Goal: Task Accomplishment & Management: Complete application form

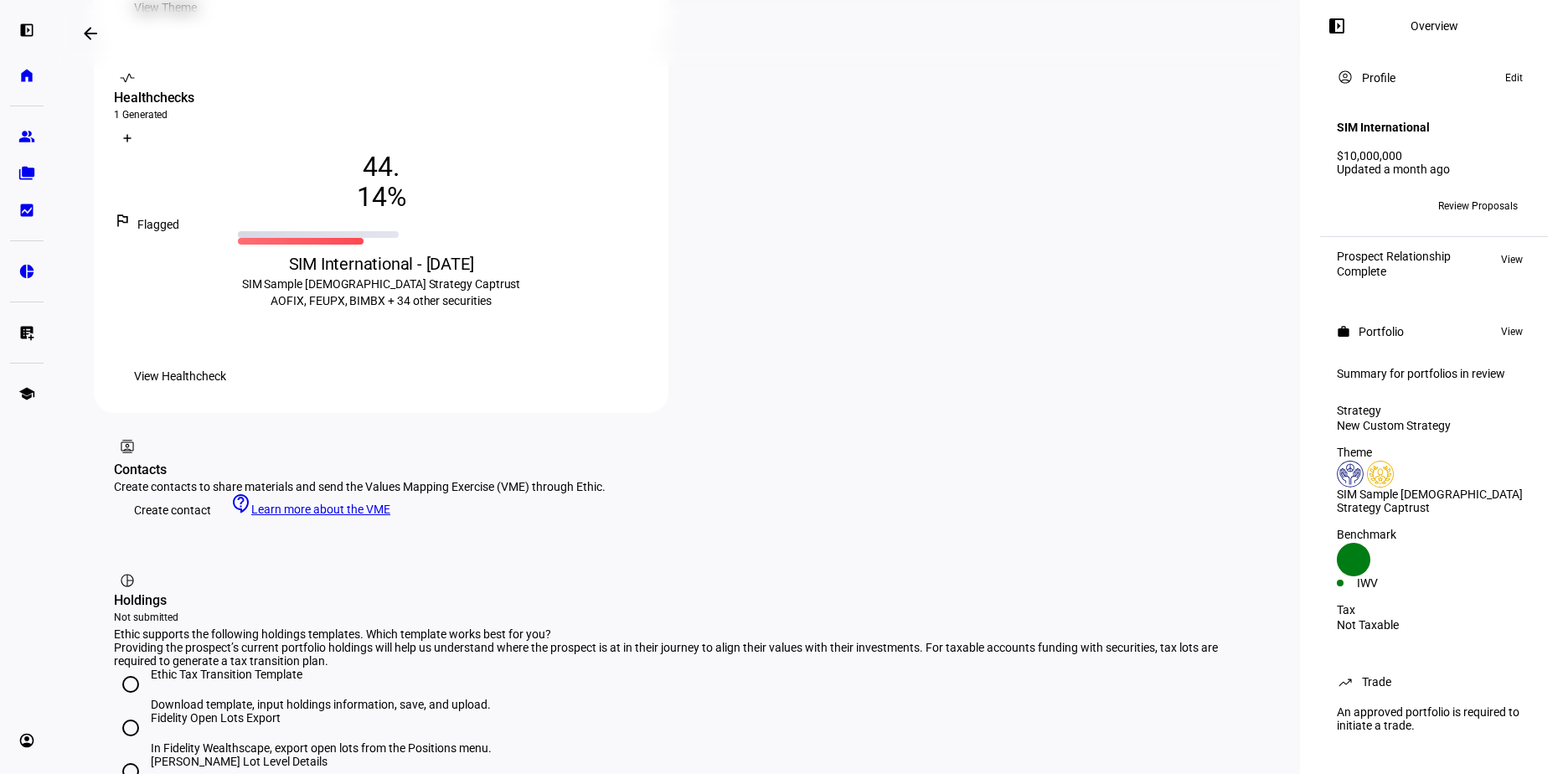
scroll to position [623, 0]
click at [162, 492] on span "Create contact" at bounding box center [172, 508] width 77 height 33
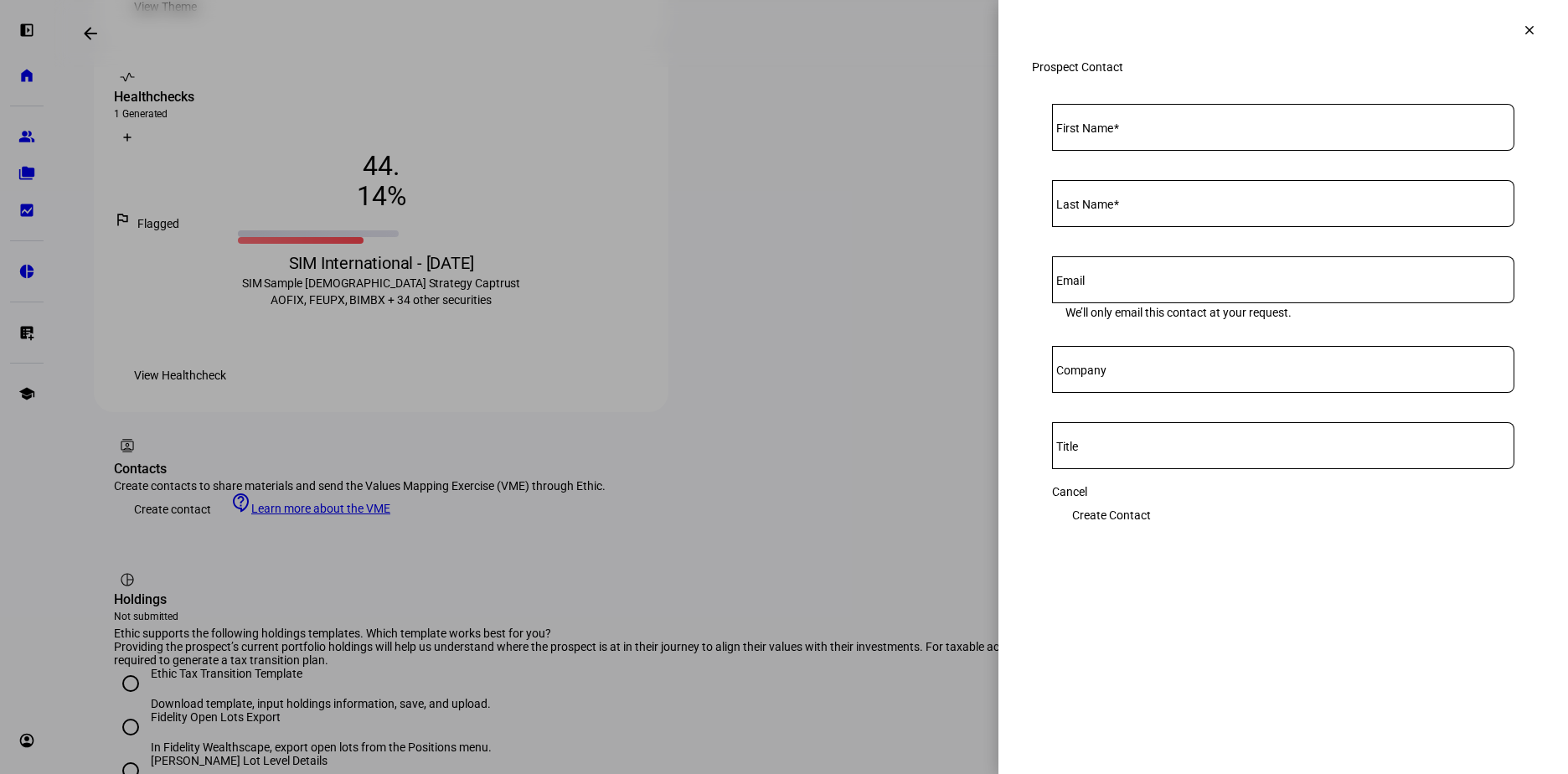
click at [1138, 131] on input "First Name" at bounding box center [1283, 124] width 462 height 14
type input "Phil"
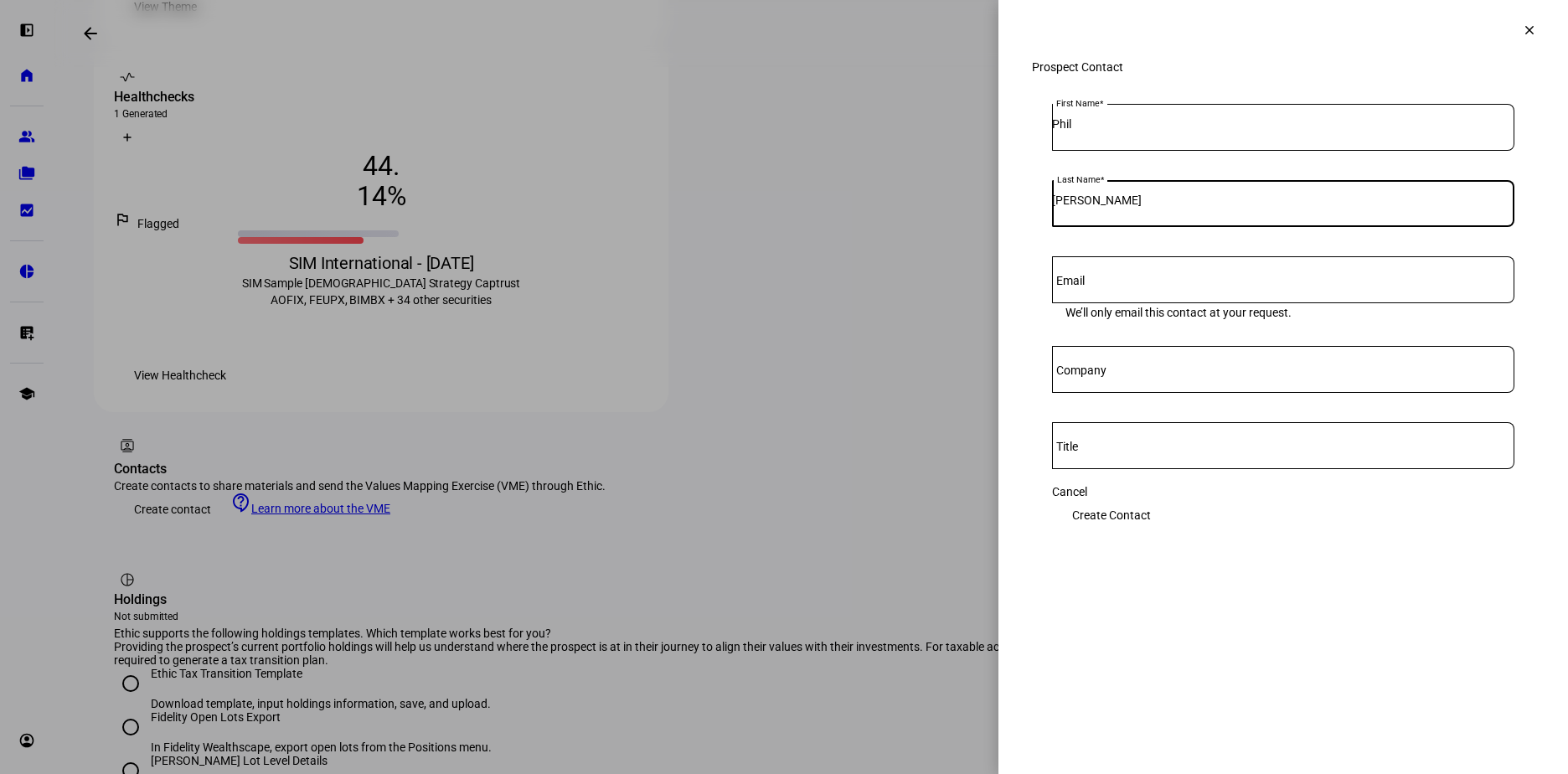
type input "[PERSON_NAME]"
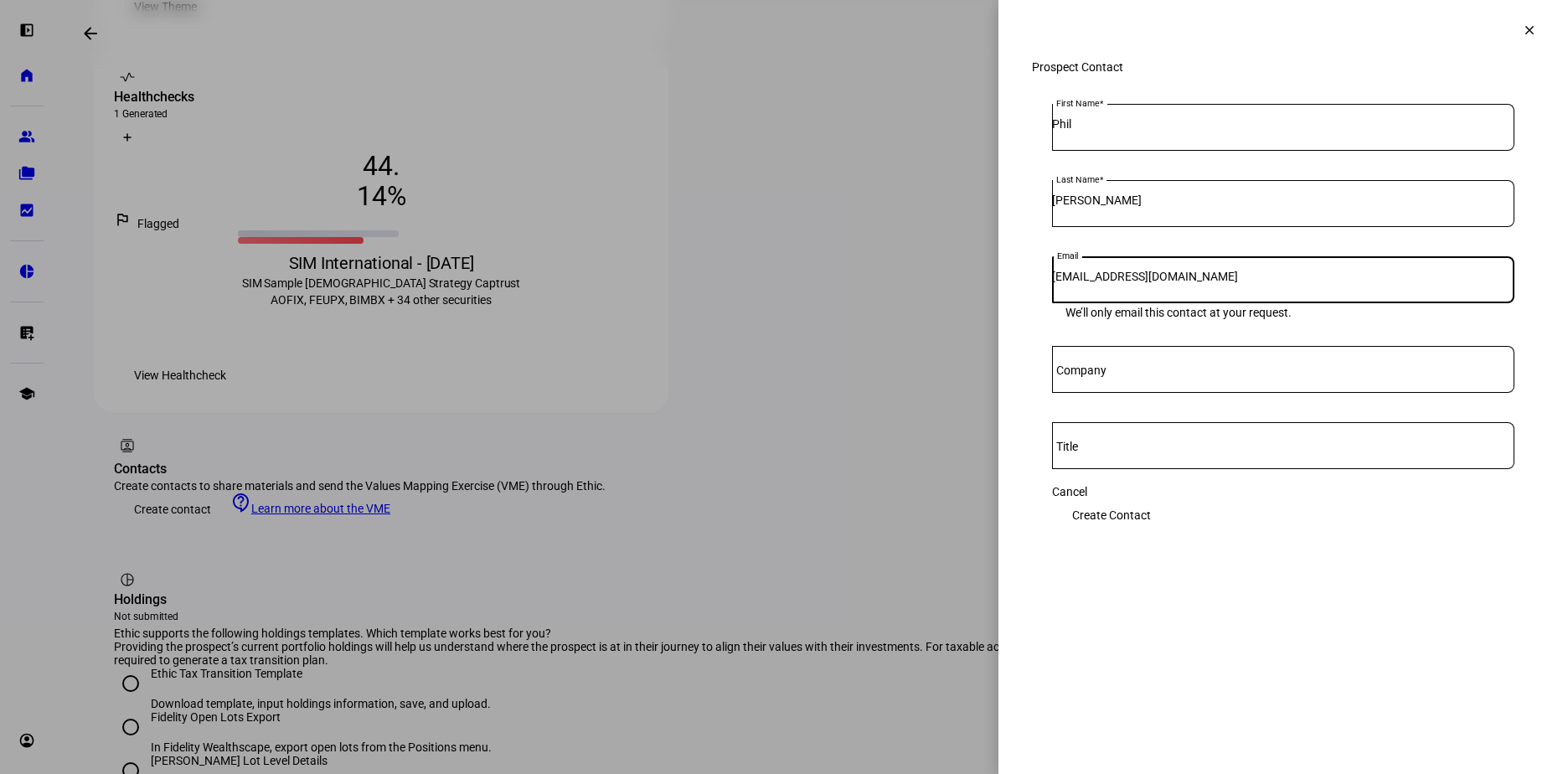
type input "[EMAIL_ADDRESS][DOMAIN_NAME]"
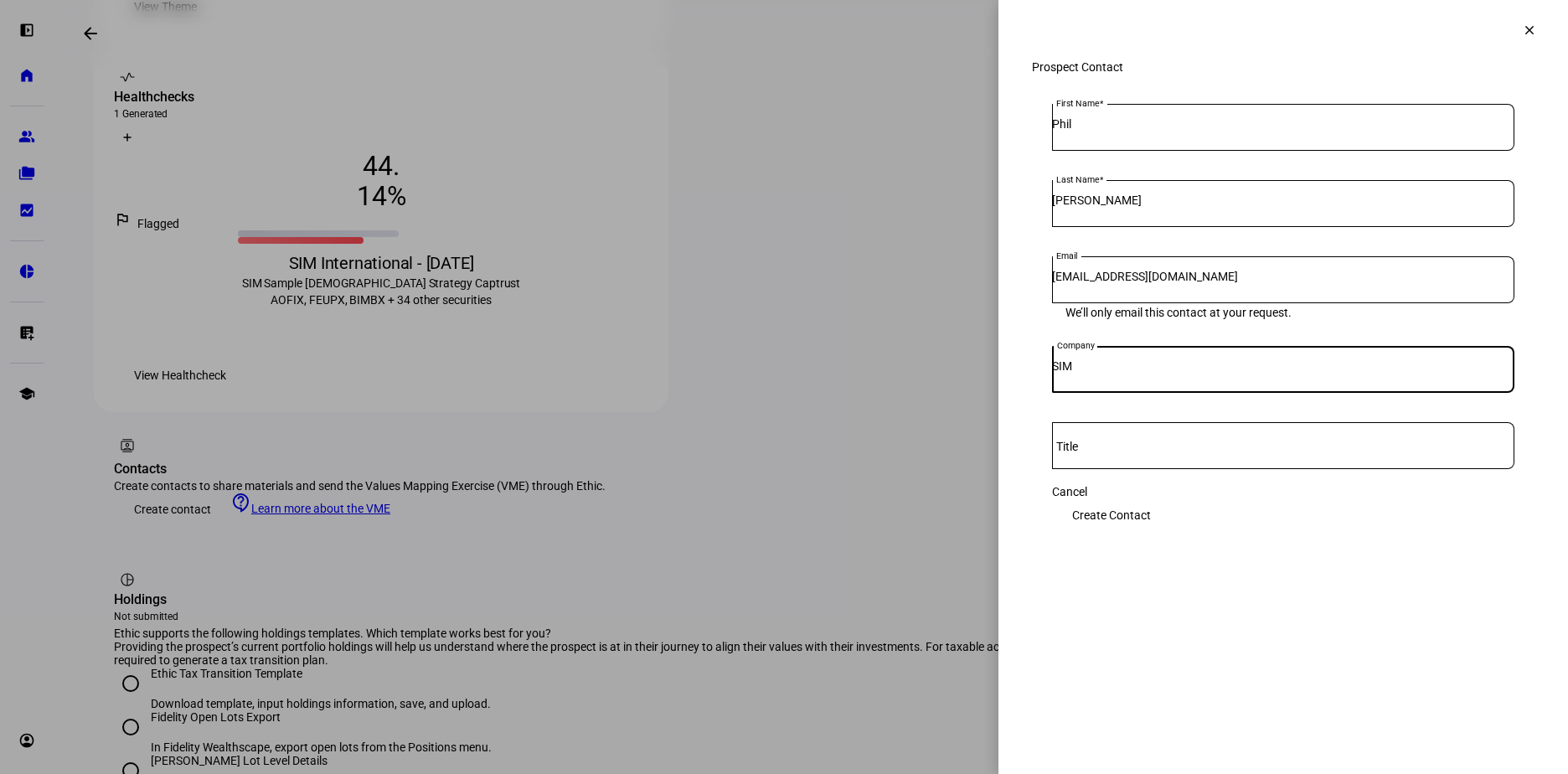
type input "SIM"
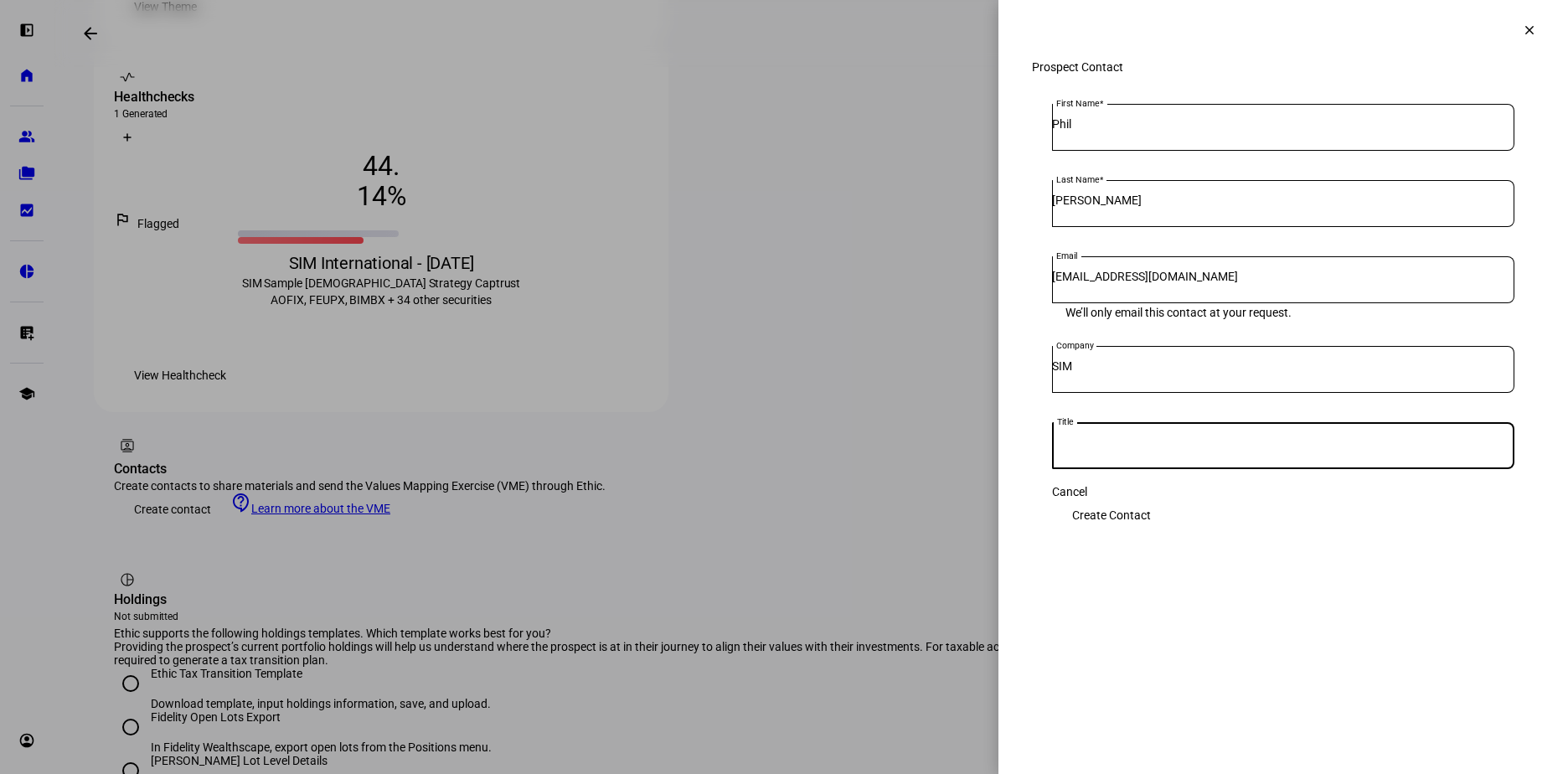
click at [1151, 520] on span "Create Contact" at bounding box center [1111, 515] width 79 height 33
click at [1097, 520] on span "Save" at bounding box center [1085, 515] width 25 height 33
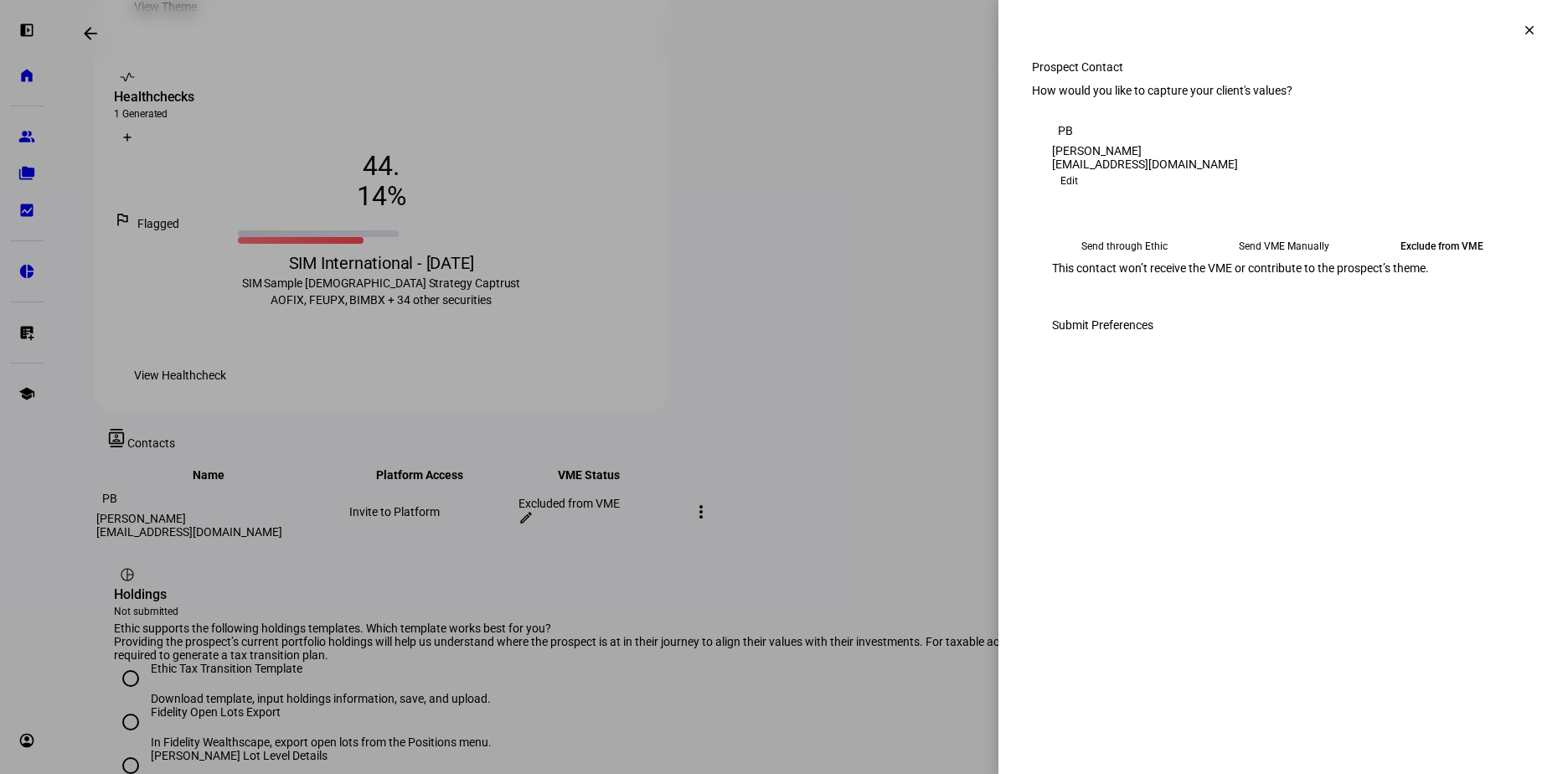
click at [1530, 30] on mat-icon "clear" at bounding box center [1529, 30] width 15 height 15
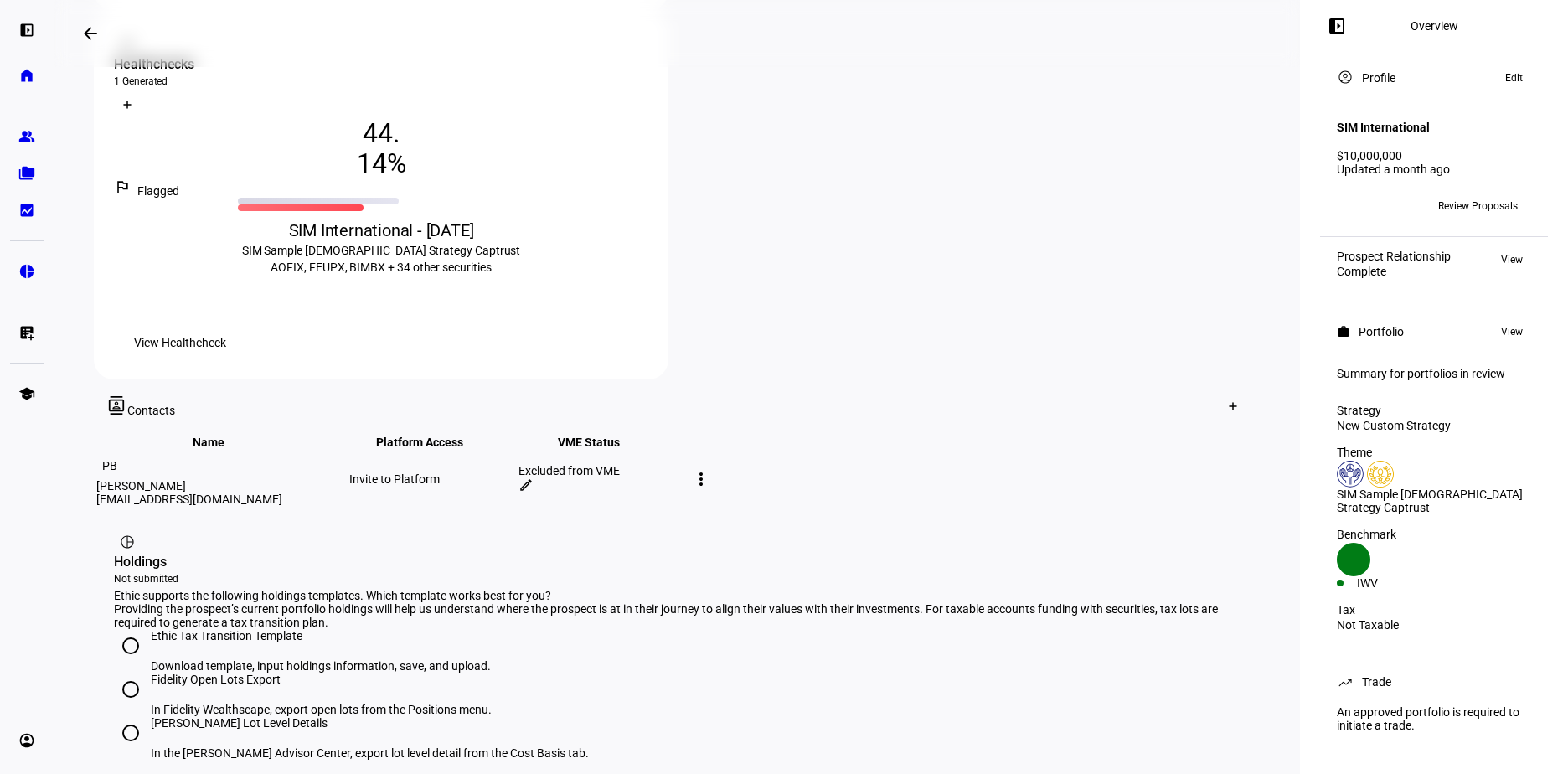
scroll to position [647, 0]
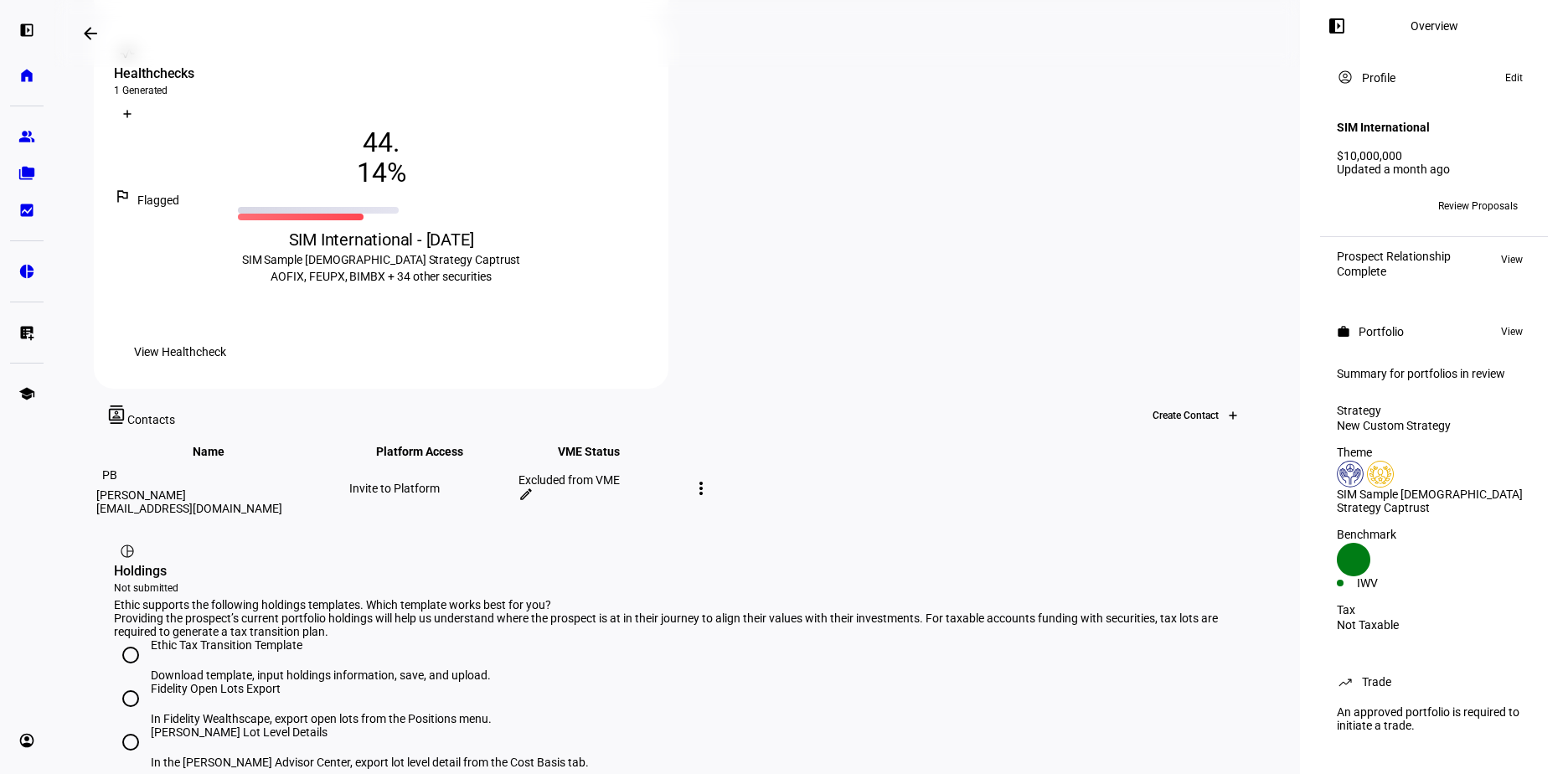
click at [1190, 410] on div "Create Contact" at bounding box center [1179, 415] width 80 height 12
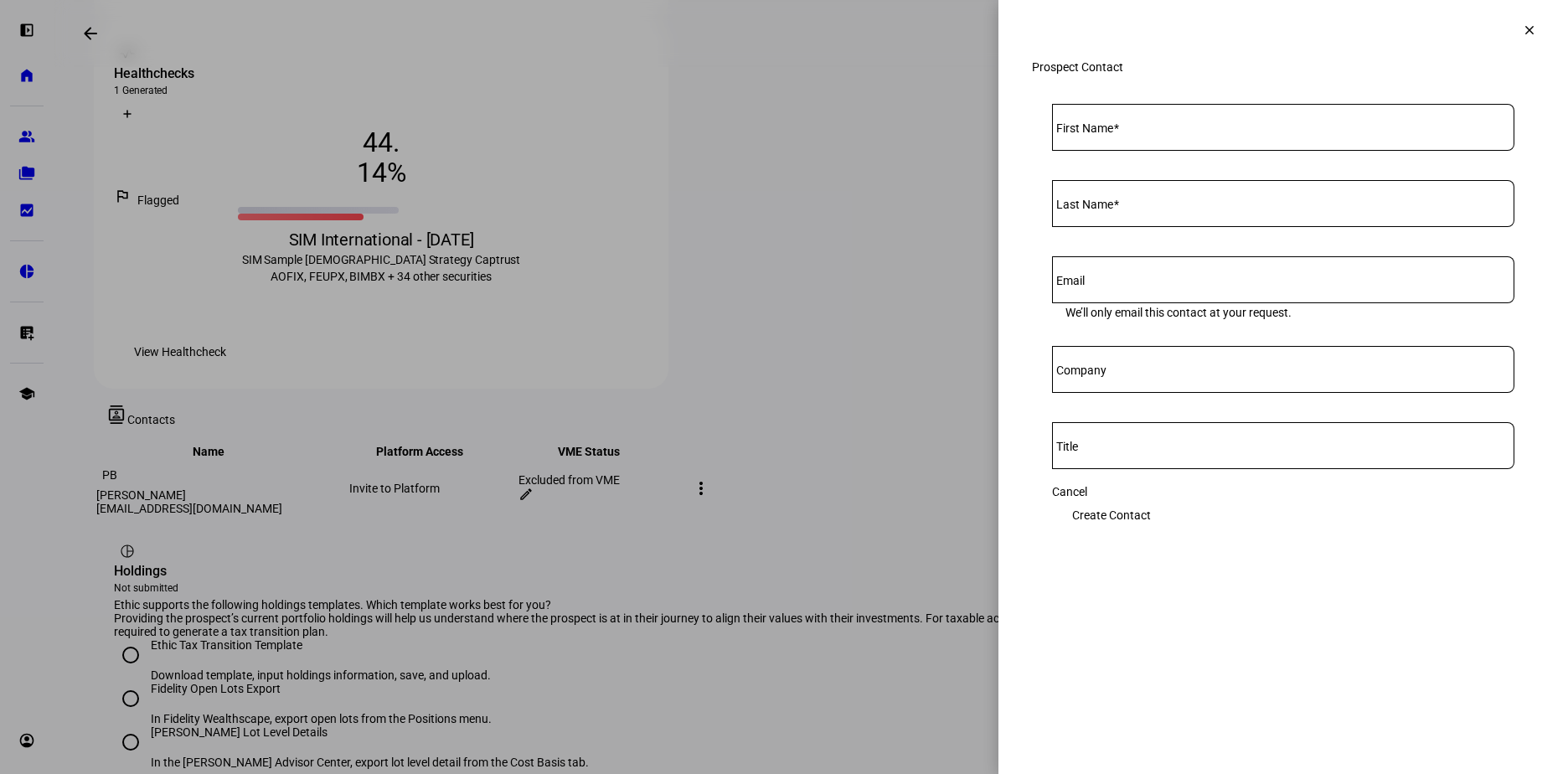
click at [1114, 135] on mat-label "First Name" at bounding box center [1084, 127] width 57 height 14
click at [1123, 131] on input "First Name" at bounding box center [1283, 124] width 462 height 14
type input "[PERSON_NAME]"
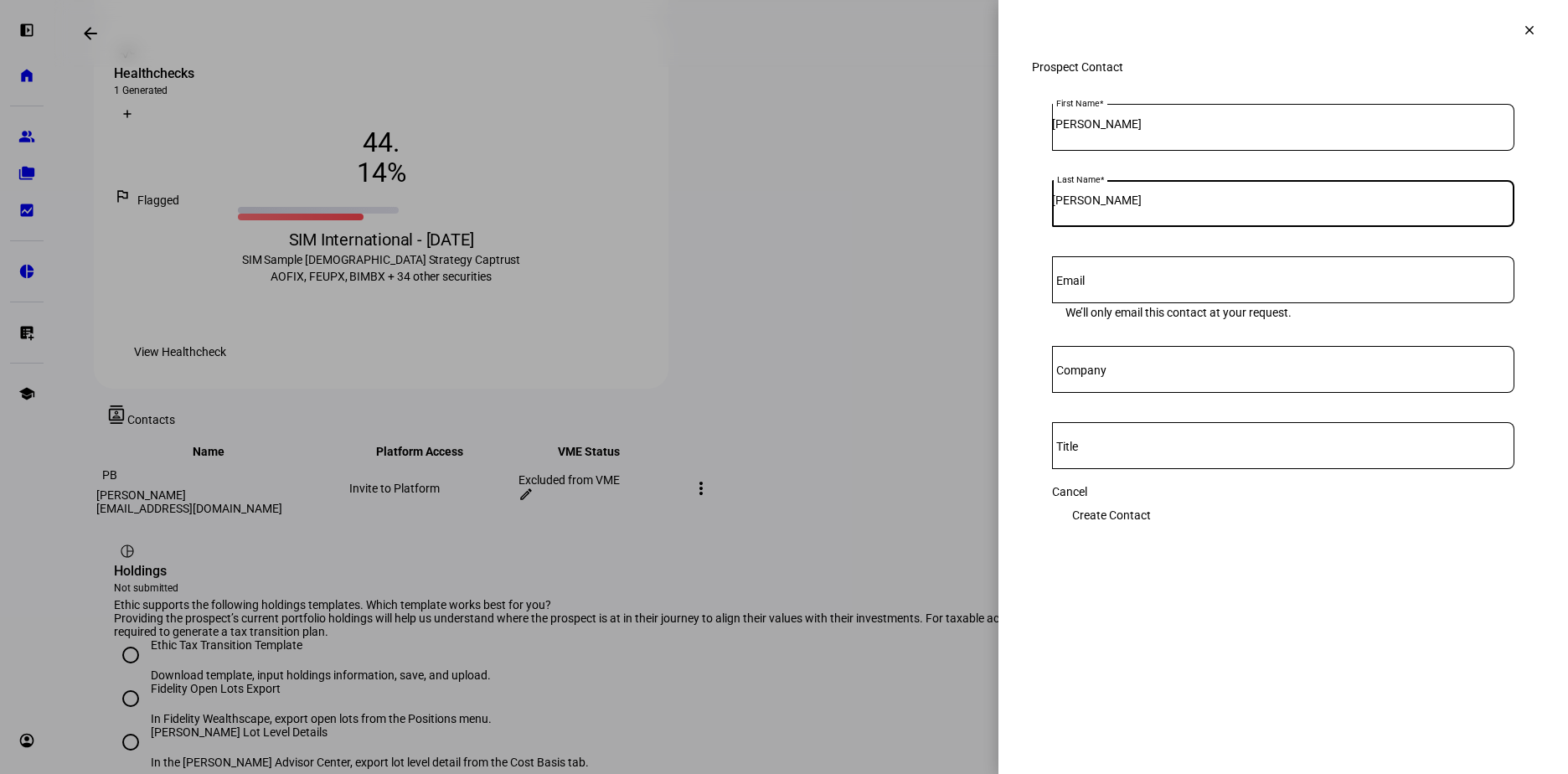
type input "[PERSON_NAME]"
click at [1085, 287] on mat-label "Email" at bounding box center [1070, 280] width 29 height 14
click at [1092, 283] on input "Email" at bounding box center [1283, 276] width 462 height 14
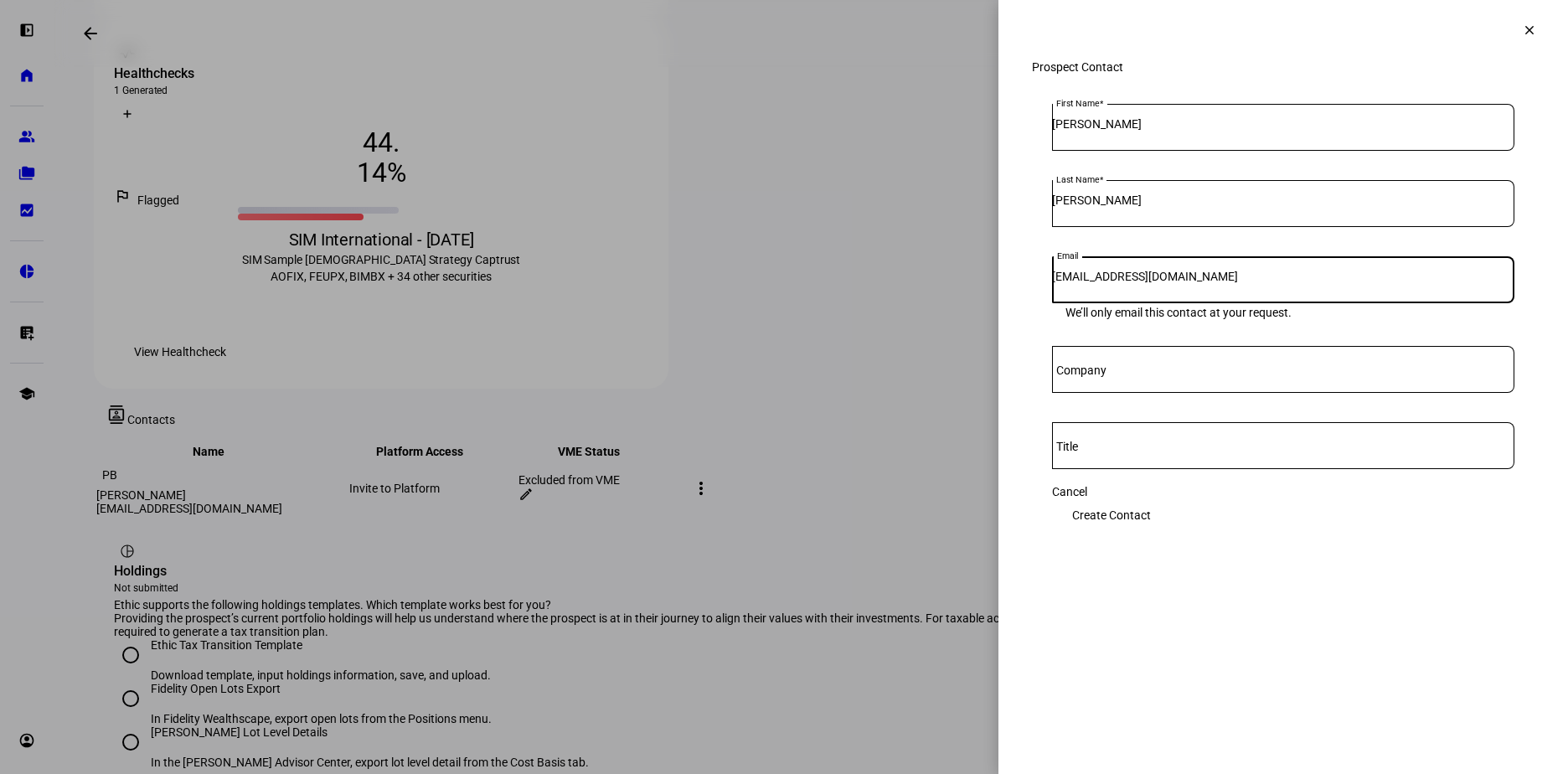
type input "[EMAIL_ADDRESS][DOMAIN_NAME]"
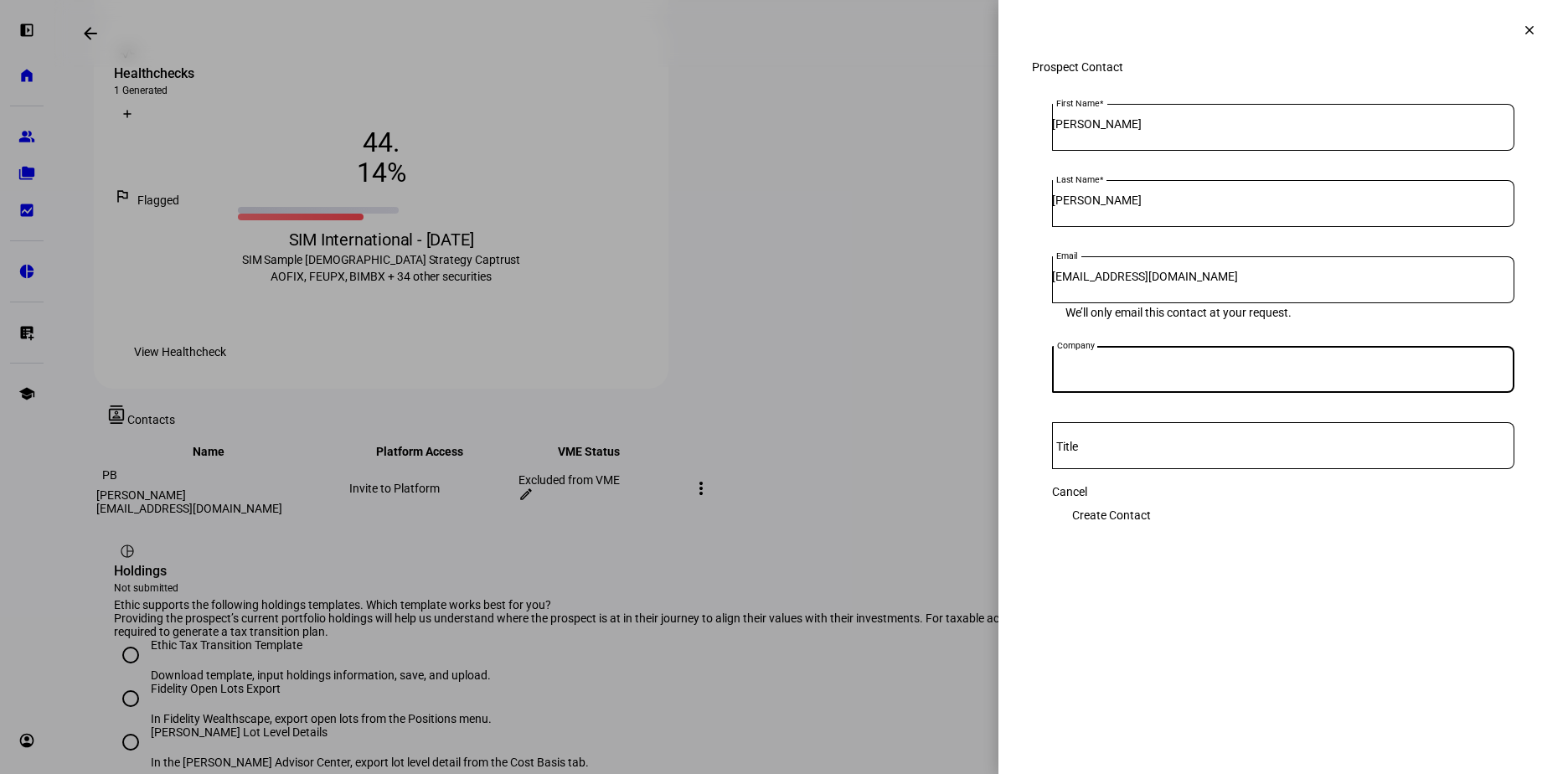
click at [1153, 373] on input "Company" at bounding box center [1283, 366] width 462 height 14
type input "SIM"
click at [1151, 520] on span "Create Contact" at bounding box center [1111, 515] width 79 height 33
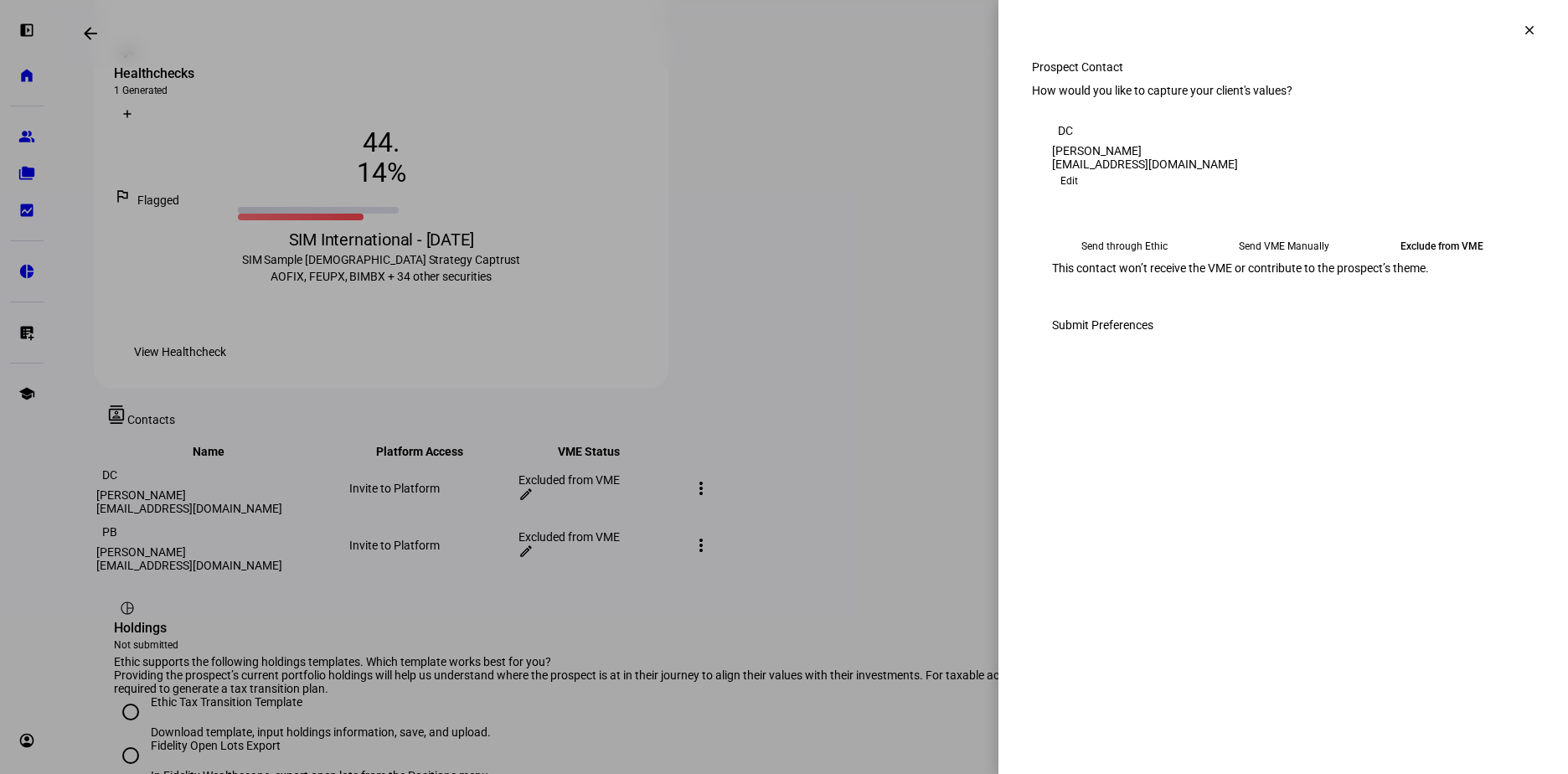
click at [1529, 33] on mat-icon "clear" at bounding box center [1529, 30] width 15 height 15
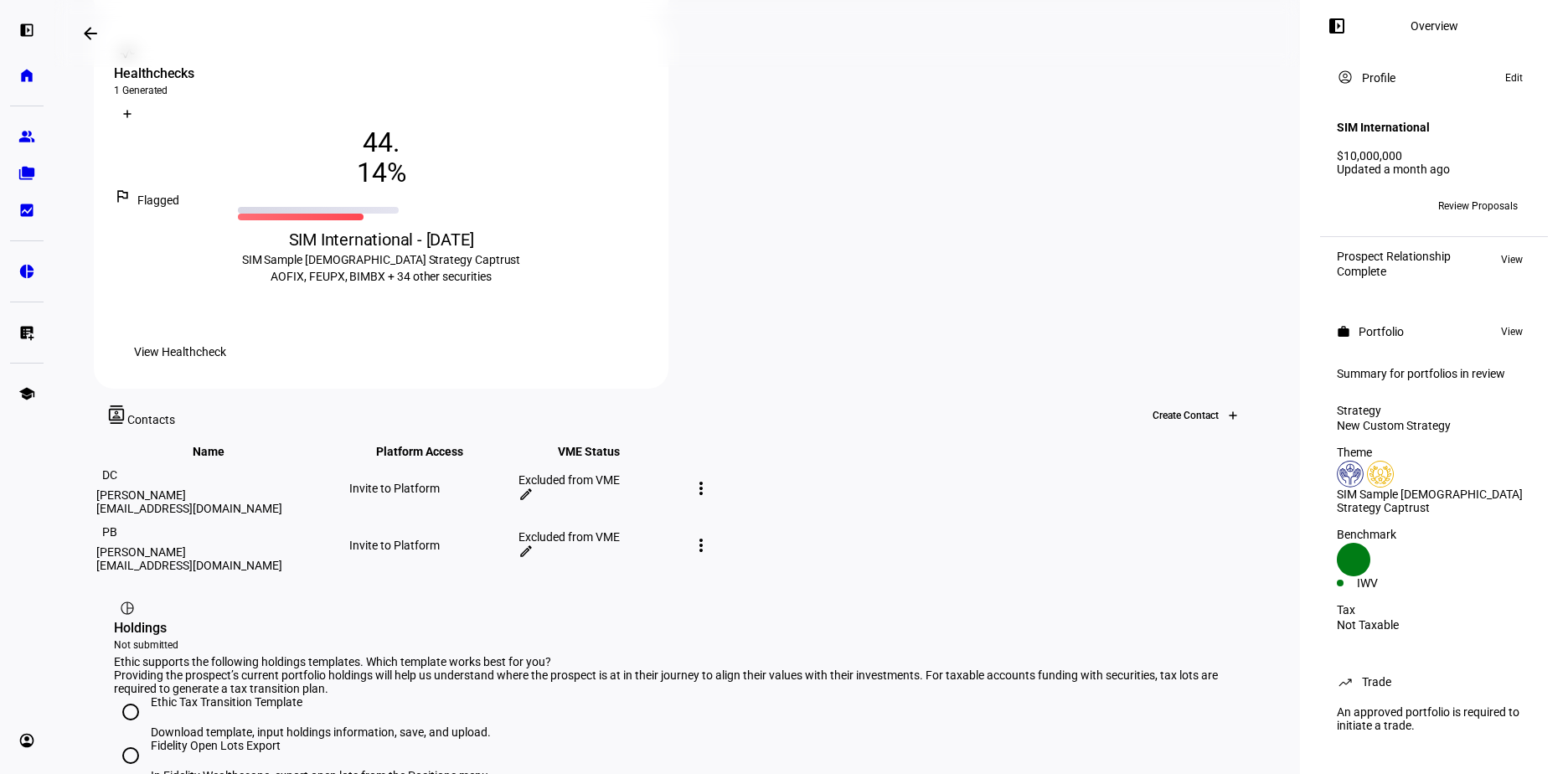
click at [1229, 415] on icon at bounding box center [1232, 415] width 6 height 0
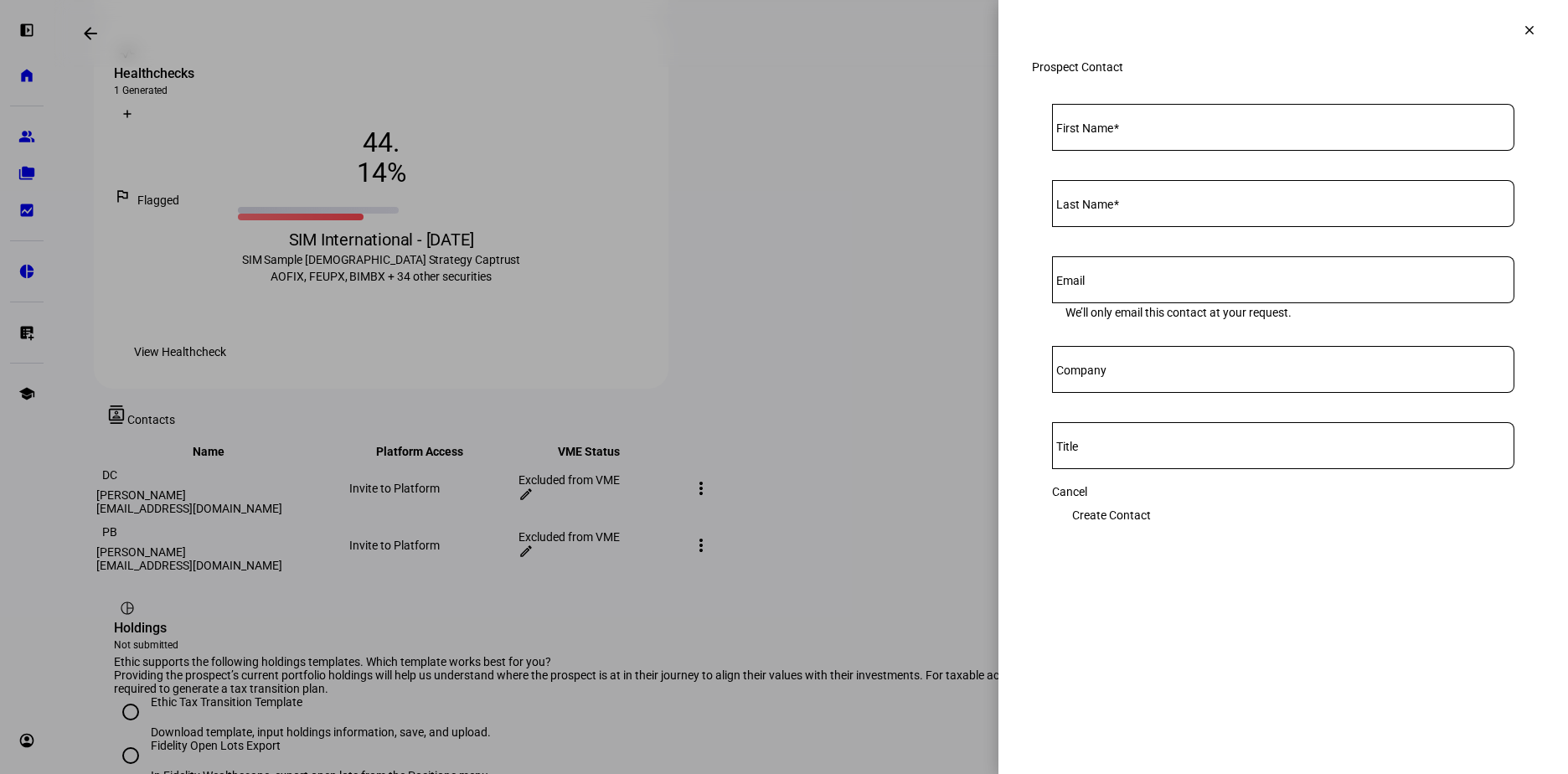
click at [1148, 131] on input "First Name" at bounding box center [1283, 124] width 462 height 14
type input "[PERSON_NAME]"
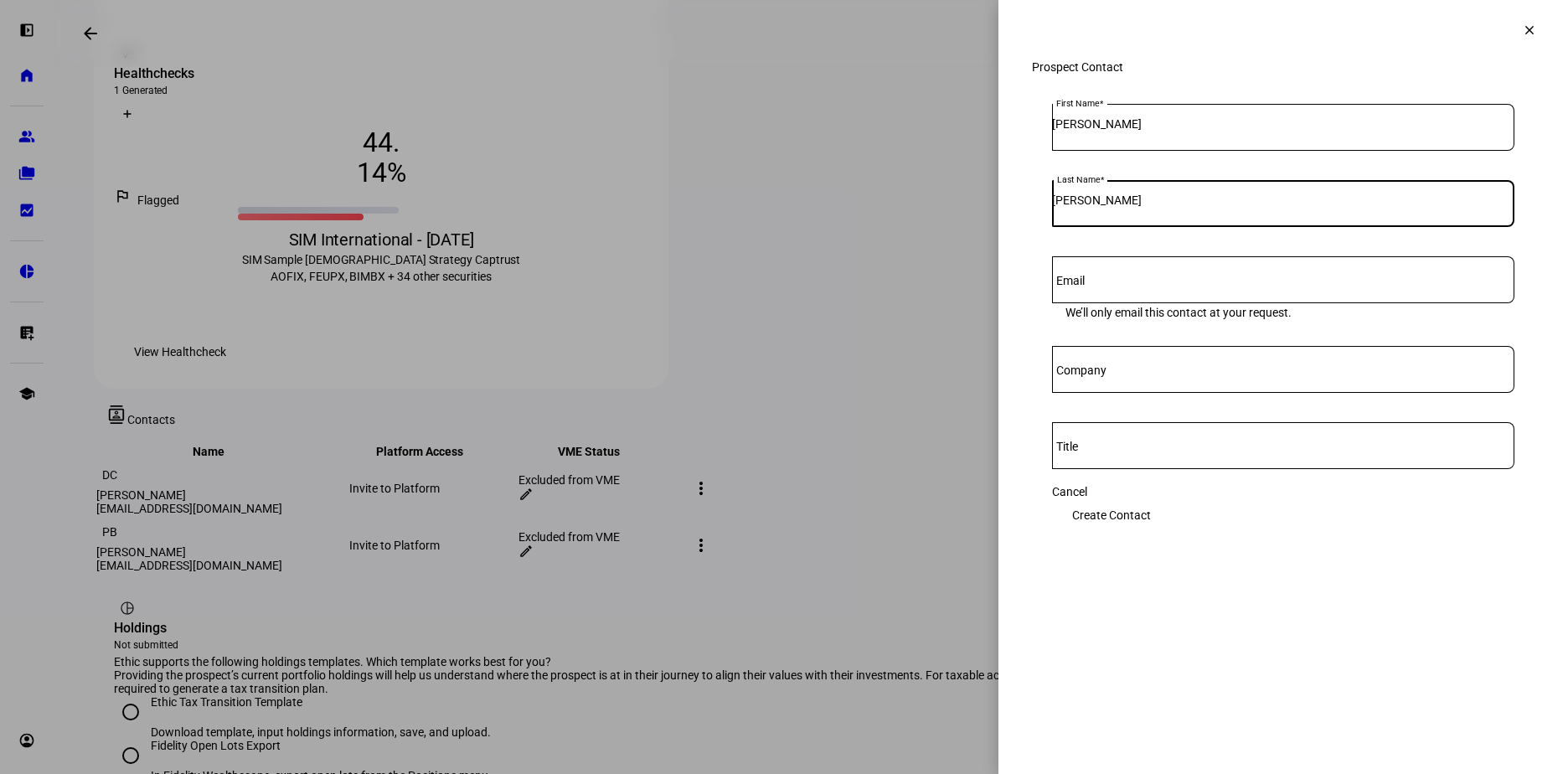
type input "[PERSON_NAME]"
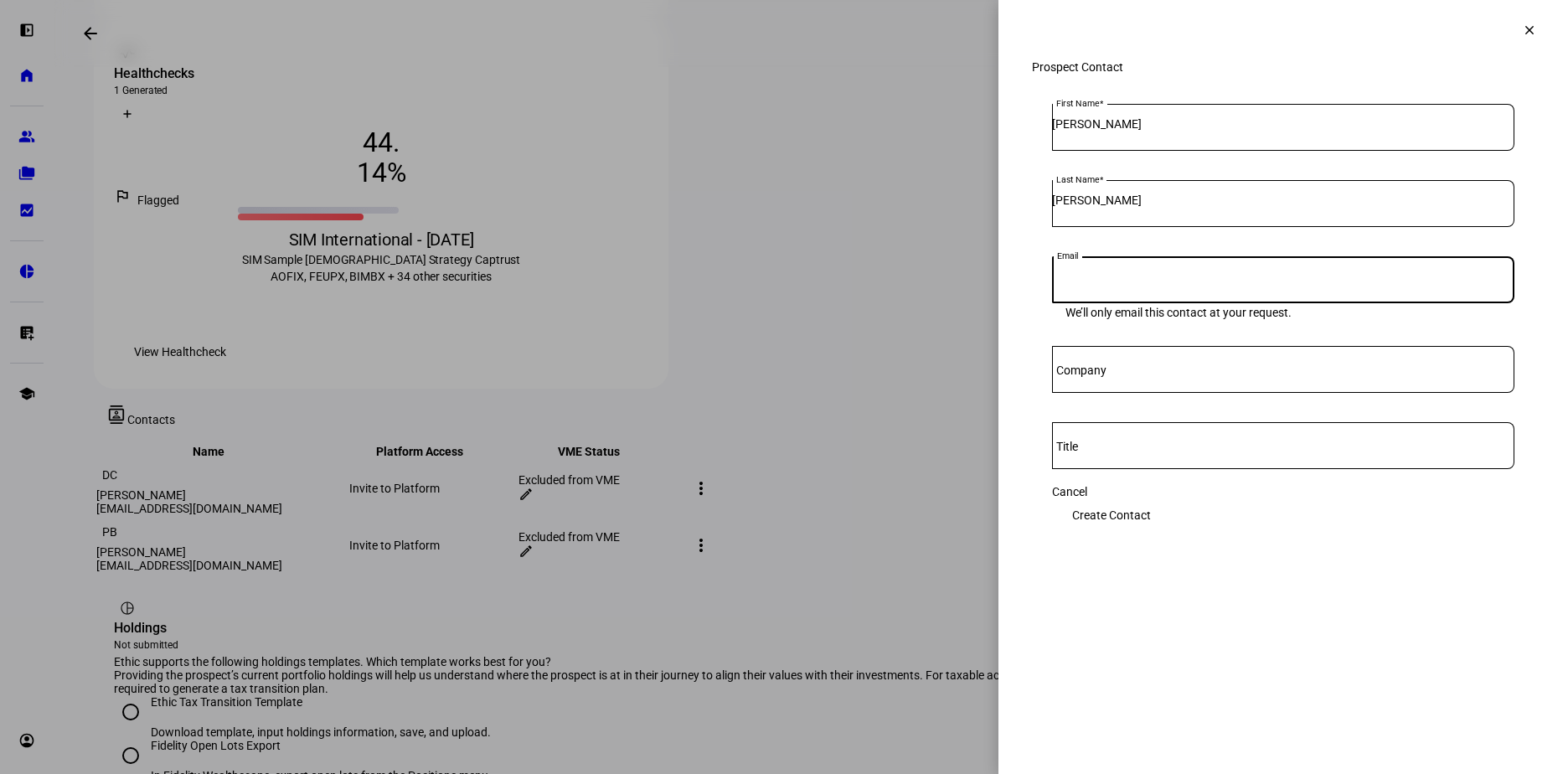
click at [1139, 283] on input "Email" at bounding box center [1283, 276] width 462 height 14
type input "[EMAIL_ADDRESS][DOMAIN_NAME]"
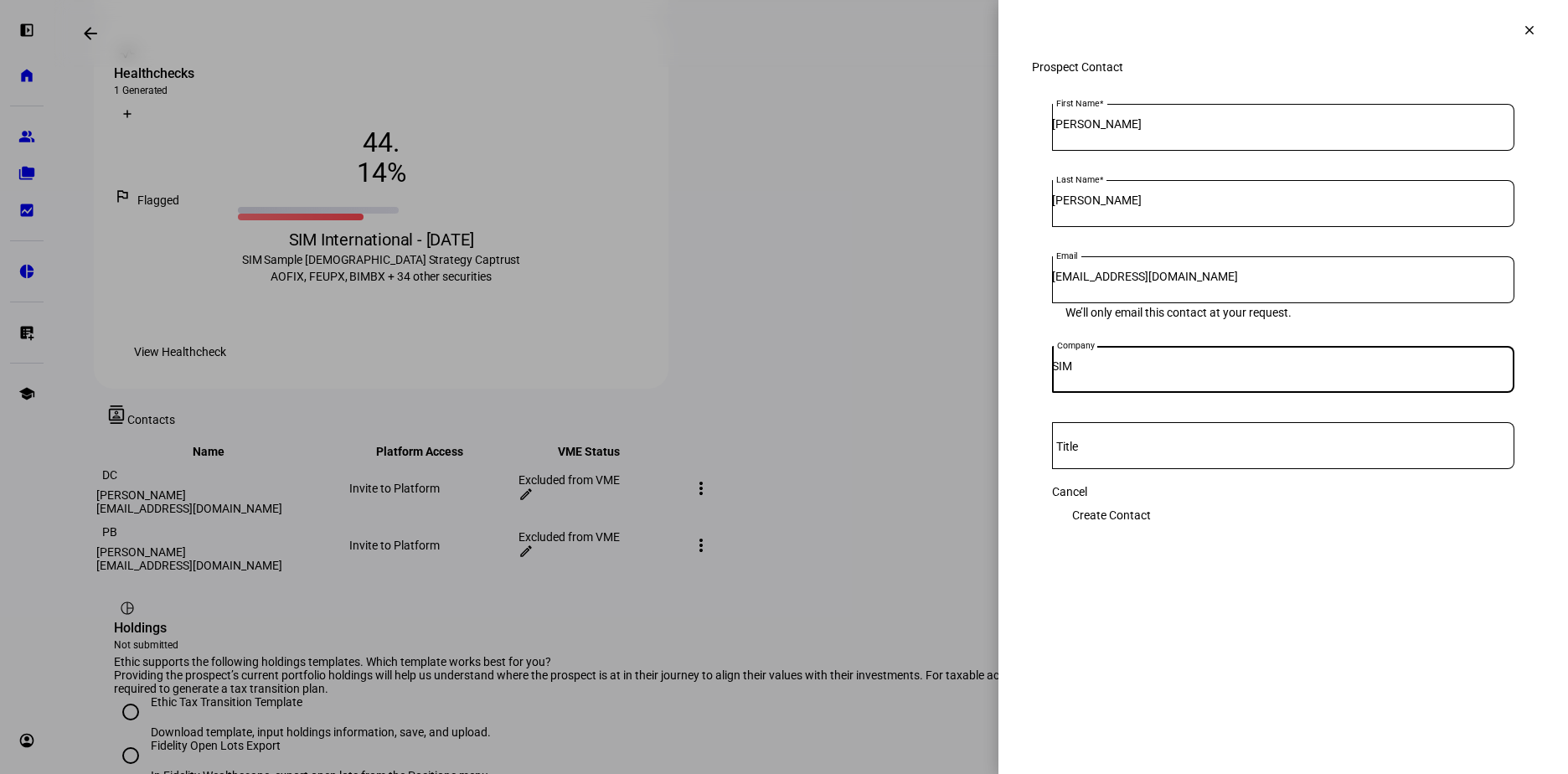
type input "SIM"
click at [1151, 518] on span "Create Contact" at bounding box center [1111, 515] width 79 height 33
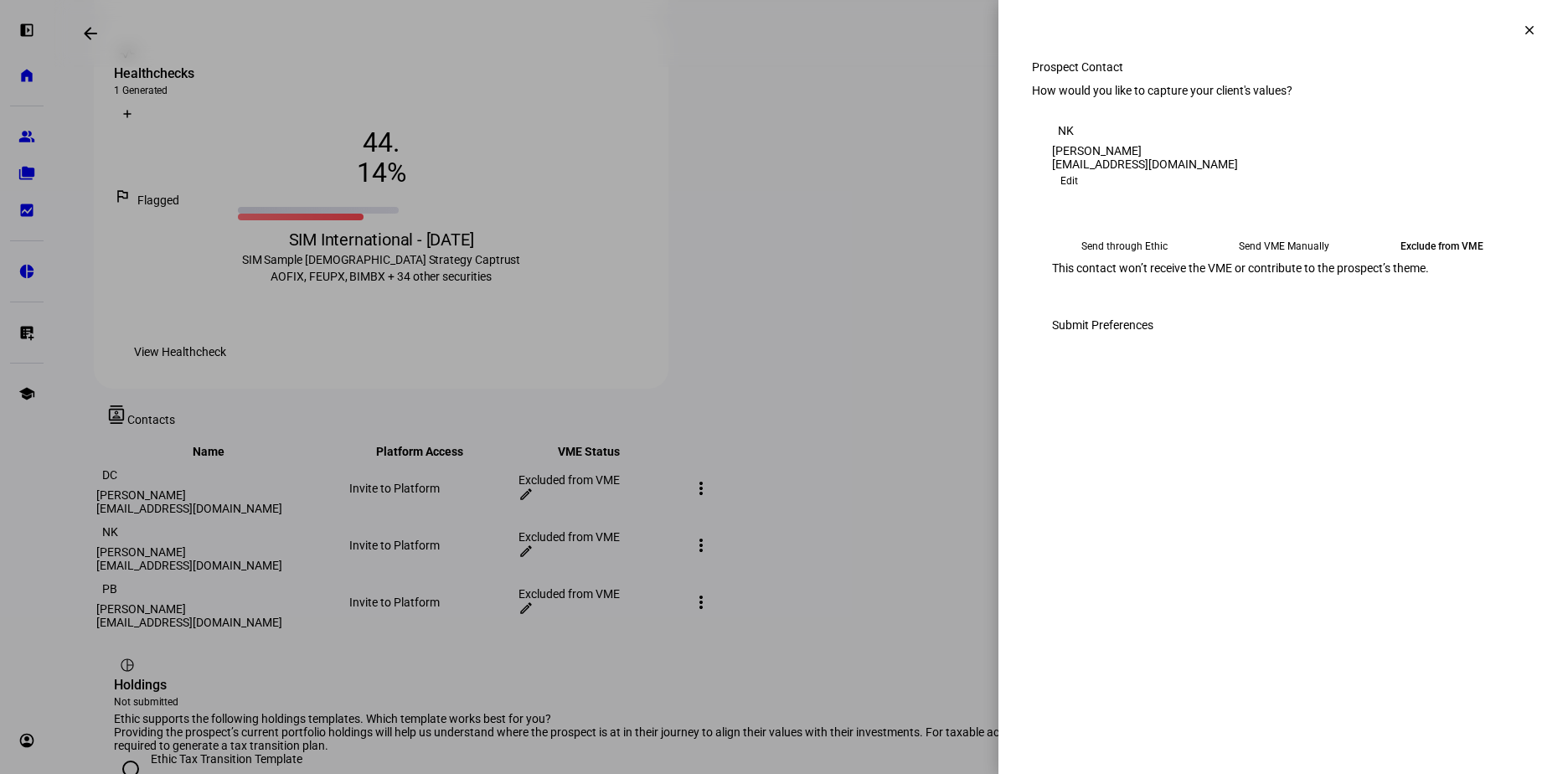
click at [687, 36] on div at bounding box center [784, 387] width 1568 height 774
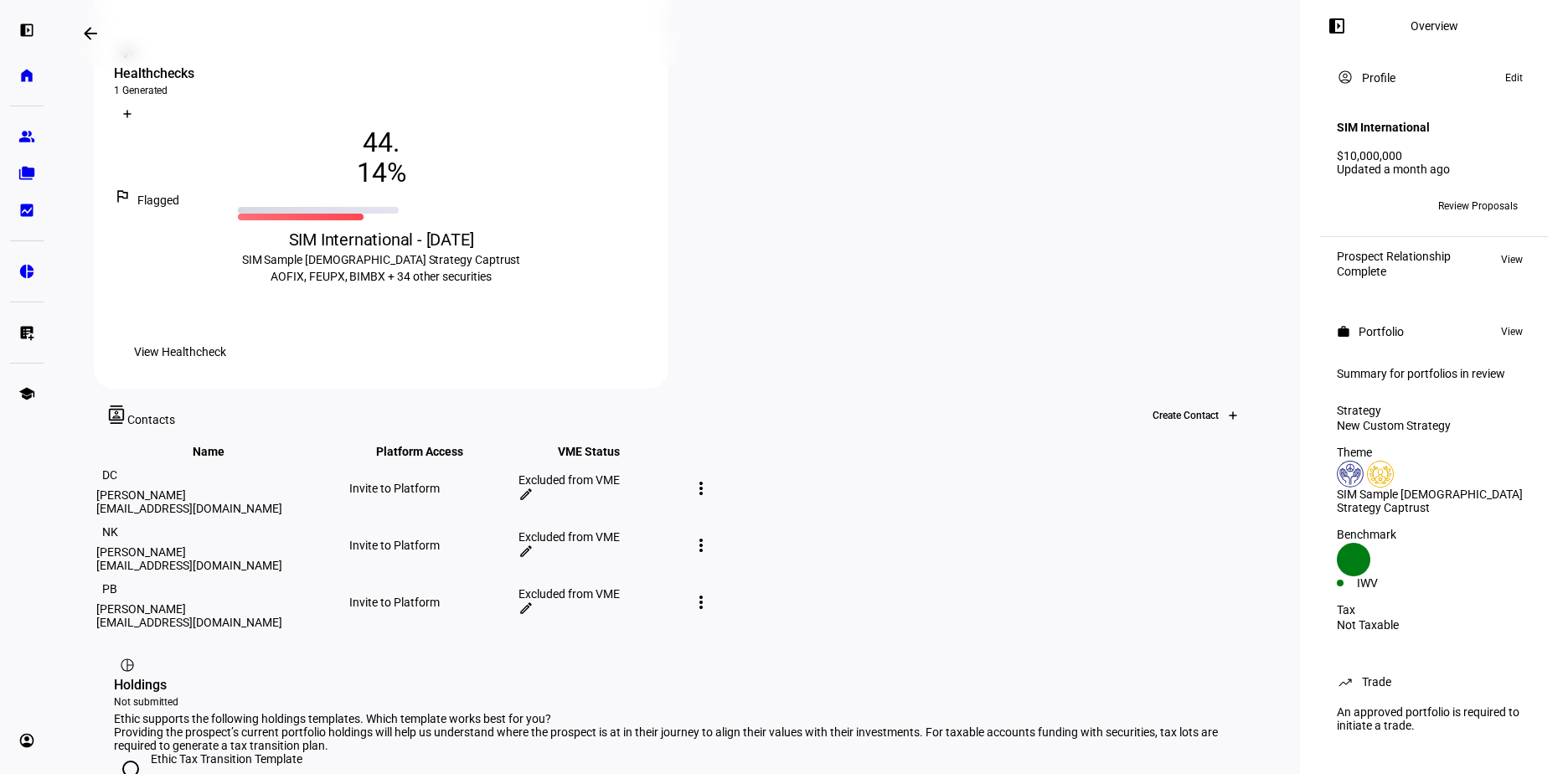
click at [1185, 410] on div "Create Contact" at bounding box center [1179, 415] width 80 height 12
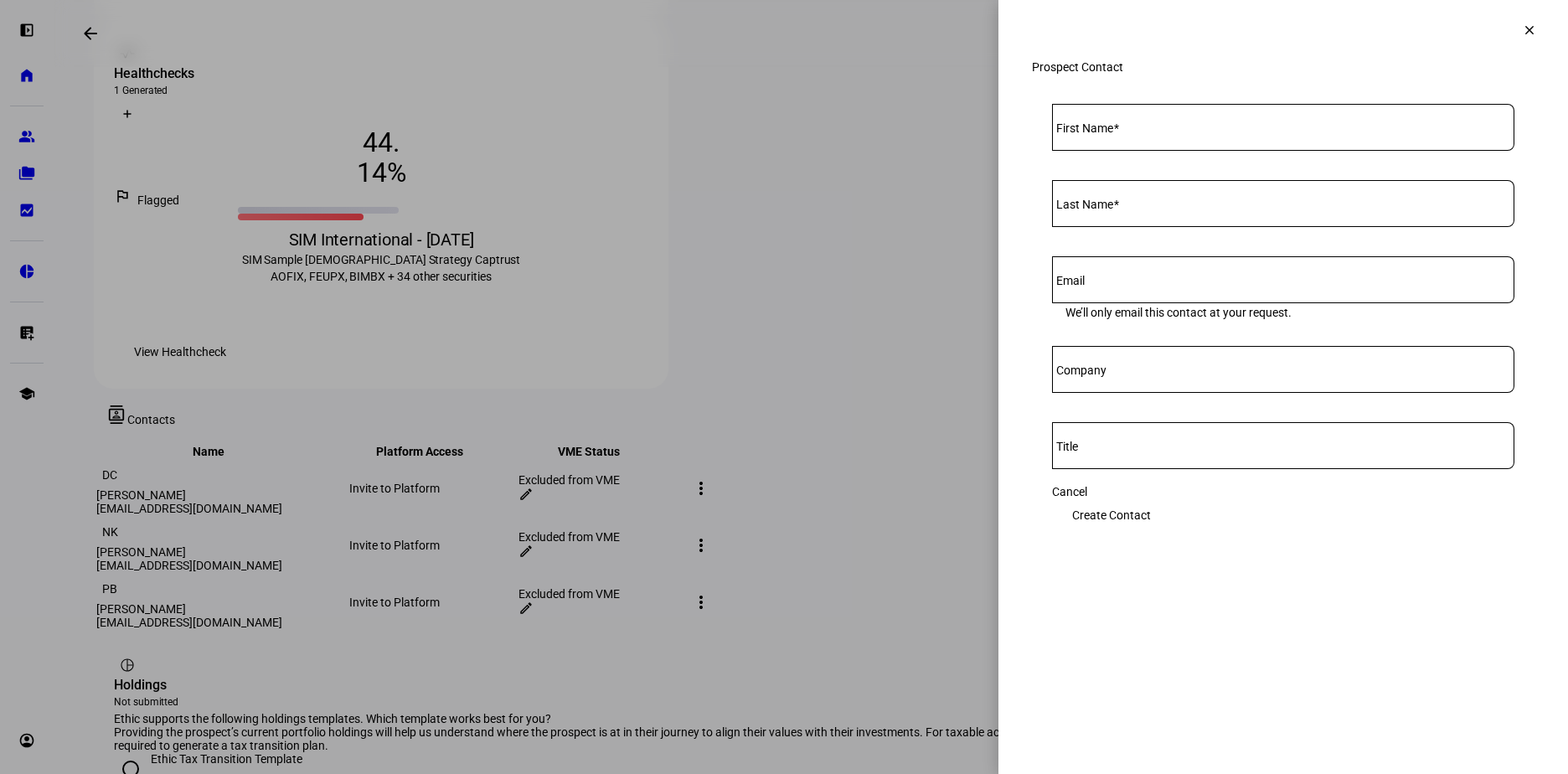
click at [1114, 135] on mat-label "First Name" at bounding box center [1084, 127] width 57 height 14
click at [1121, 131] on input "First Name" at bounding box center [1283, 124] width 462 height 14
type input "[PERSON_NAME]"
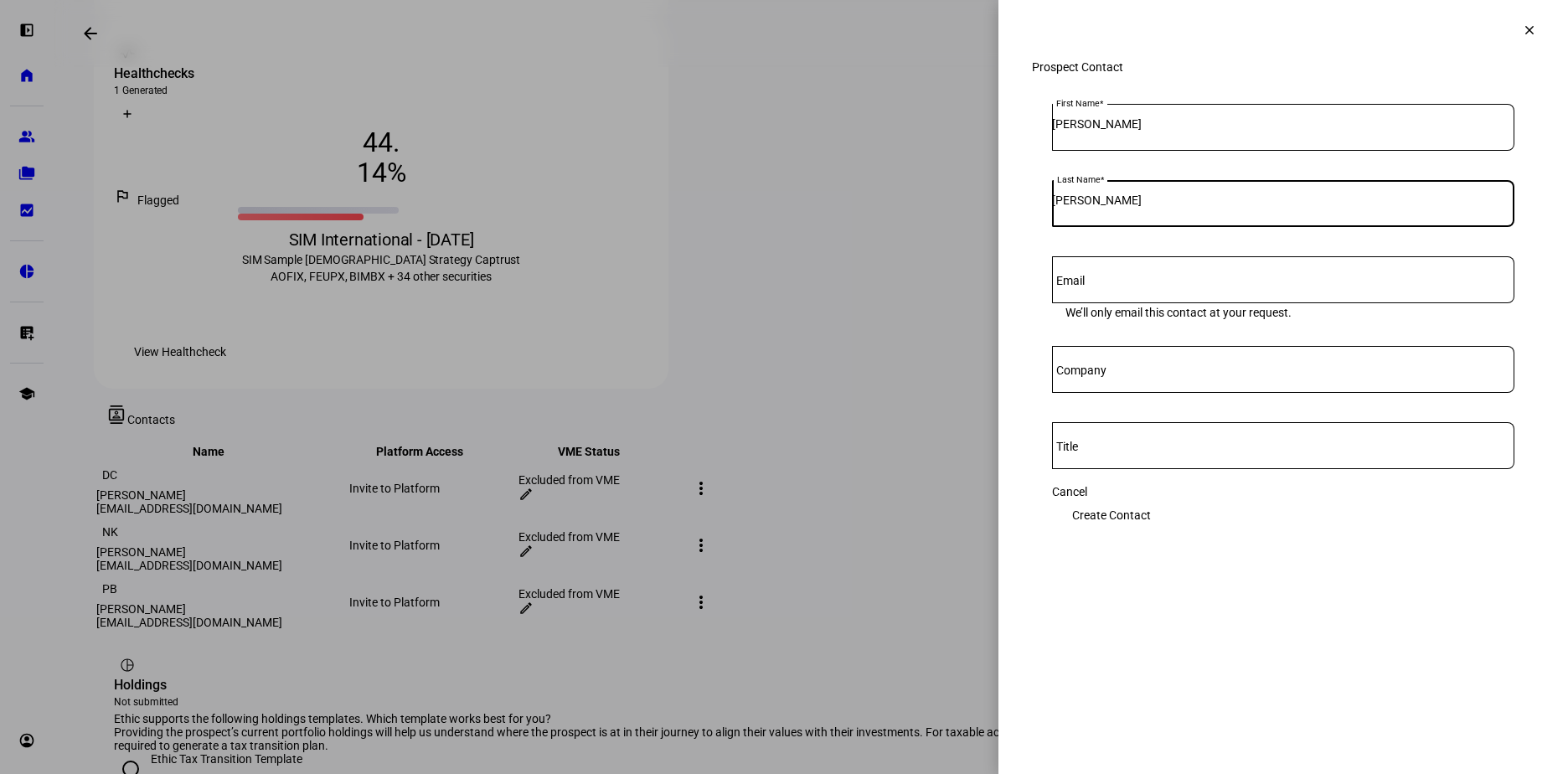
type input "[PERSON_NAME]"
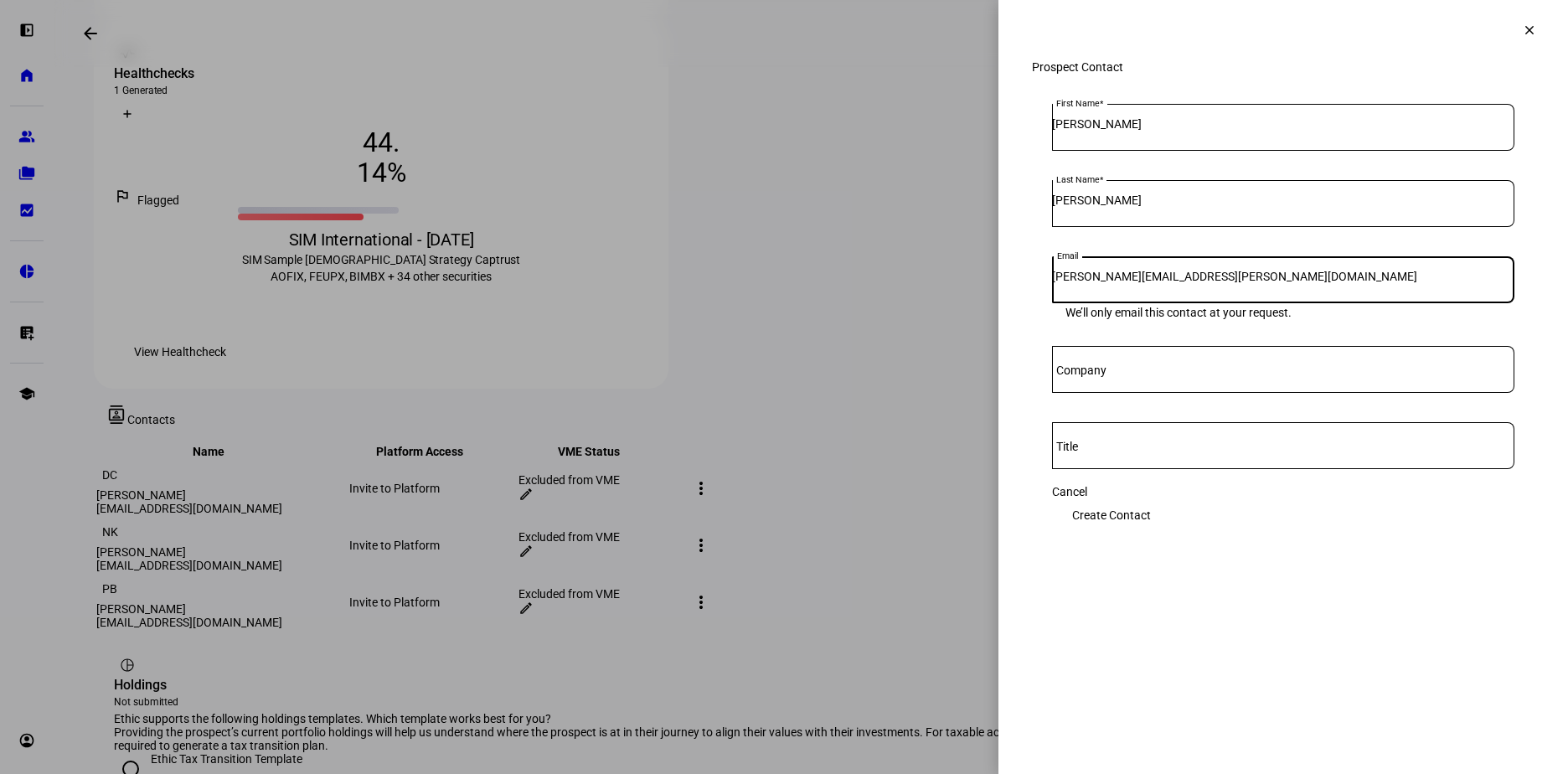
type input "[PERSON_NAME][EMAIL_ADDRESS][PERSON_NAME][DOMAIN_NAME]"
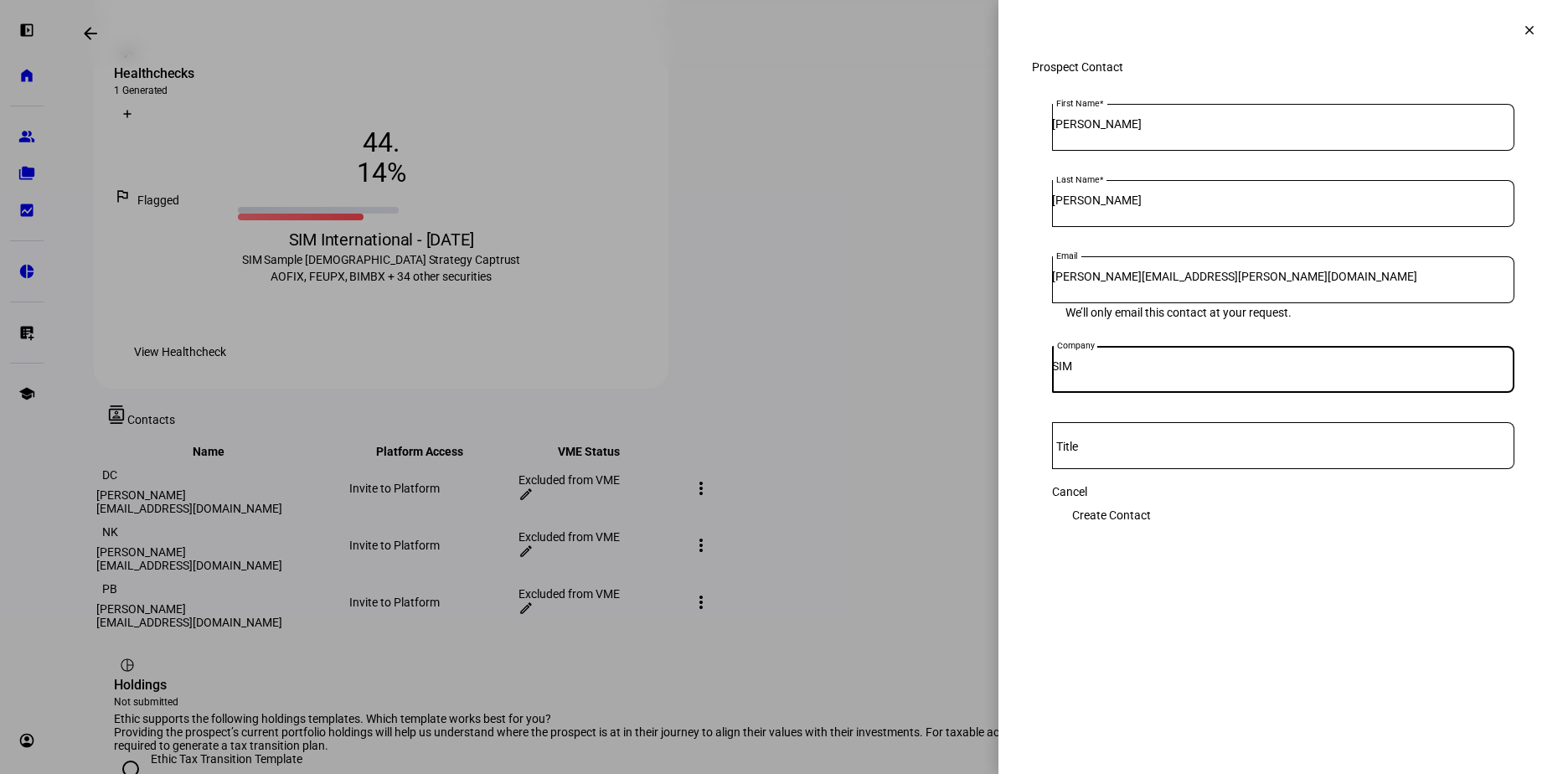
type input "SIM"
click at [1151, 521] on span "Create Contact" at bounding box center [1111, 515] width 79 height 33
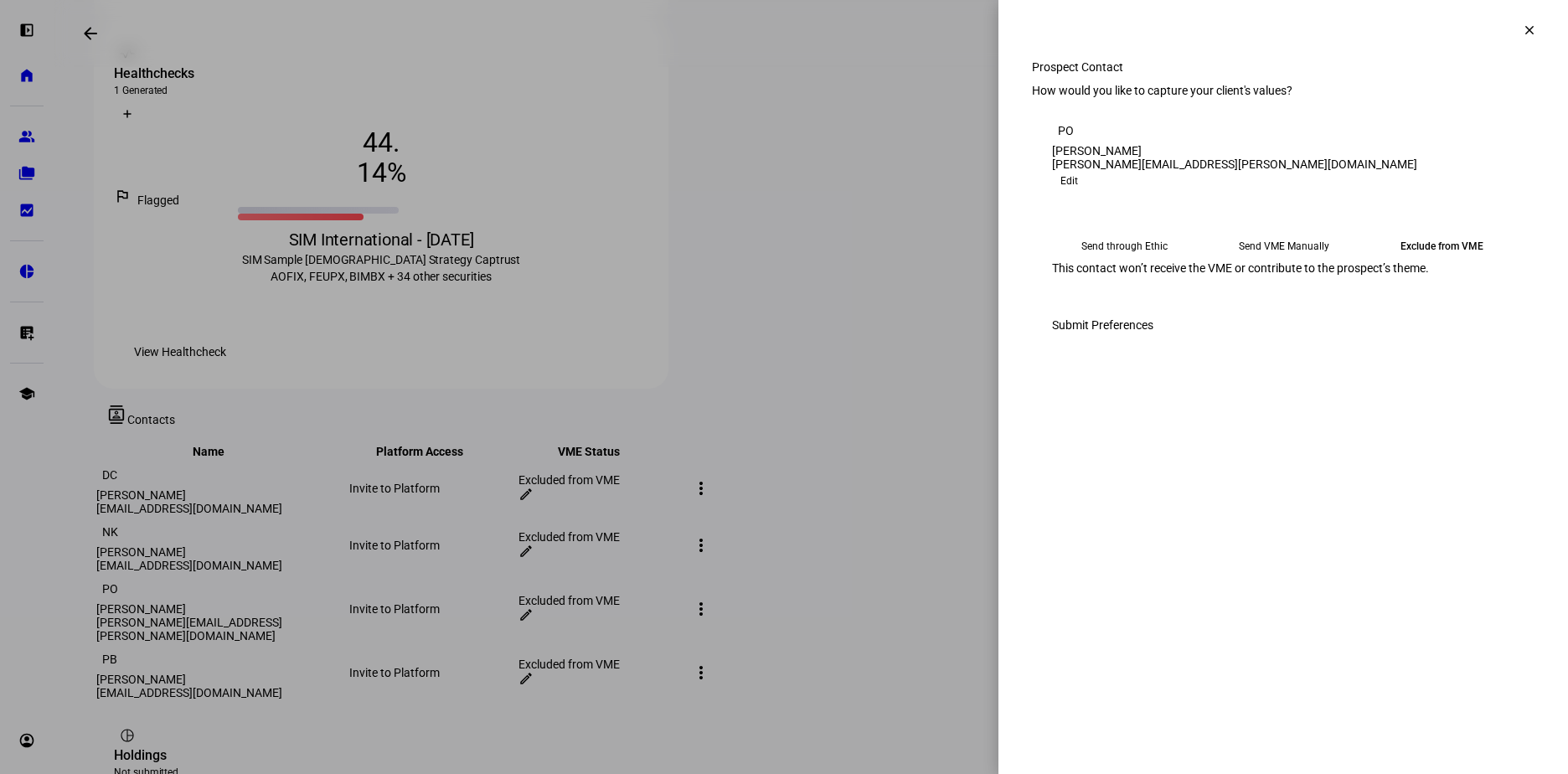
click at [1522, 34] on mat-icon "clear" at bounding box center [1529, 30] width 15 height 15
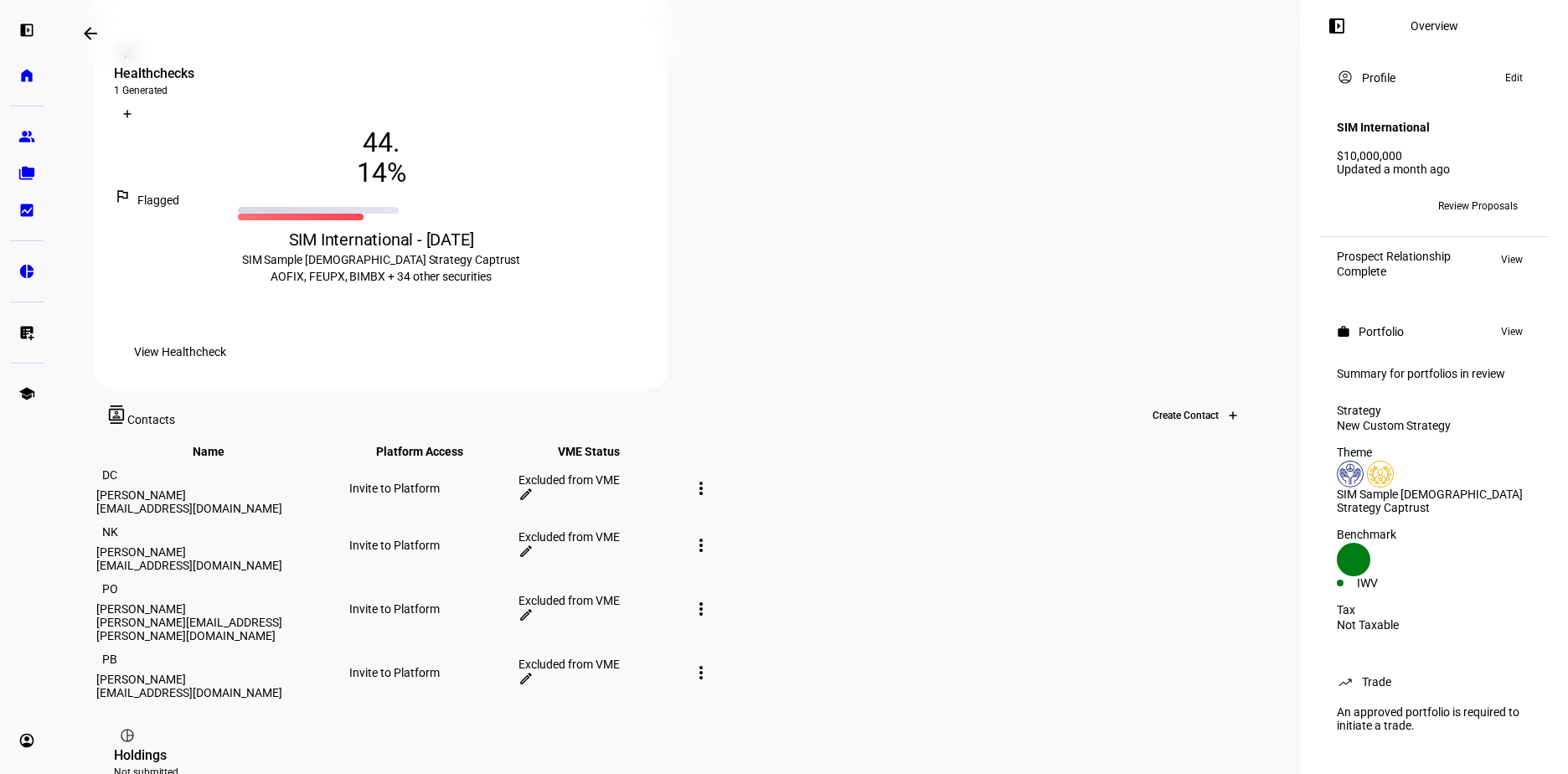
click at [1219, 402] on div at bounding box center [1233, 415] width 27 height 27
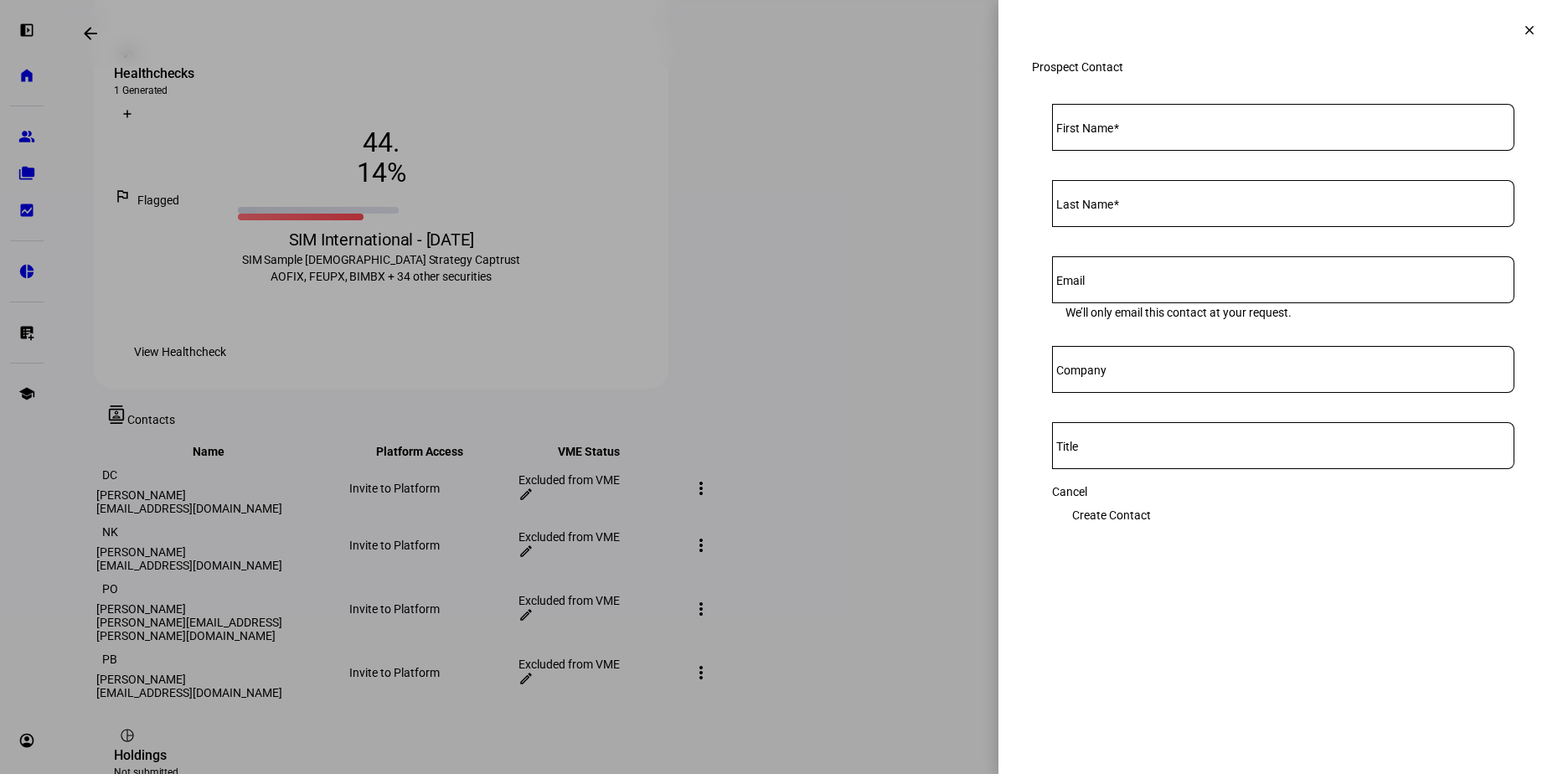
click at [1153, 131] on input "First Name" at bounding box center [1283, 124] width 462 height 14
type input "[PERSON_NAME]"
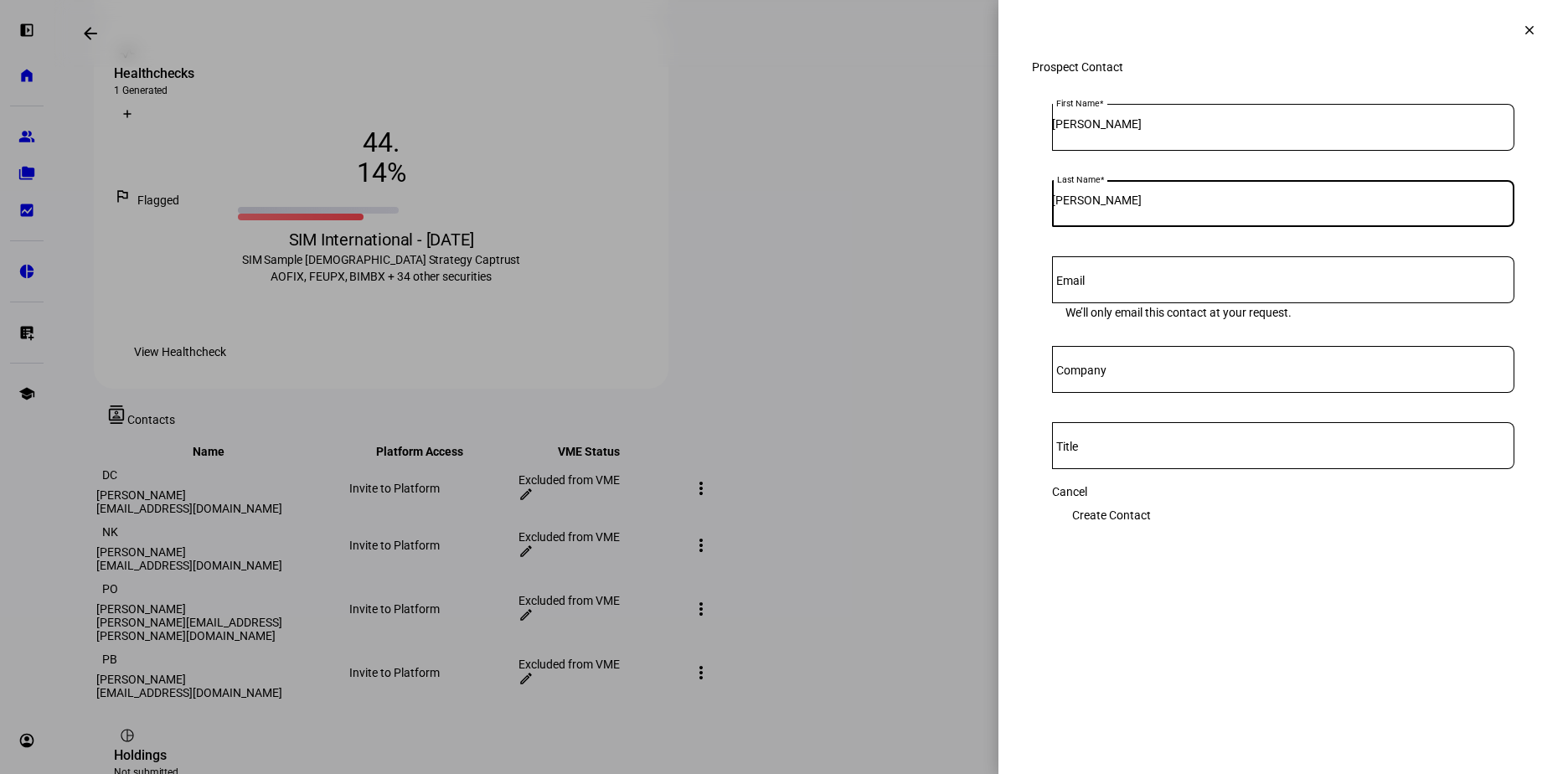
click at [1154, 207] on input "[PERSON_NAME]" at bounding box center [1283, 200] width 462 height 14
type input "[PERSON_NAME]"
click at [1084, 287] on mat-label "Email" at bounding box center [1070, 280] width 29 height 14
click at [1084, 283] on input "Email" at bounding box center [1283, 276] width 462 height 14
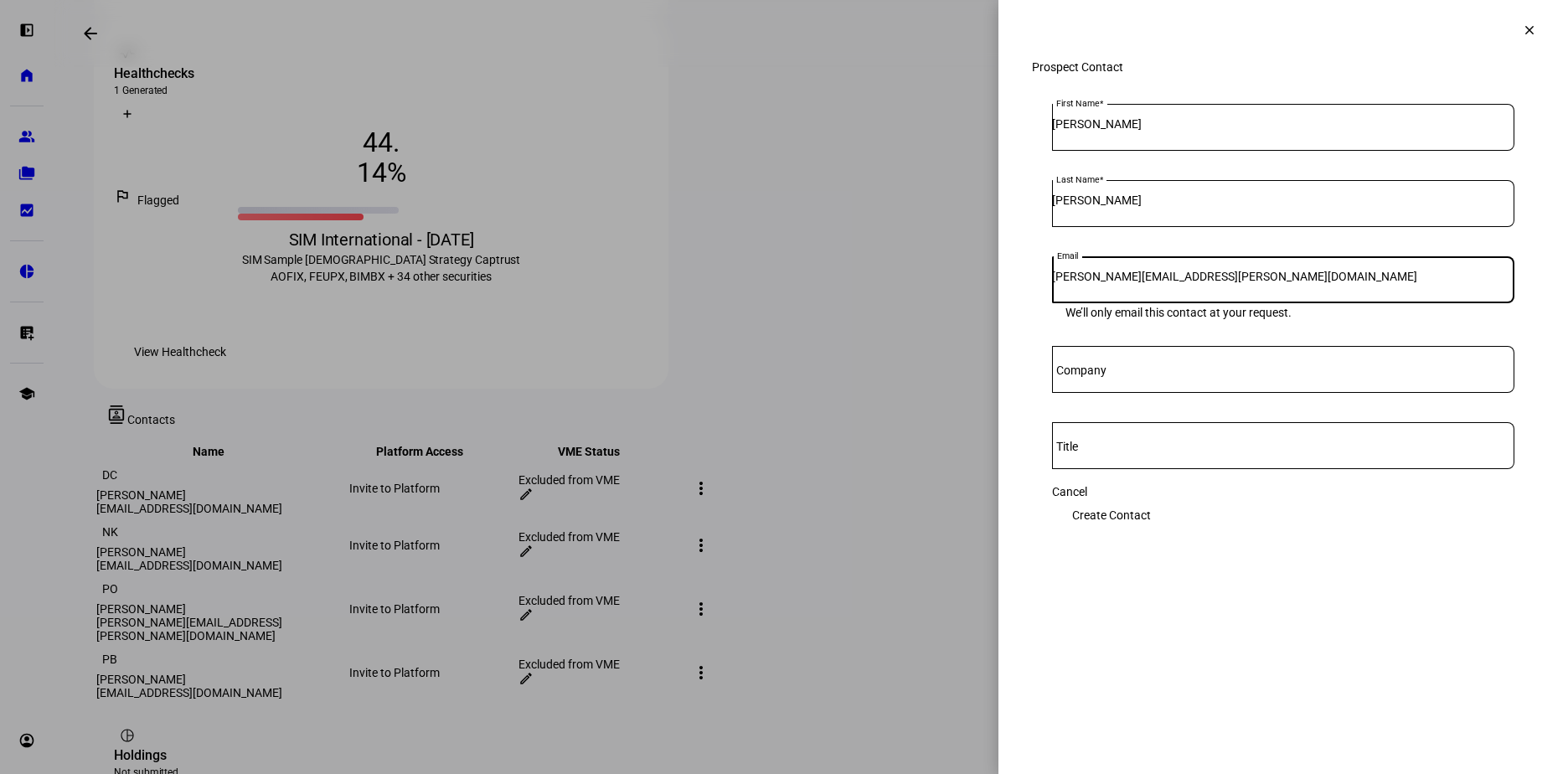
type input "[PERSON_NAME][EMAIL_ADDRESS][PERSON_NAME][DOMAIN_NAME]"
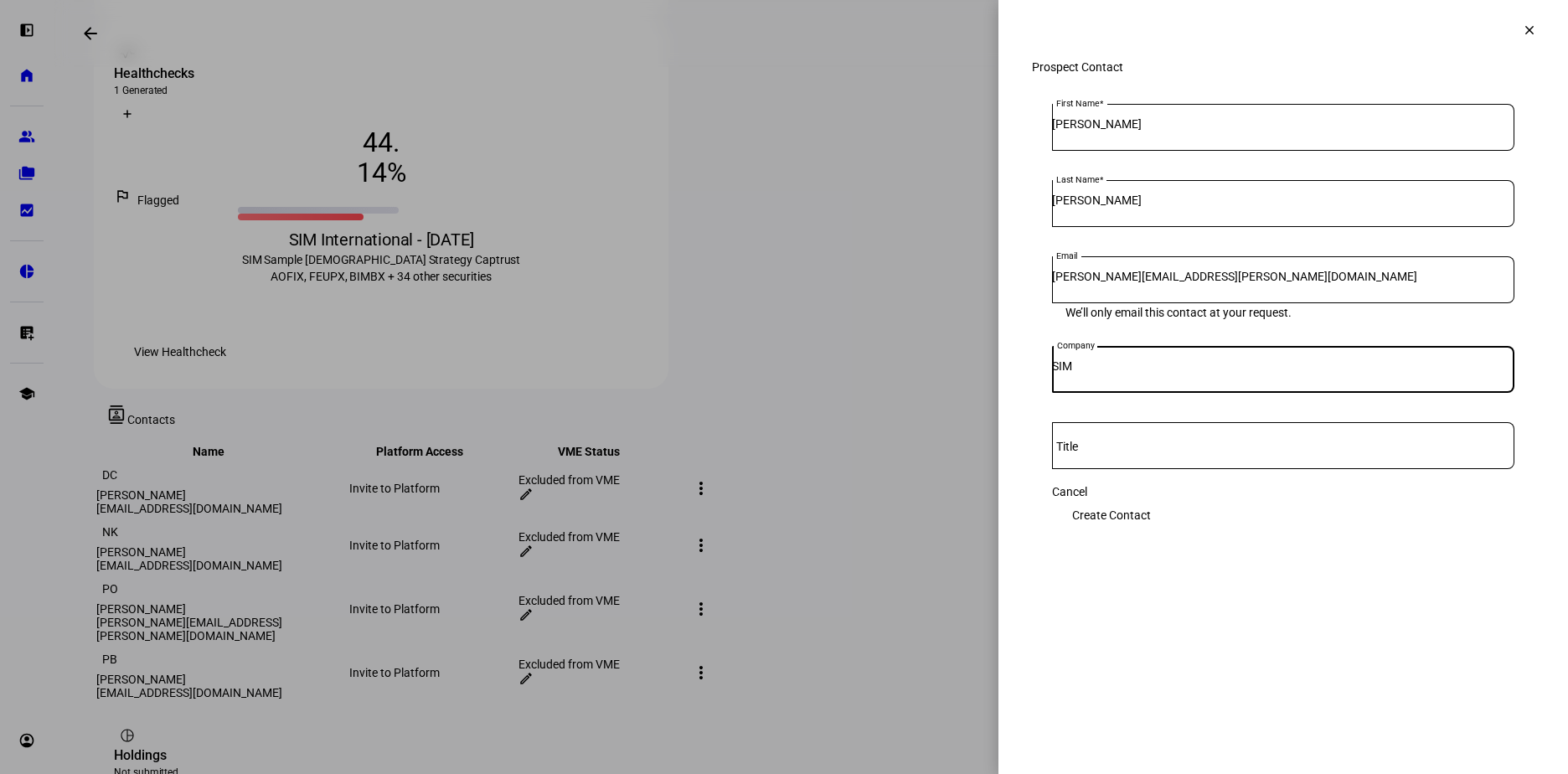
type input "SIM"
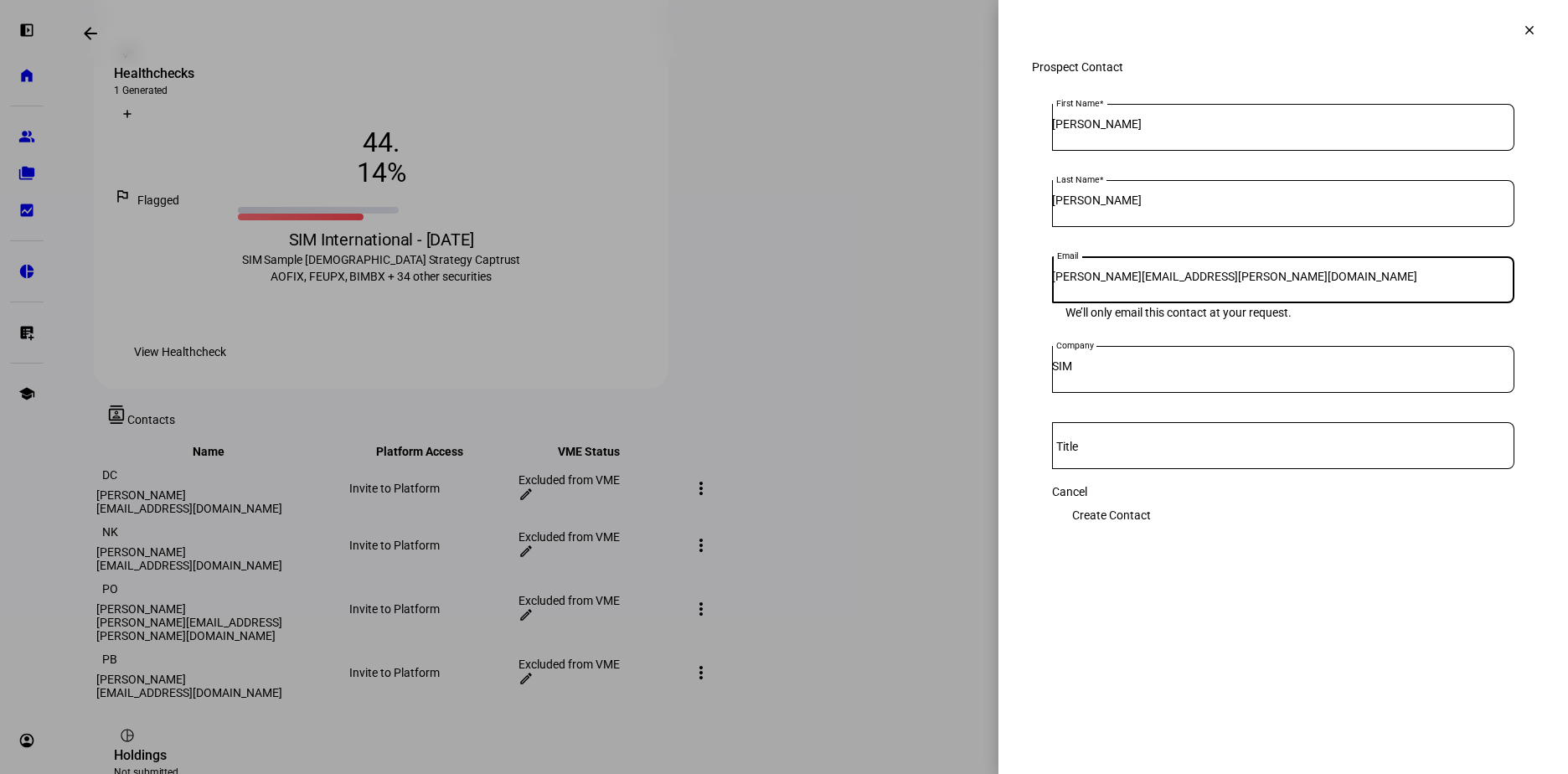
click at [1201, 283] on input "[PERSON_NAME][EMAIL_ADDRESS][PERSON_NAME][DOMAIN_NAME]" at bounding box center [1283, 276] width 462 height 14
type input "[PERSON_NAME][EMAIL_ADDRESS][PERSON_NAME][DOMAIN_NAME]"
click at [1151, 521] on span "Create Contact" at bounding box center [1111, 515] width 79 height 33
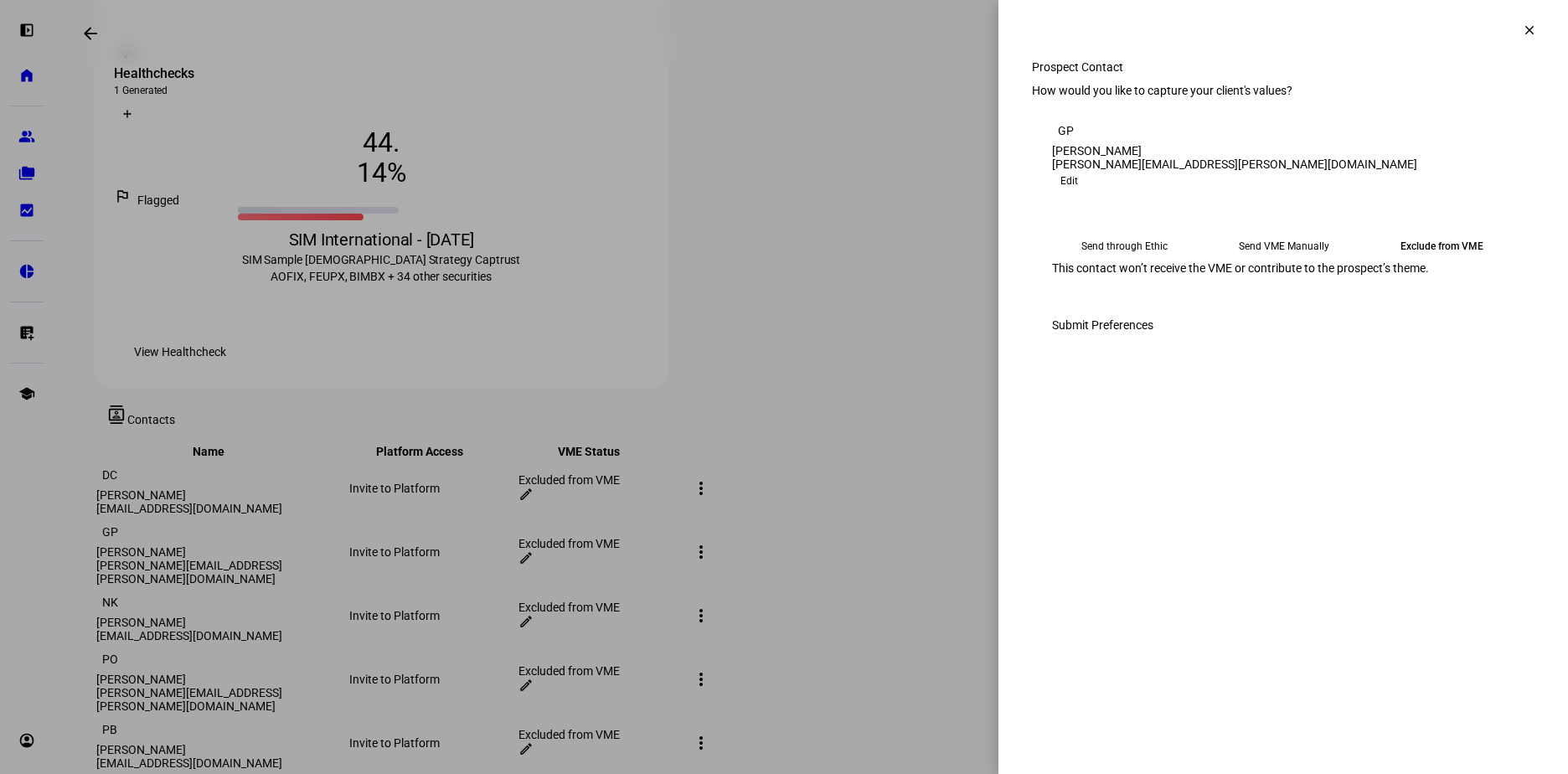
click at [1530, 28] on mat-icon "clear" at bounding box center [1529, 30] width 15 height 15
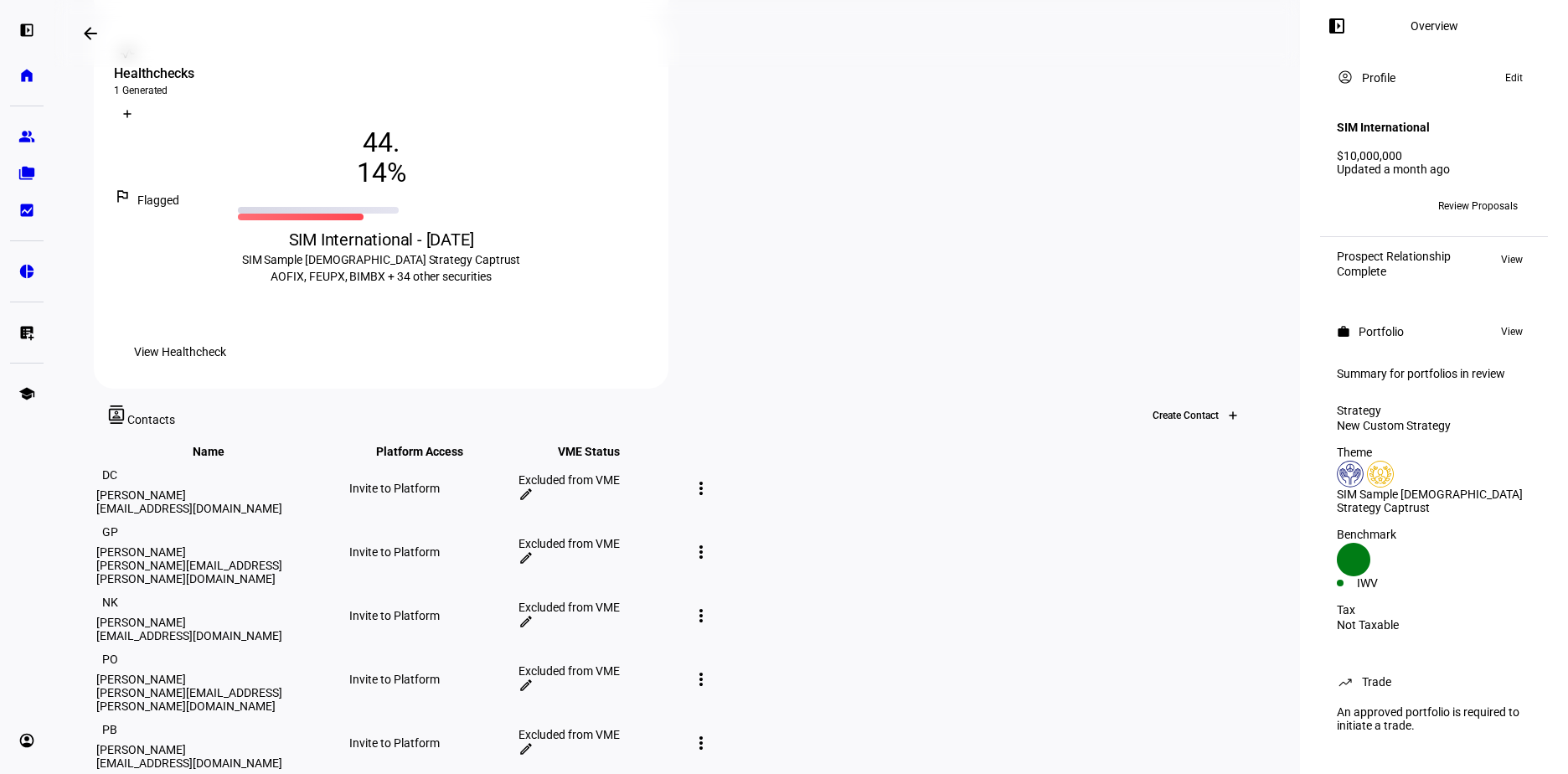
click at [1228, 410] on icon at bounding box center [1233, 415] width 10 height 10
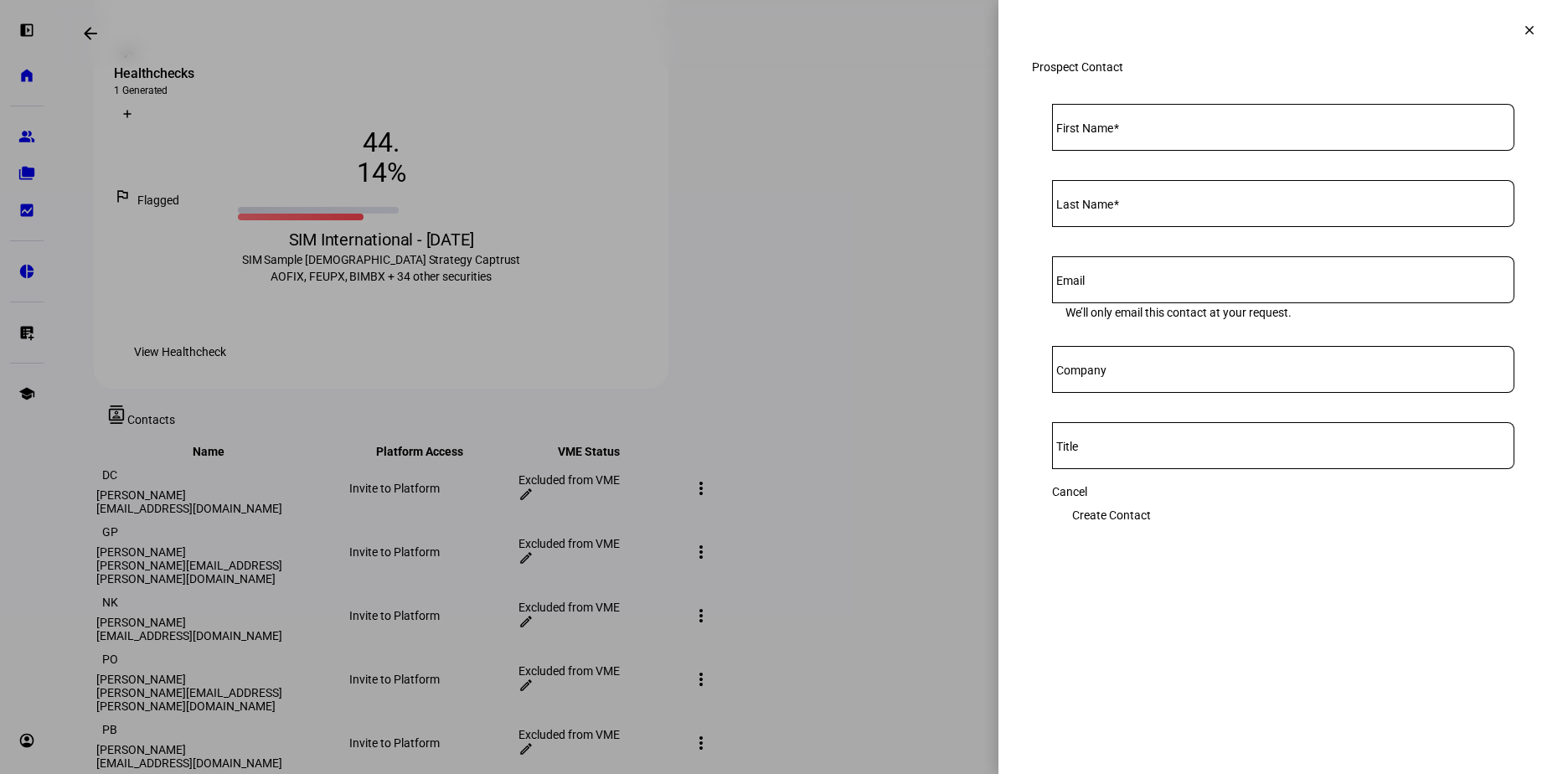
click at [1139, 131] on input "First Name" at bounding box center [1283, 124] width 462 height 14
type input "[PERSON_NAME]"
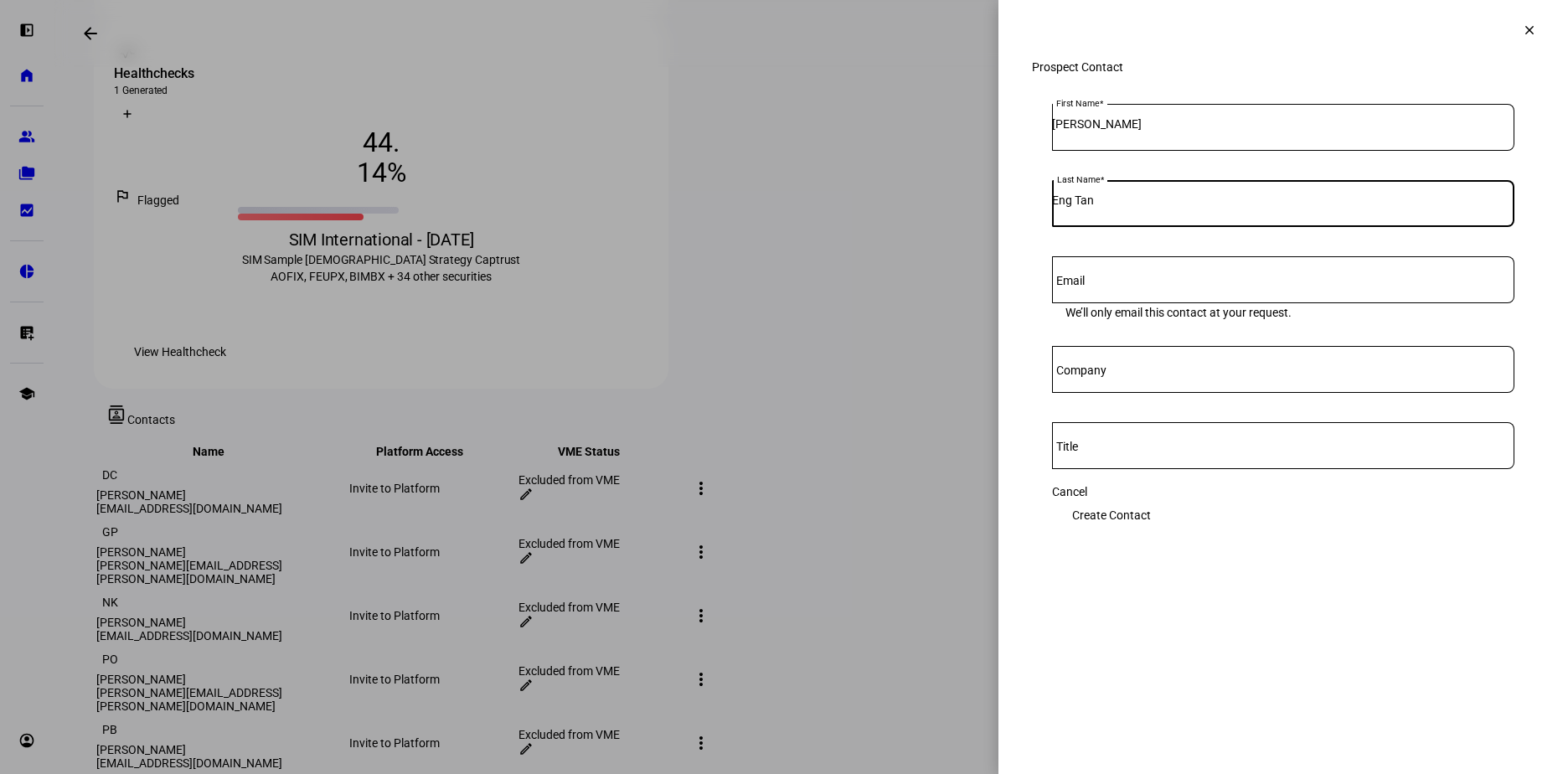
type input "Eng Tan"
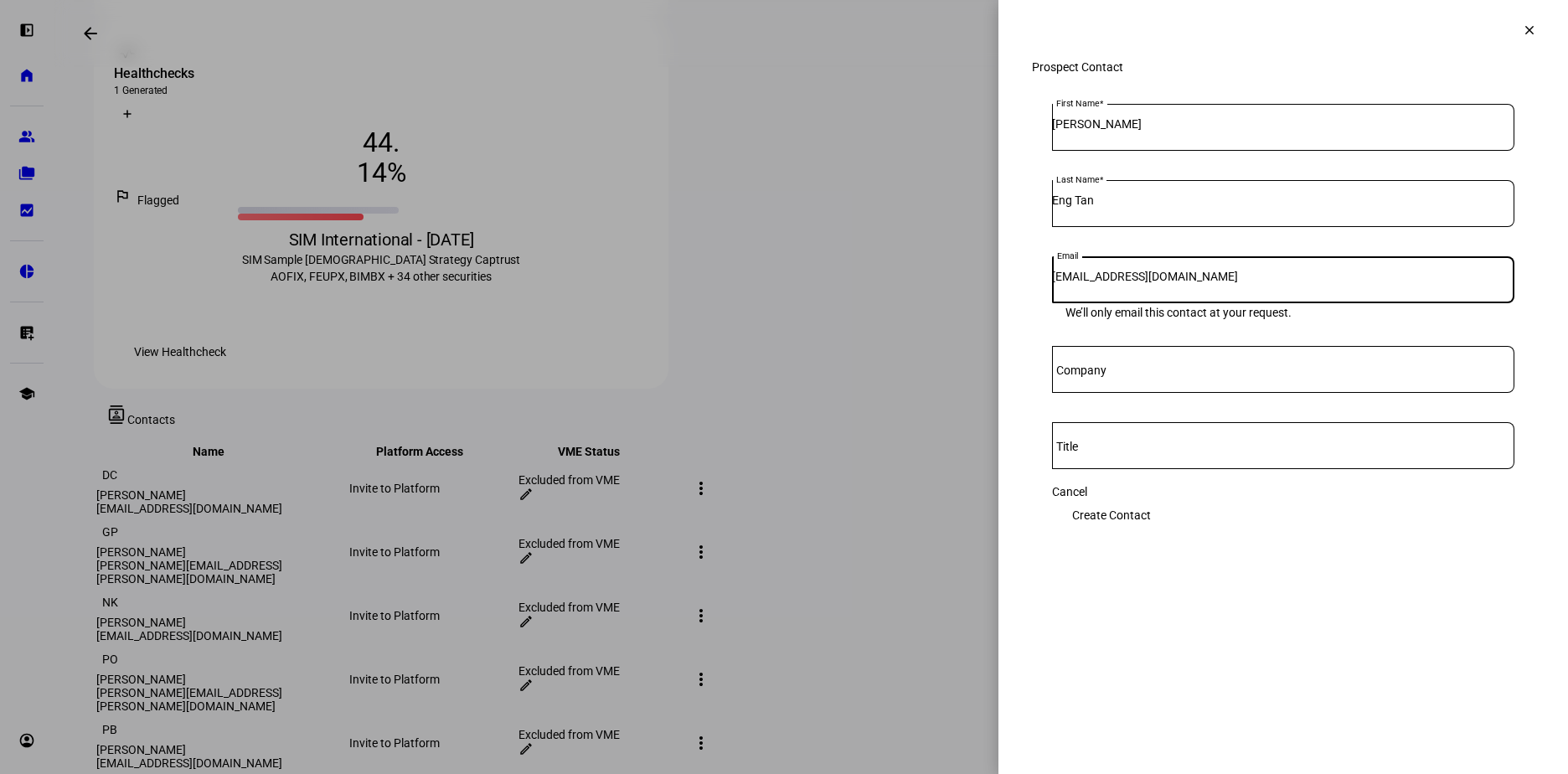
type input "[EMAIL_ADDRESS][DOMAIN_NAME]"
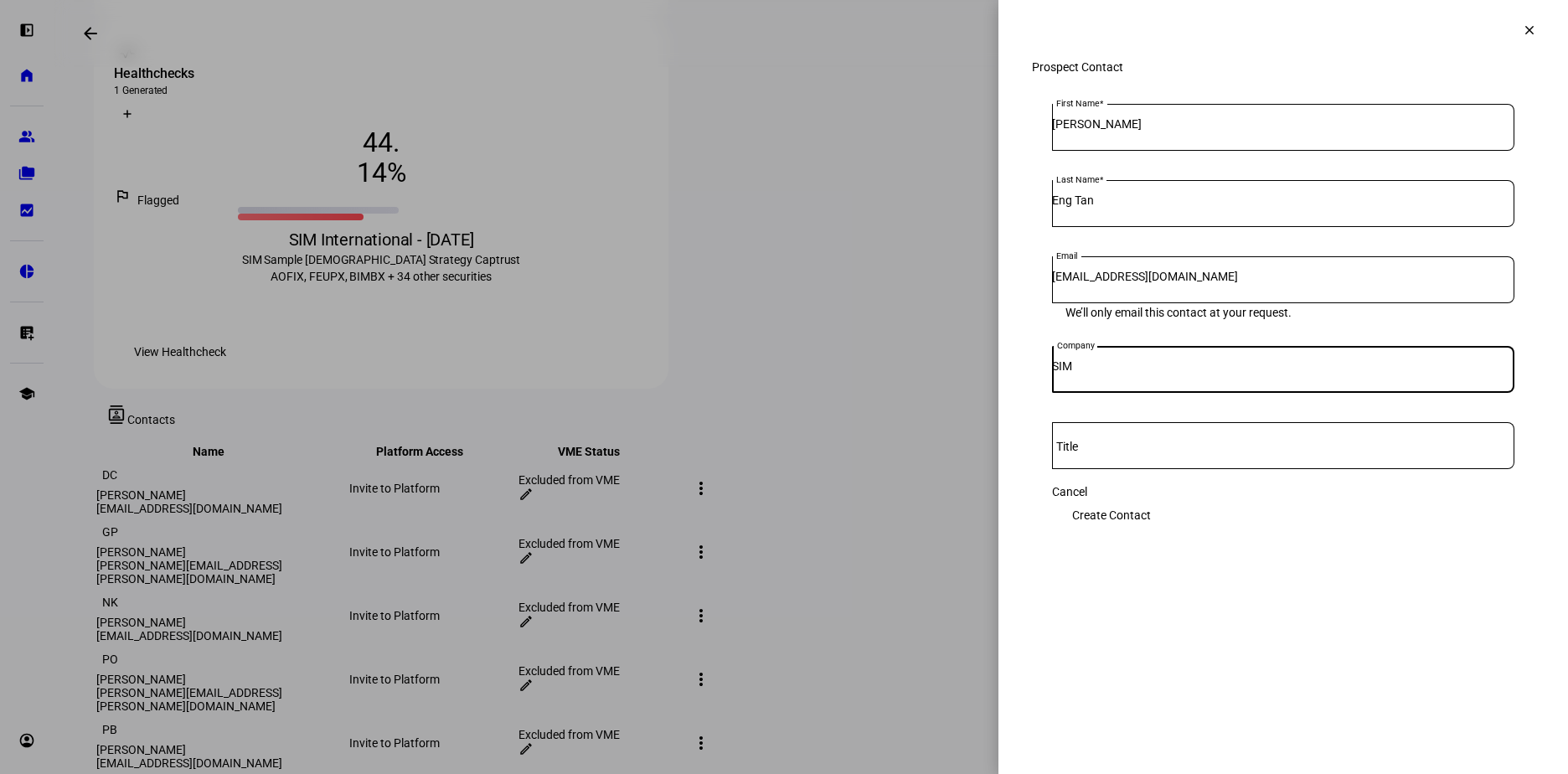
type input "SIM"
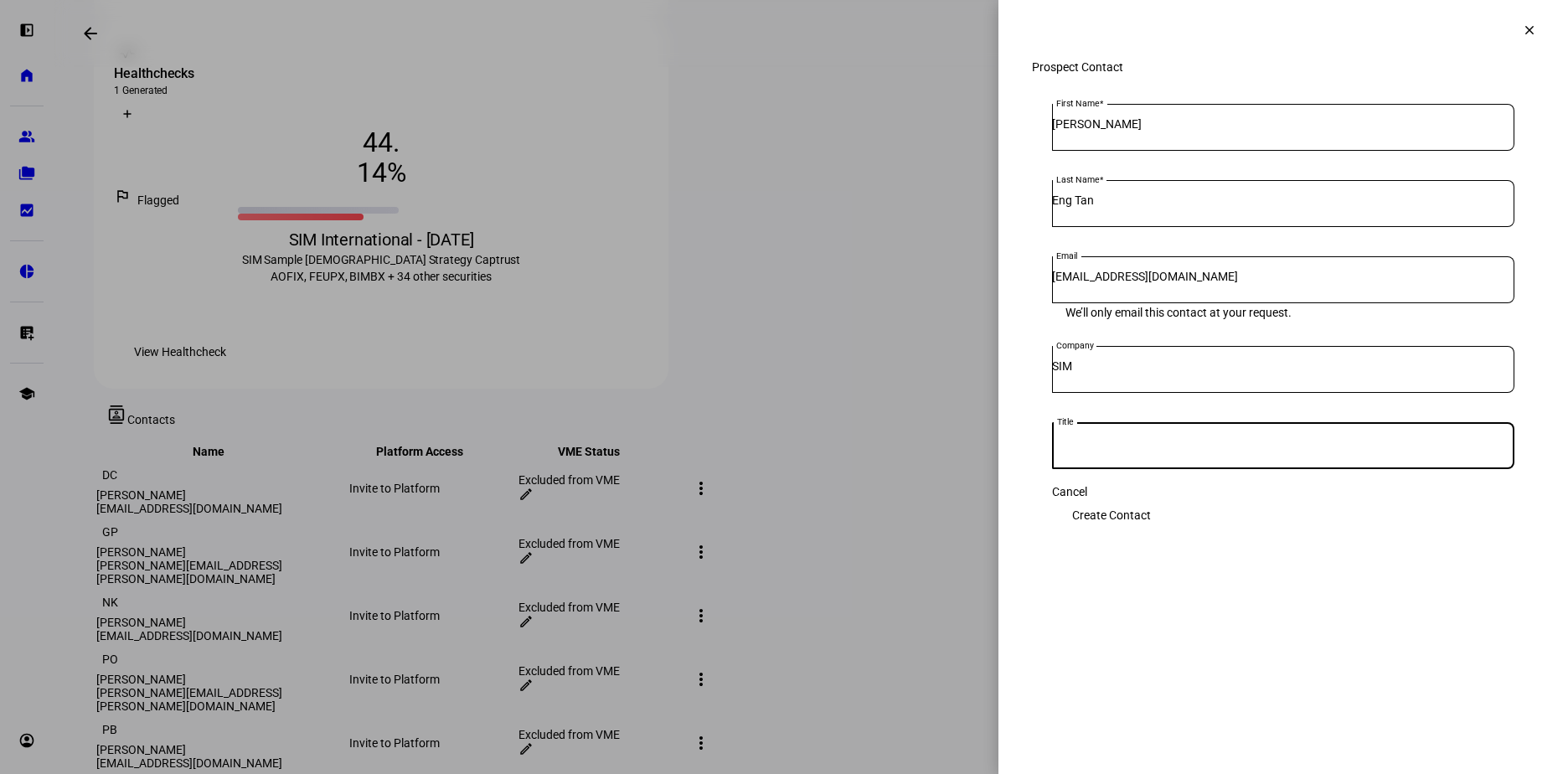
click at [1105, 131] on input "[PERSON_NAME]" at bounding box center [1283, 124] width 462 height 14
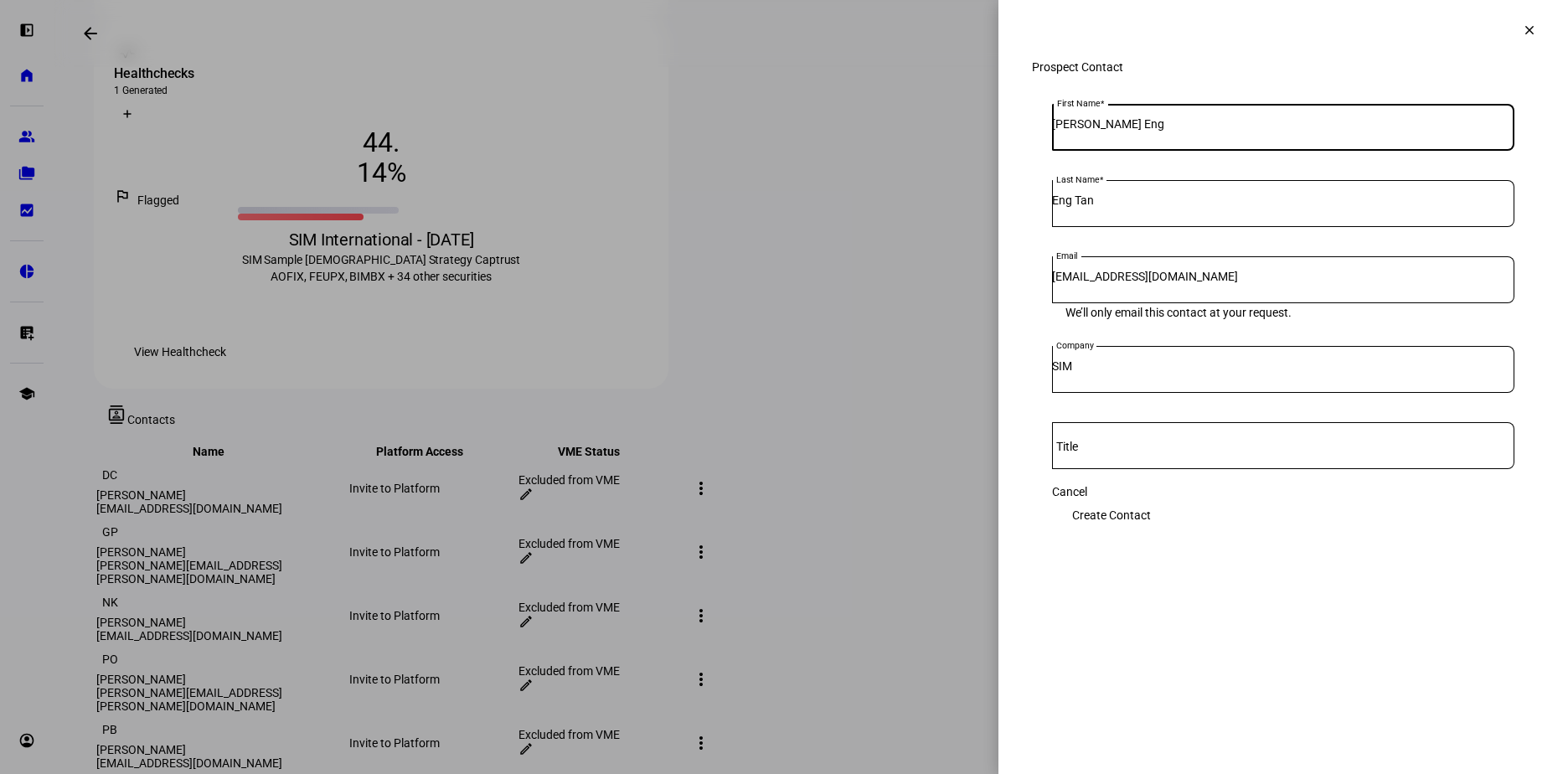
type input "[PERSON_NAME] Eng"
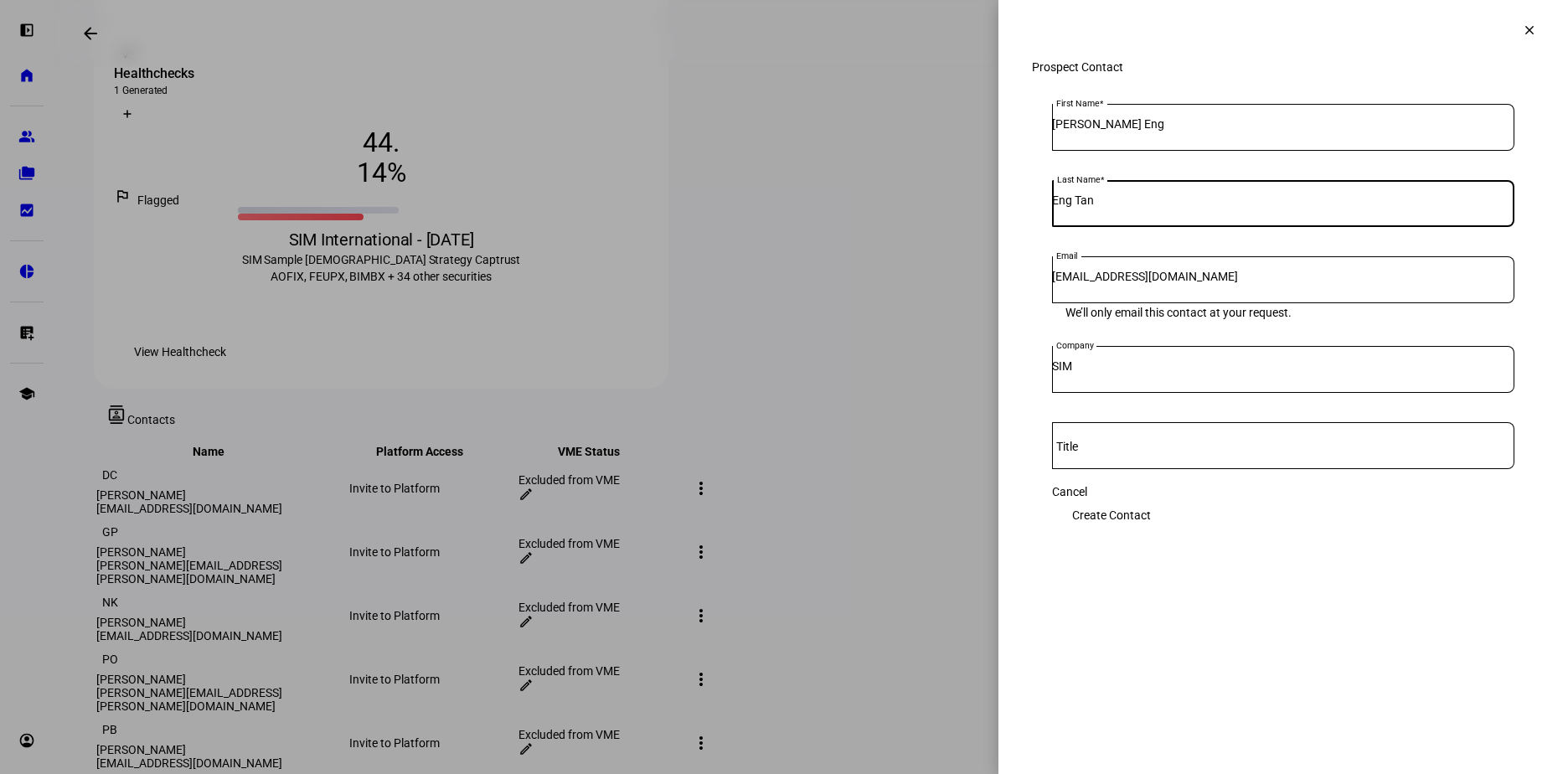
drag, startPoint x: 1121, startPoint y: 225, endPoint x: 1013, endPoint y: 214, distance: 108.6
click at [1013, 214] on div "Prospect Contact First Name [PERSON_NAME] Eng Last Name Eng Tan Email [EMAIL_AD…" at bounding box center [1283, 322] width 570 height 525
type input "Tan"
click at [1151, 520] on span "Create Contact" at bounding box center [1111, 515] width 79 height 33
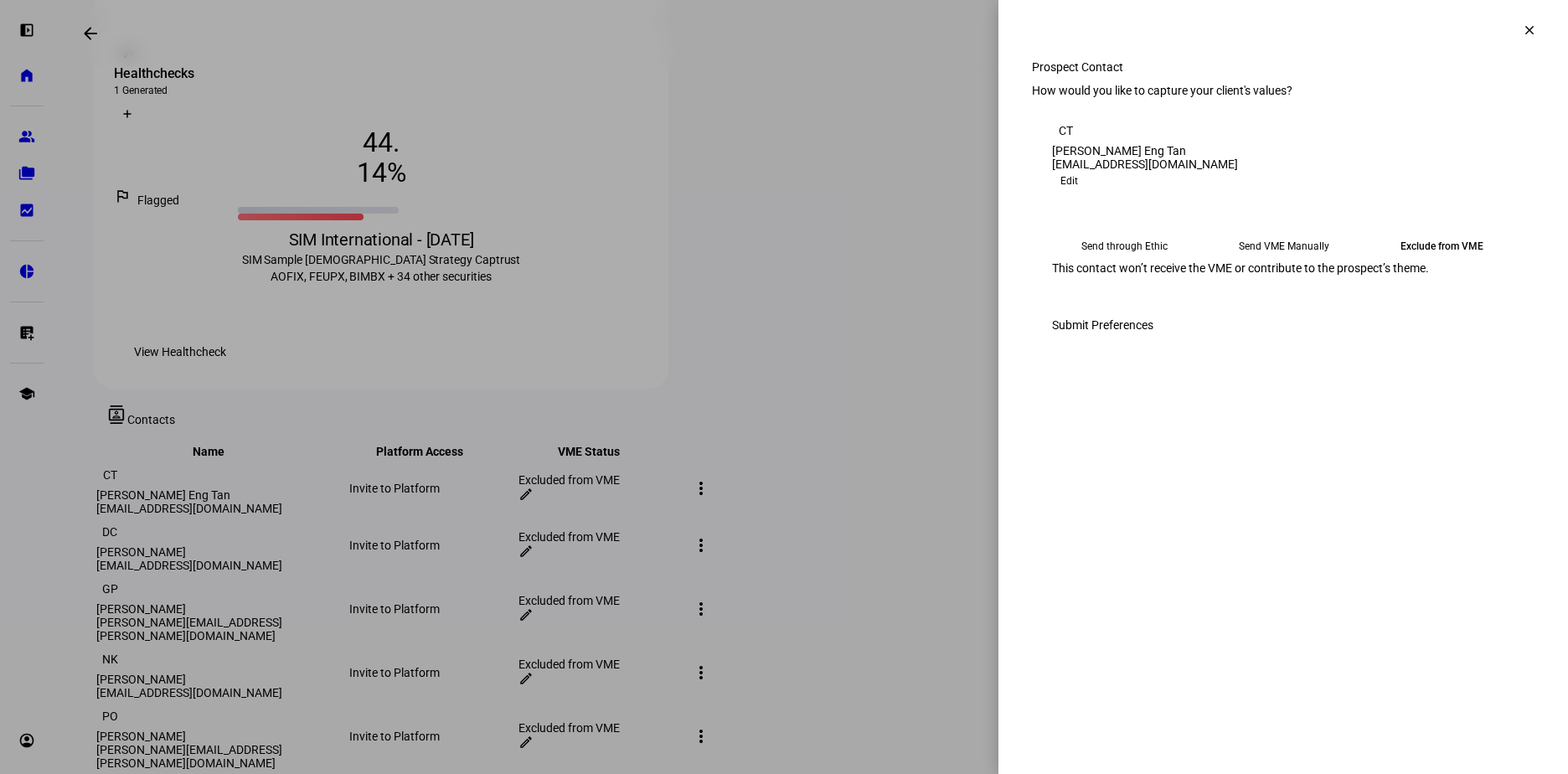
click at [1526, 23] on mat-icon "clear" at bounding box center [1529, 30] width 15 height 15
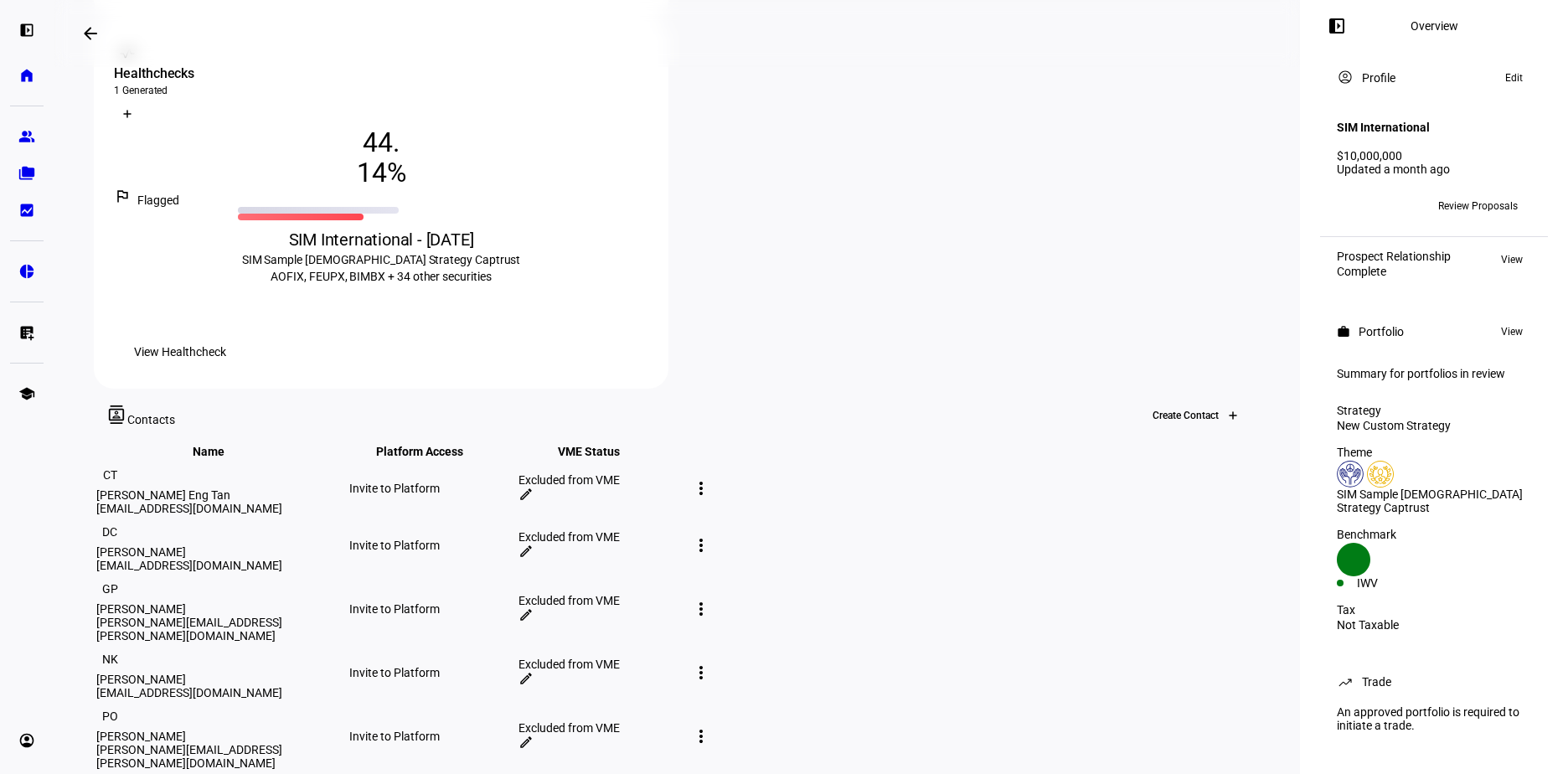
click at [1228, 410] on icon at bounding box center [1233, 415] width 10 height 10
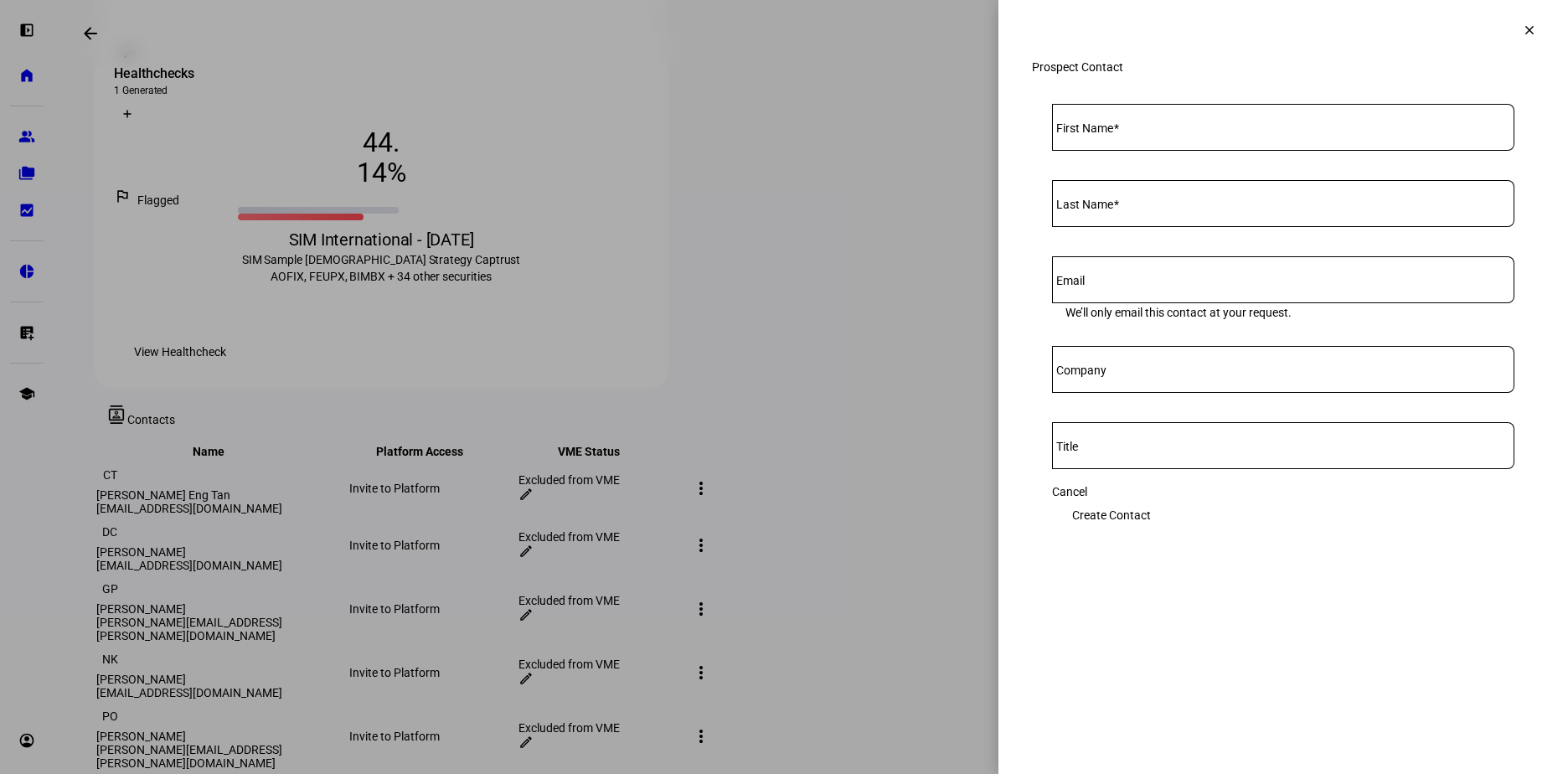
click at [1108, 145] on div at bounding box center [1283, 127] width 462 height 47
type input "Jacqui"
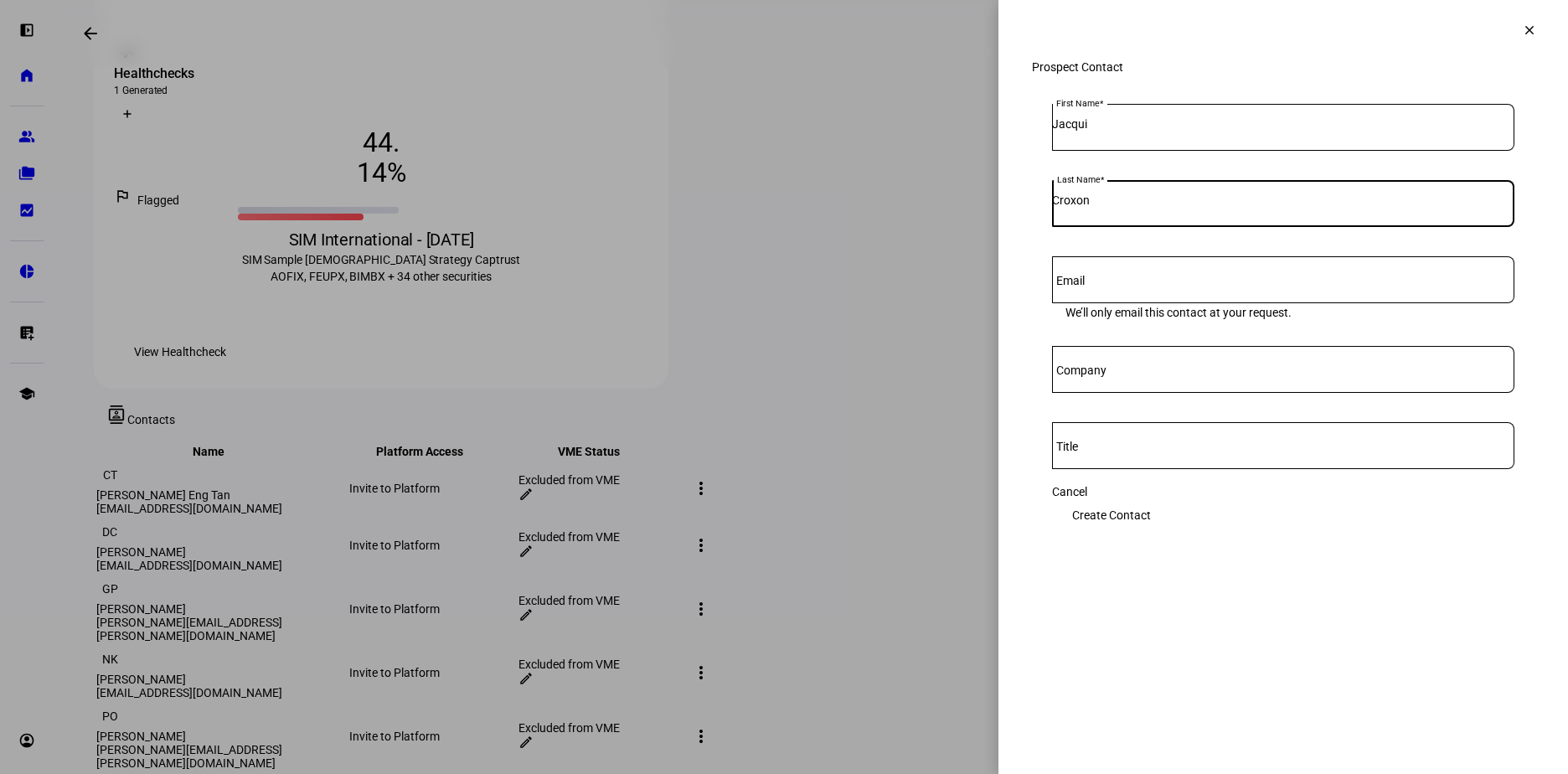
type input "Croxon"
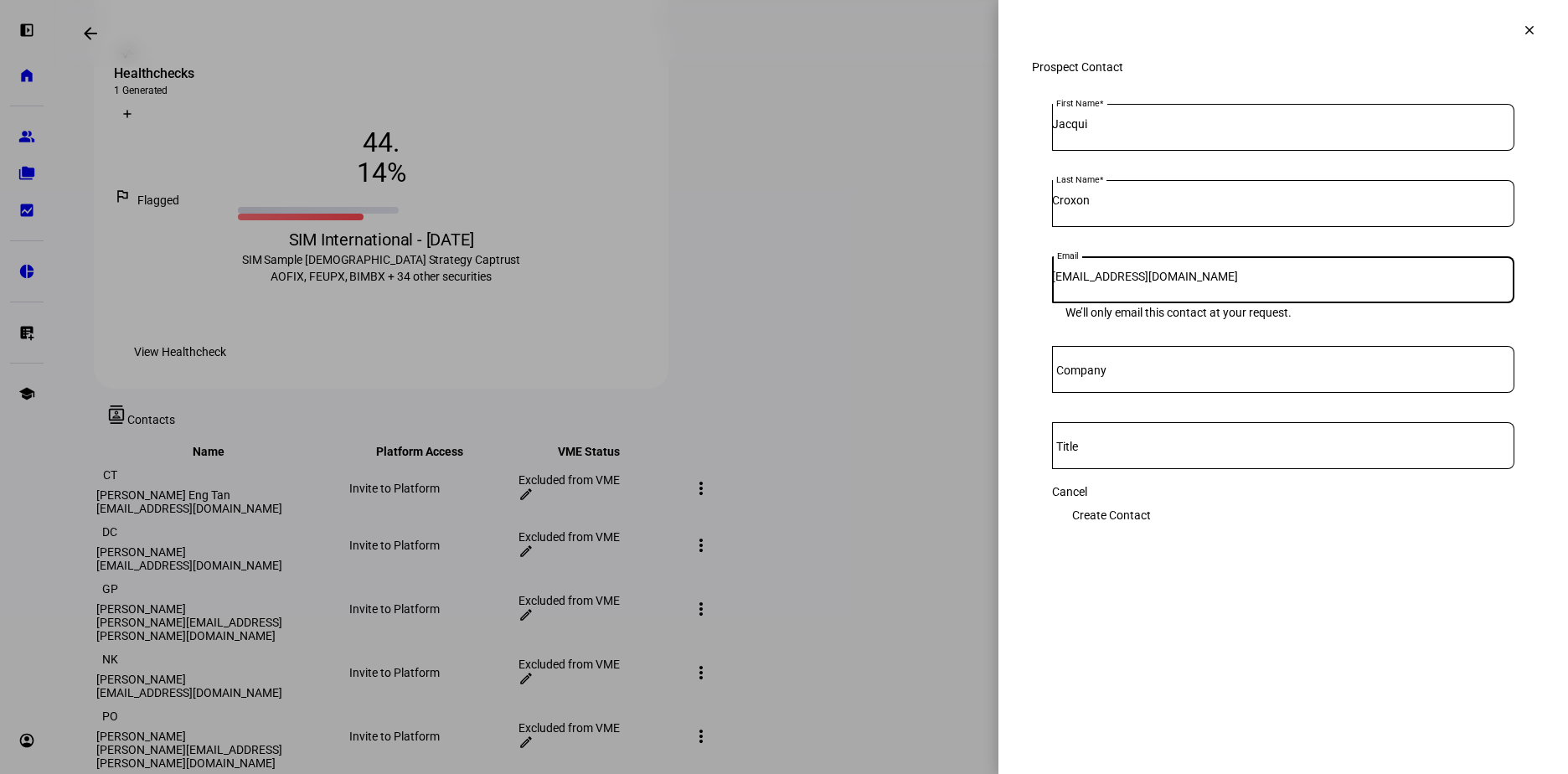
type input "[EMAIL_ADDRESS][DOMAIN_NAME]"
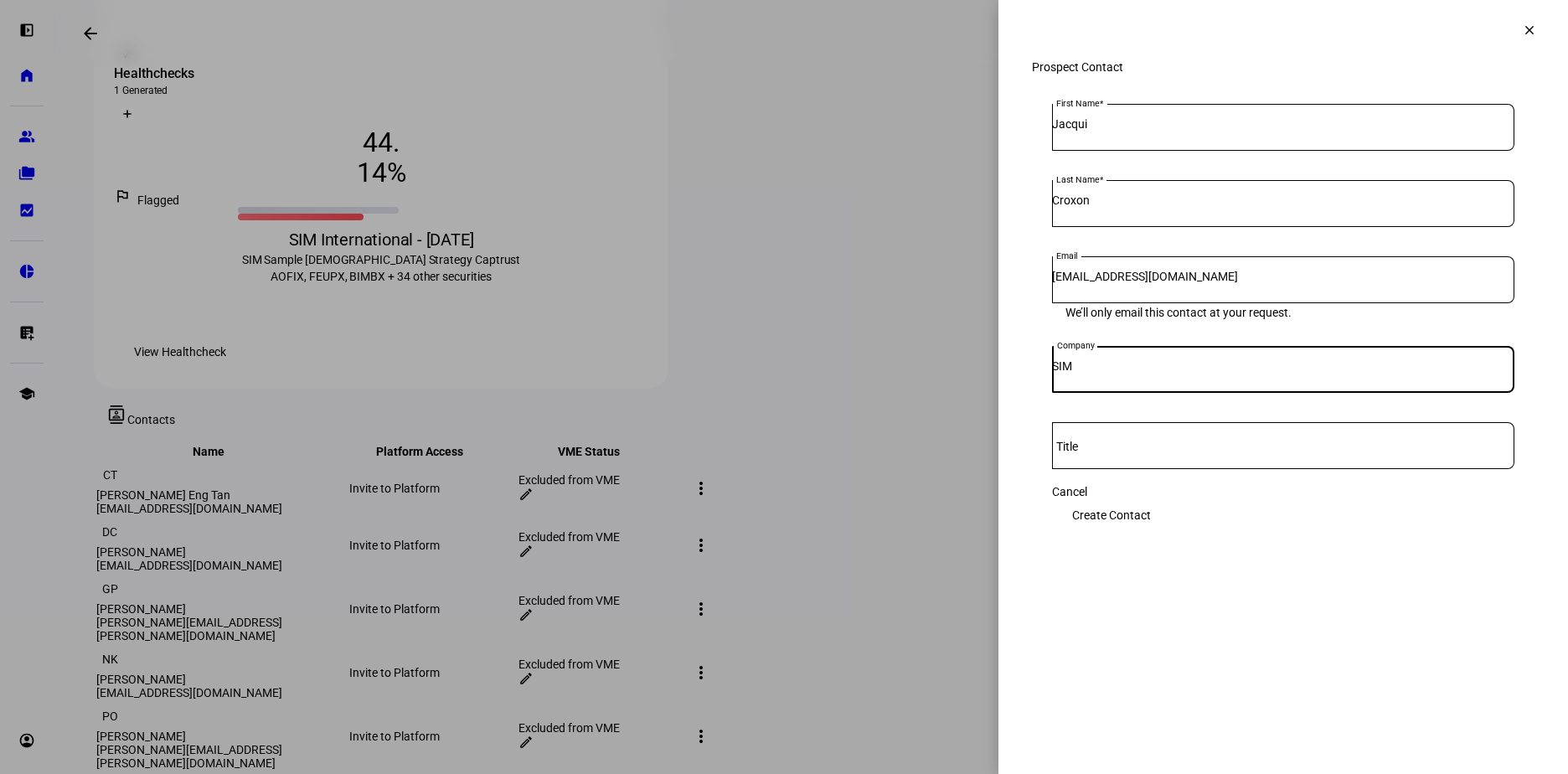
type input "SIM"
click at [1151, 525] on span "Create Contact" at bounding box center [1111, 515] width 79 height 33
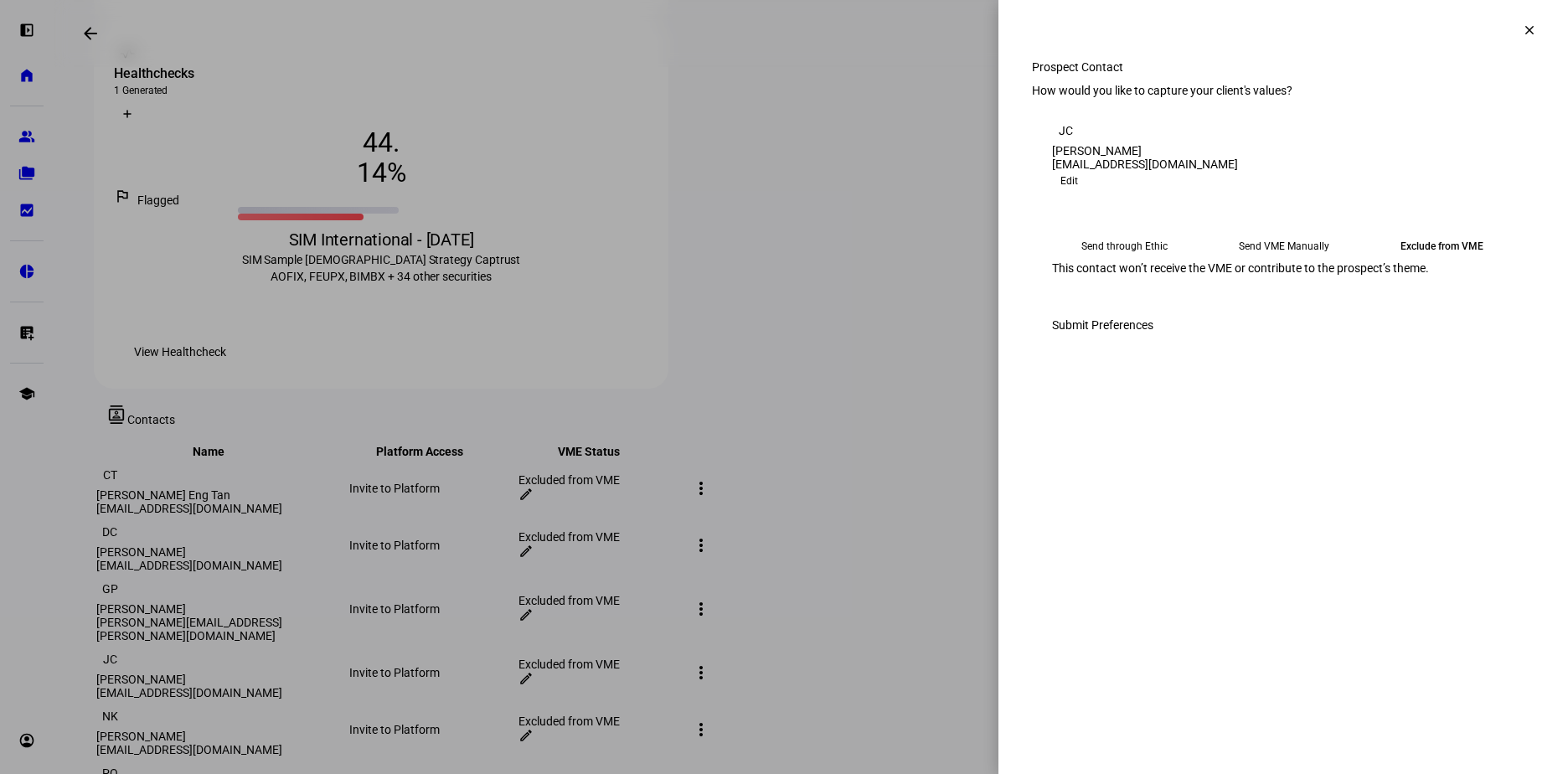
click at [1522, 28] on mat-icon "clear" at bounding box center [1529, 30] width 15 height 15
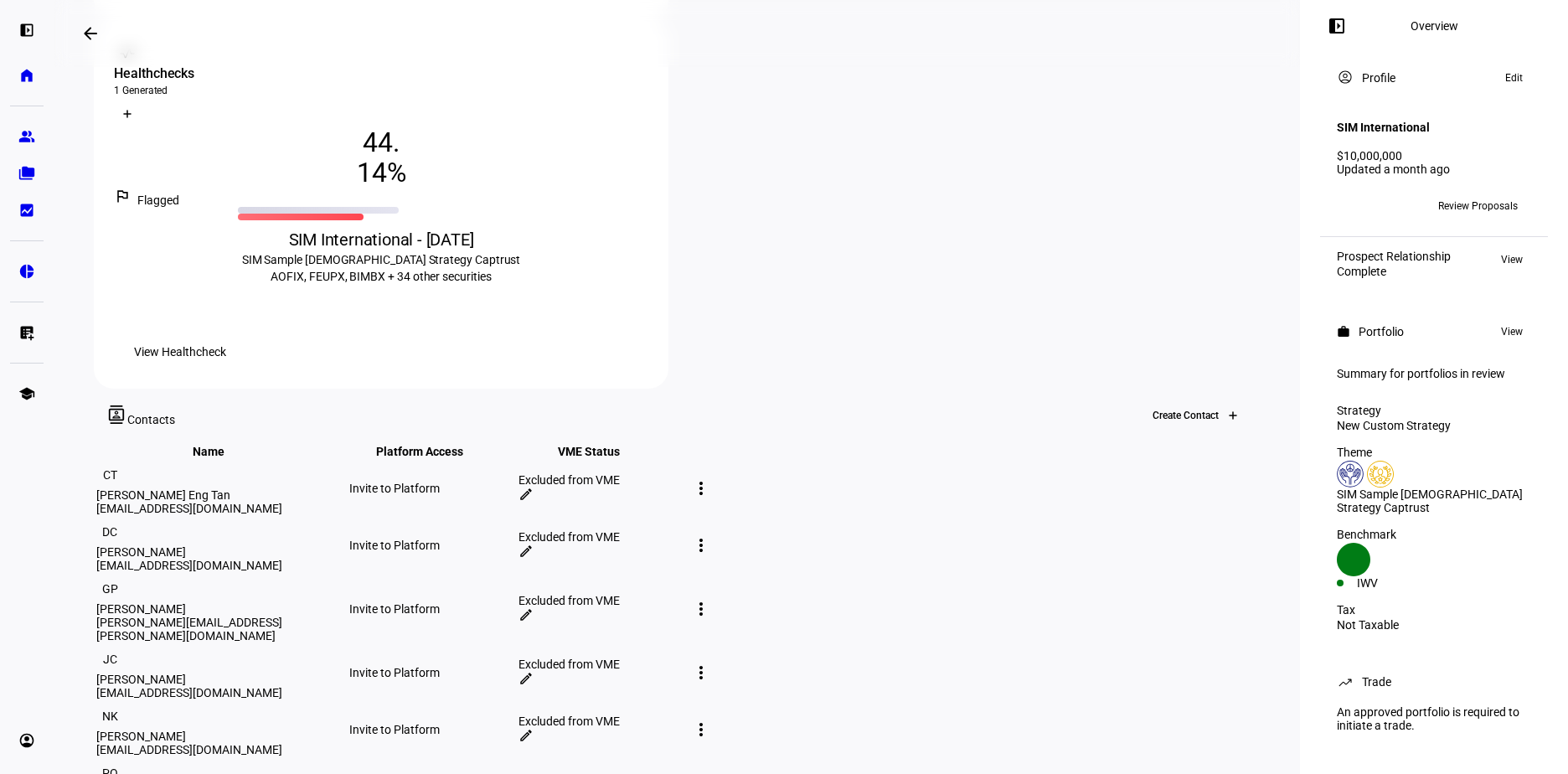
click at [1219, 402] on div at bounding box center [1233, 415] width 27 height 27
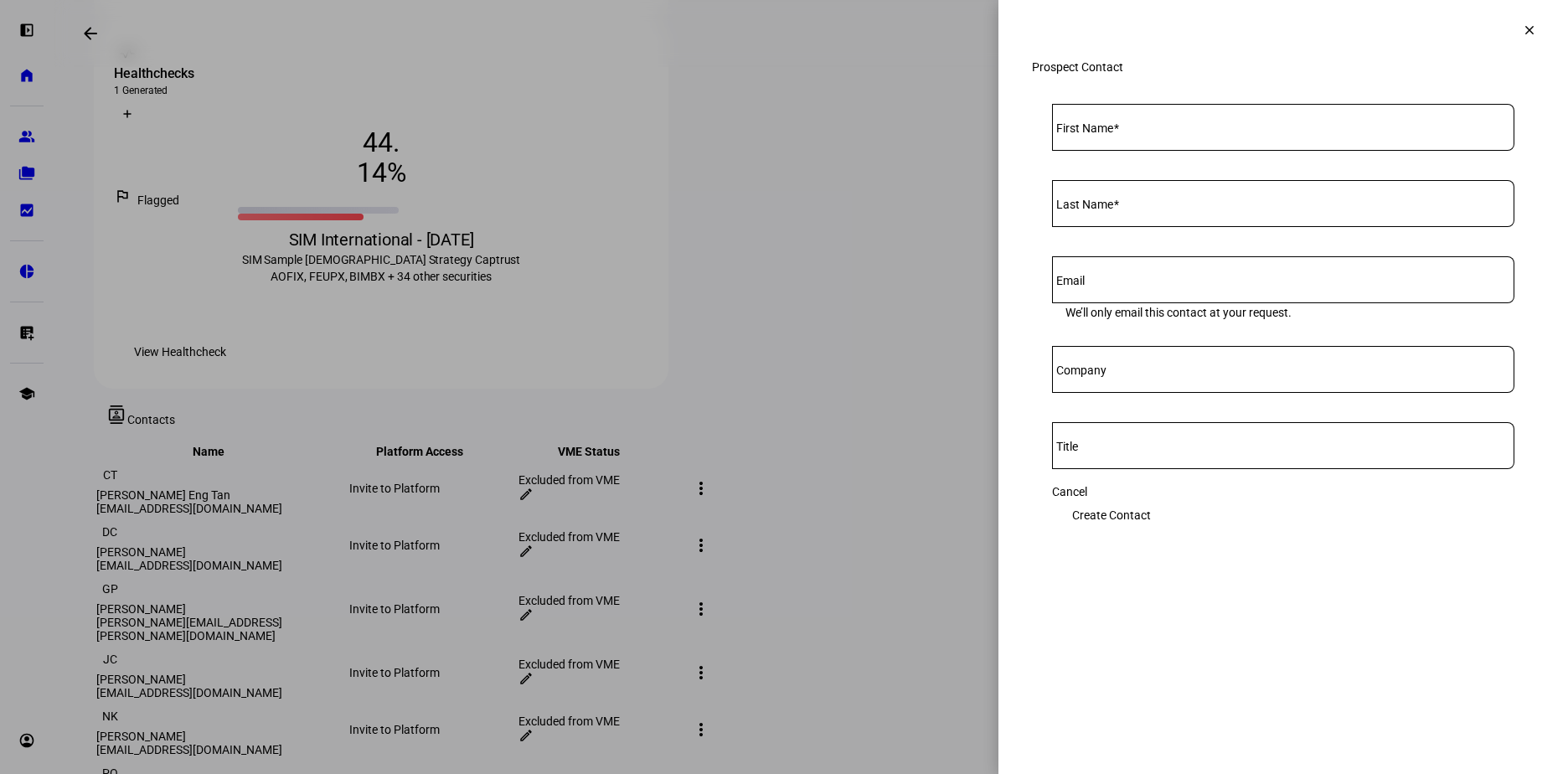
click at [1131, 131] on input "First Name" at bounding box center [1283, 124] width 462 height 14
type input "[PERSON_NAME]"
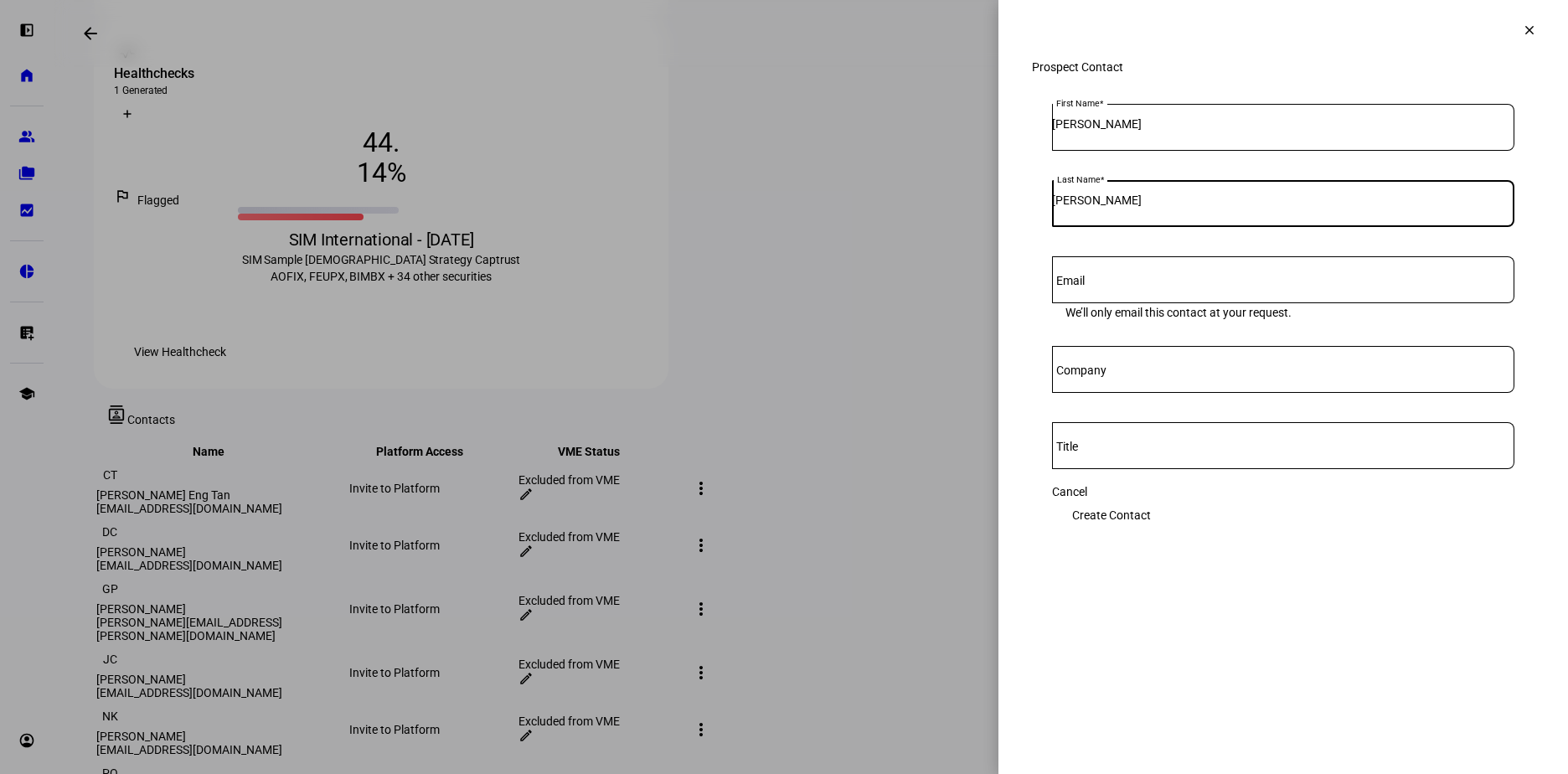
type input "[PERSON_NAME]"
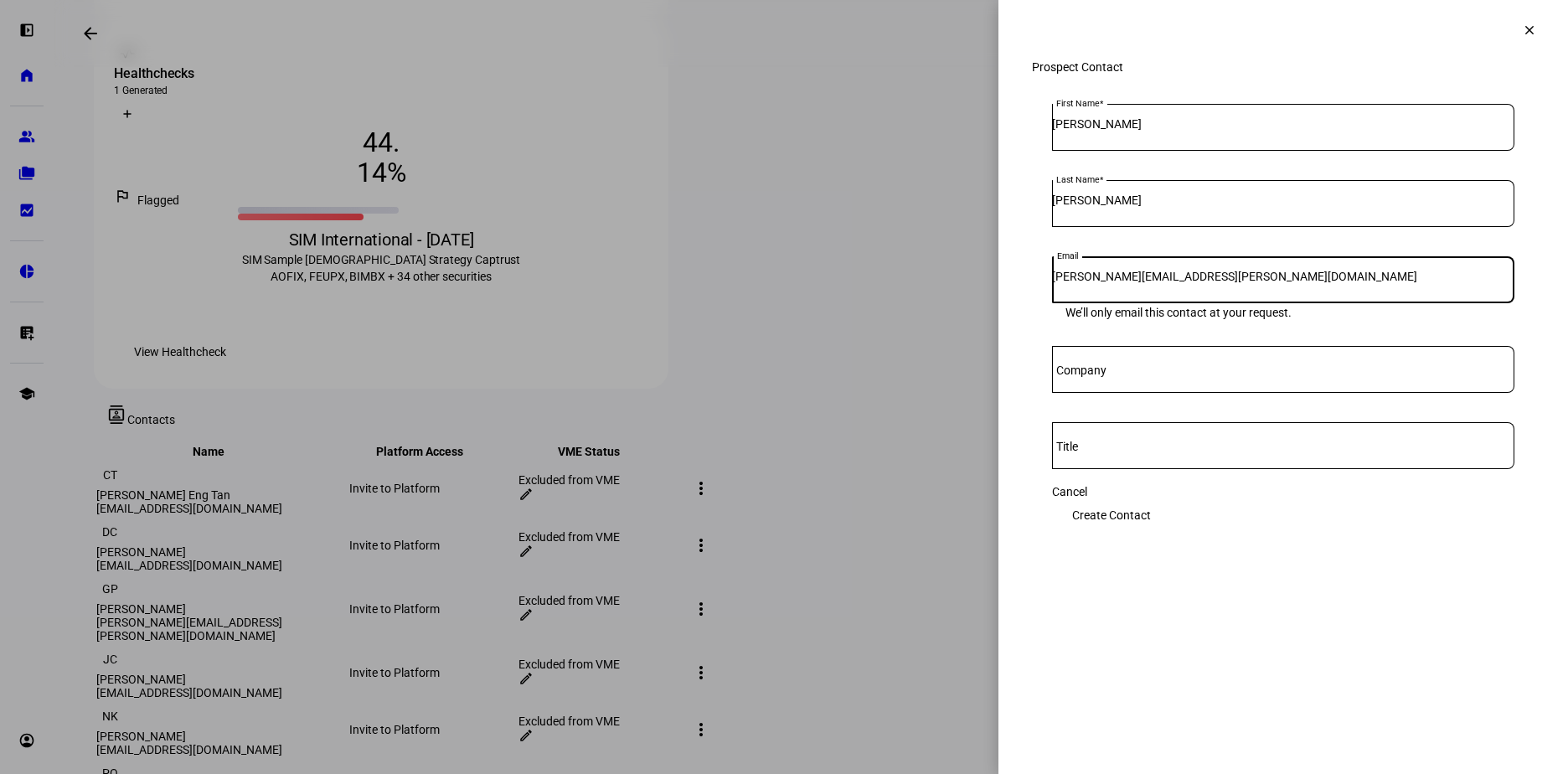
type input "[PERSON_NAME][EMAIL_ADDRESS][PERSON_NAME][DOMAIN_NAME]"
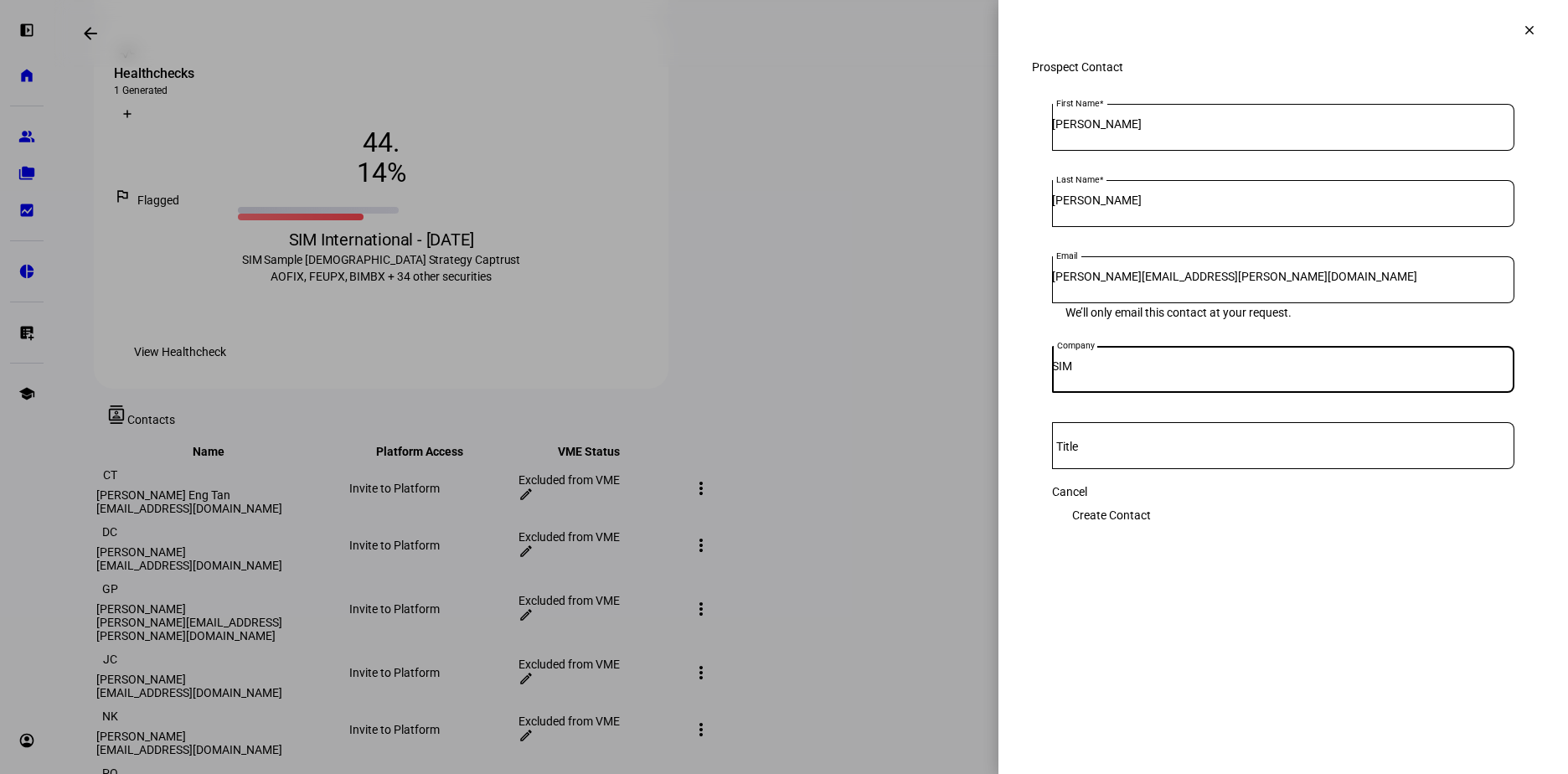
type input "SIM"
click at [1151, 523] on span "Create Contact" at bounding box center [1111, 515] width 79 height 33
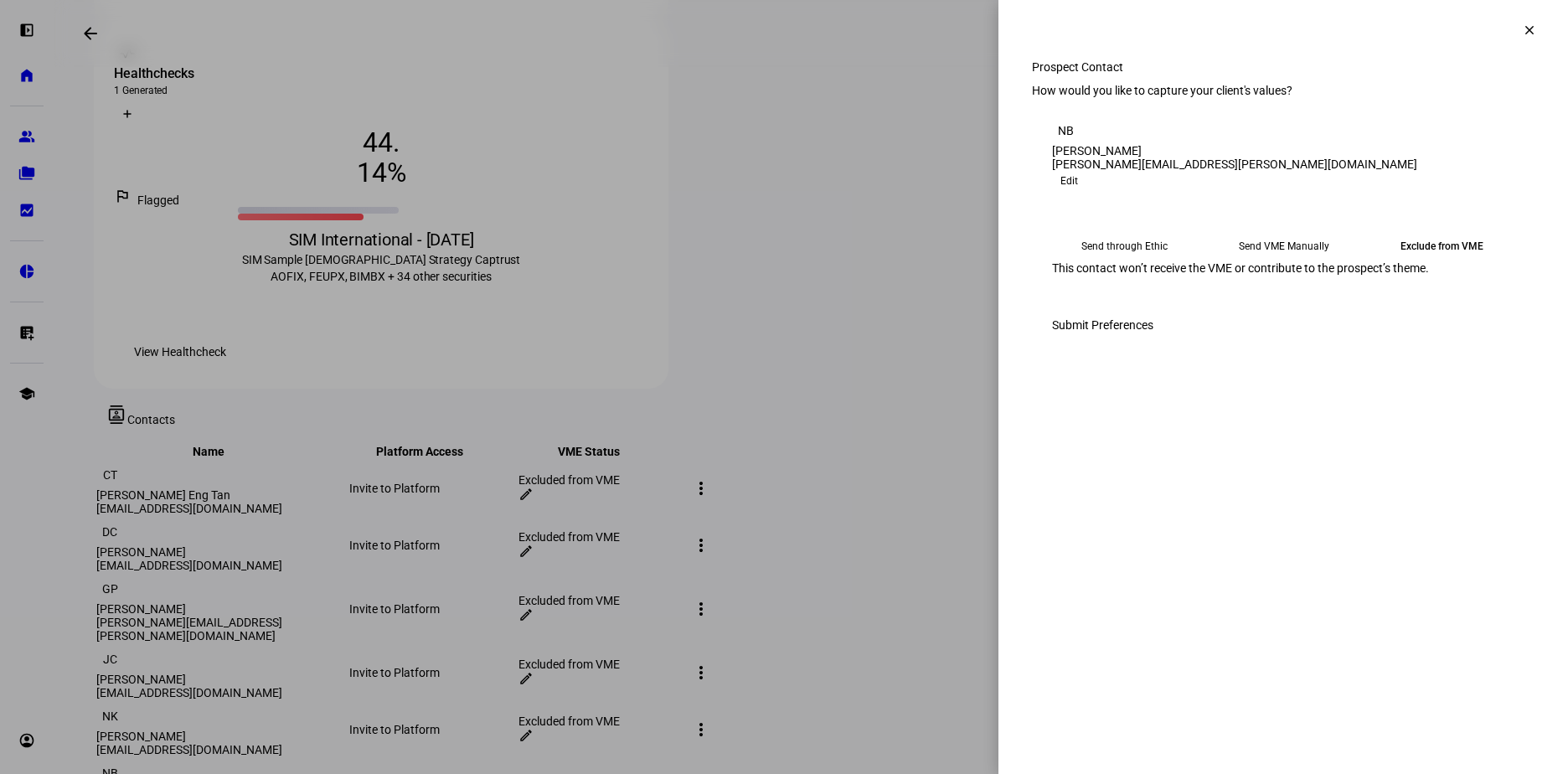
click at [1529, 28] on mat-icon "clear" at bounding box center [1529, 30] width 15 height 15
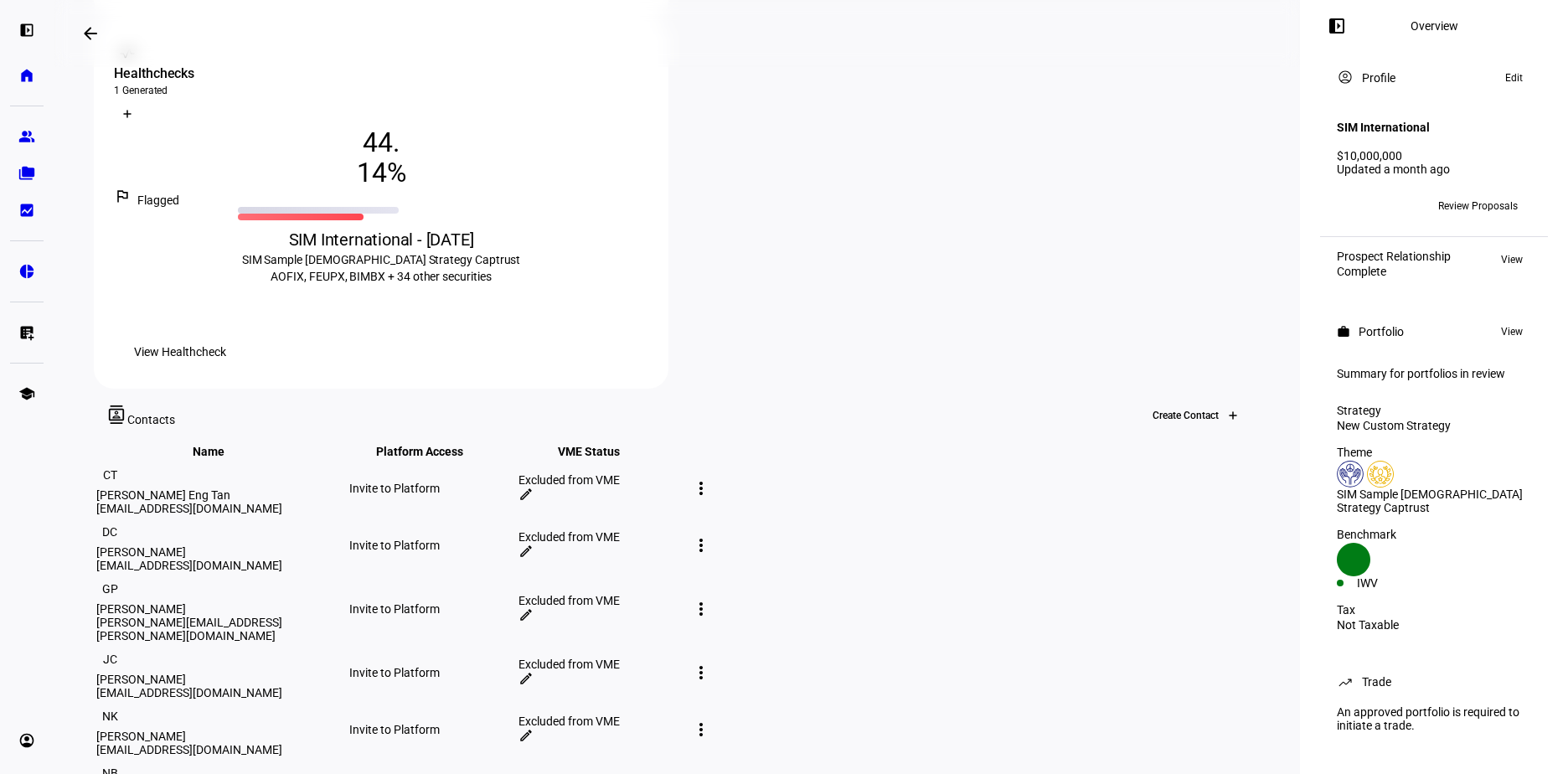
click at [1228, 410] on icon at bounding box center [1233, 415] width 10 height 10
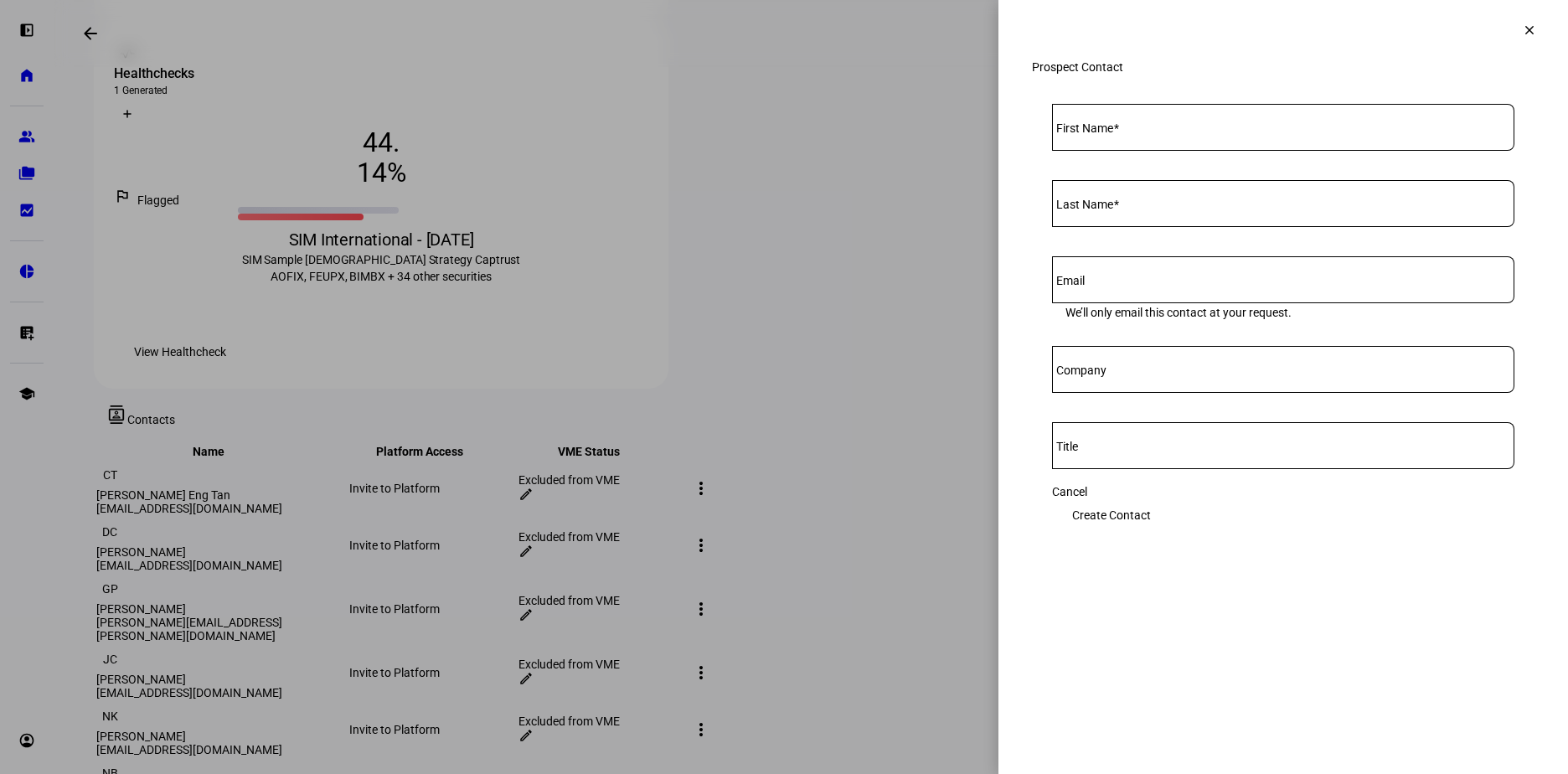
click at [1119, 135] on span at bounding box center [1116, 127] width 5 height 14
click at [1127, 131] on input "First Name" at bounding box center [1283, 124] width 462 height 14
type input "[PERSON_NAME]"
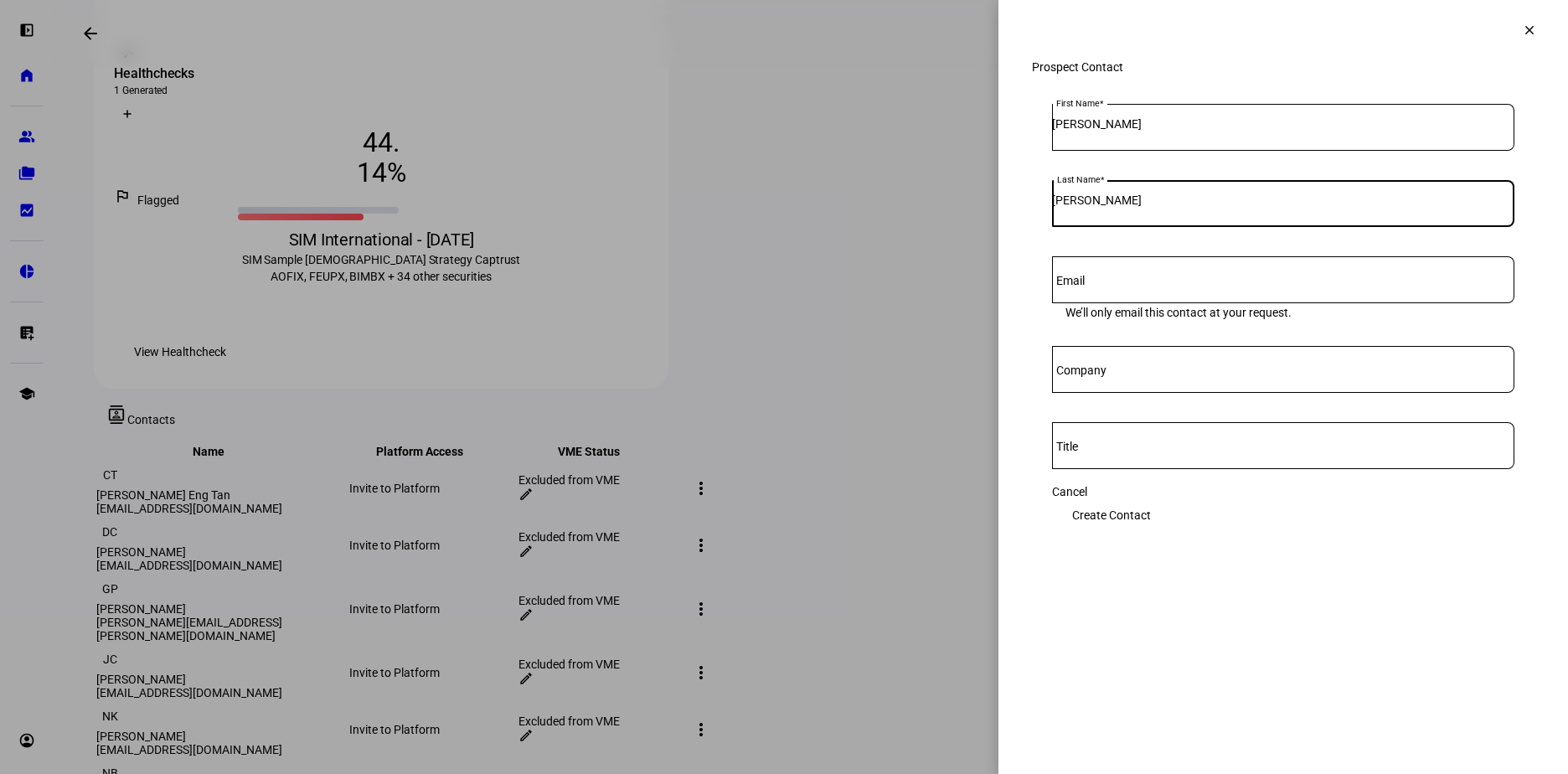
type input "[PERSON_NAME]"
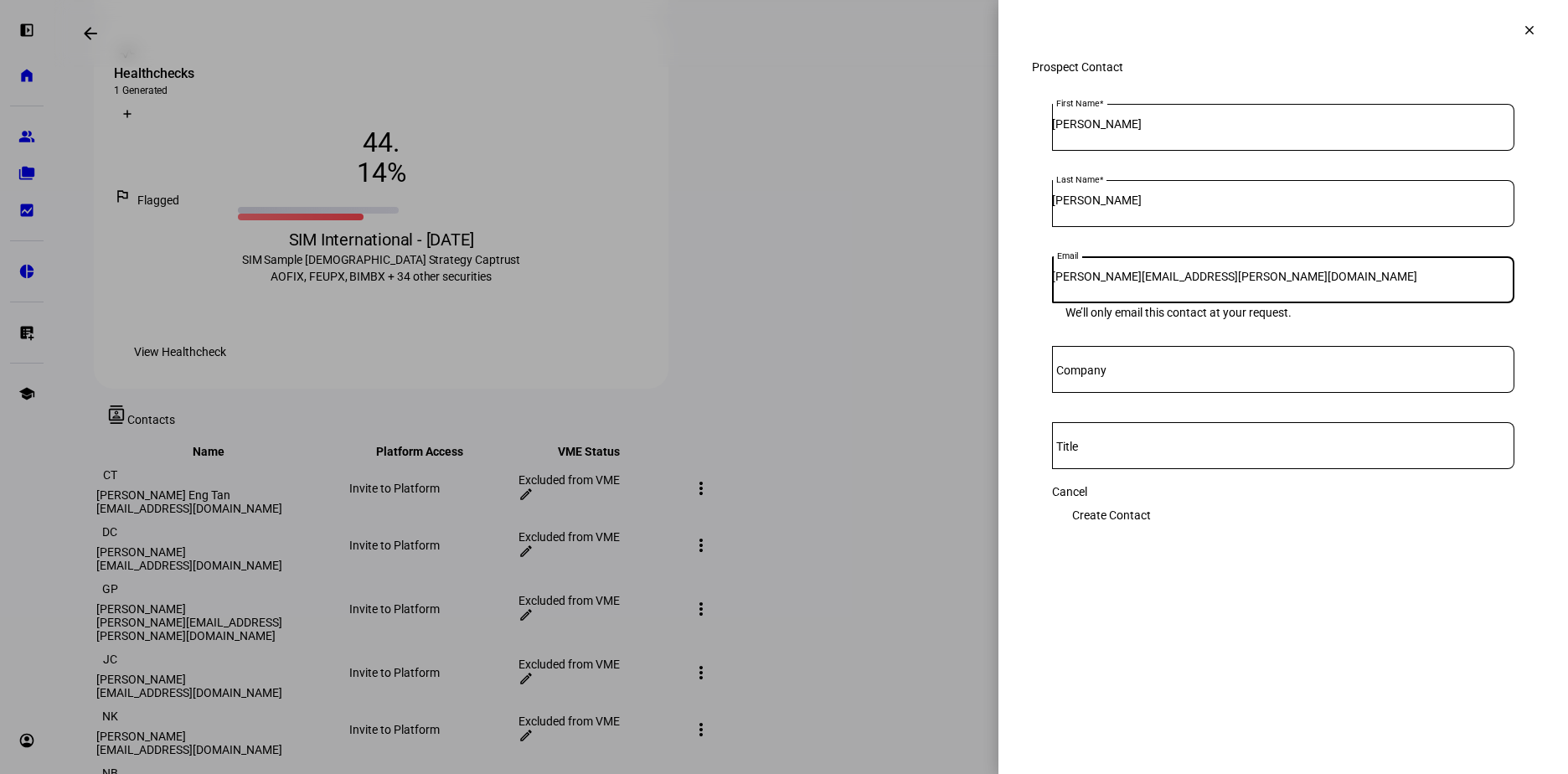
type input "[PERSON_NAME][EMAIL_ADDRESS][PERSON_NAME][DOMAIN_NAME]"
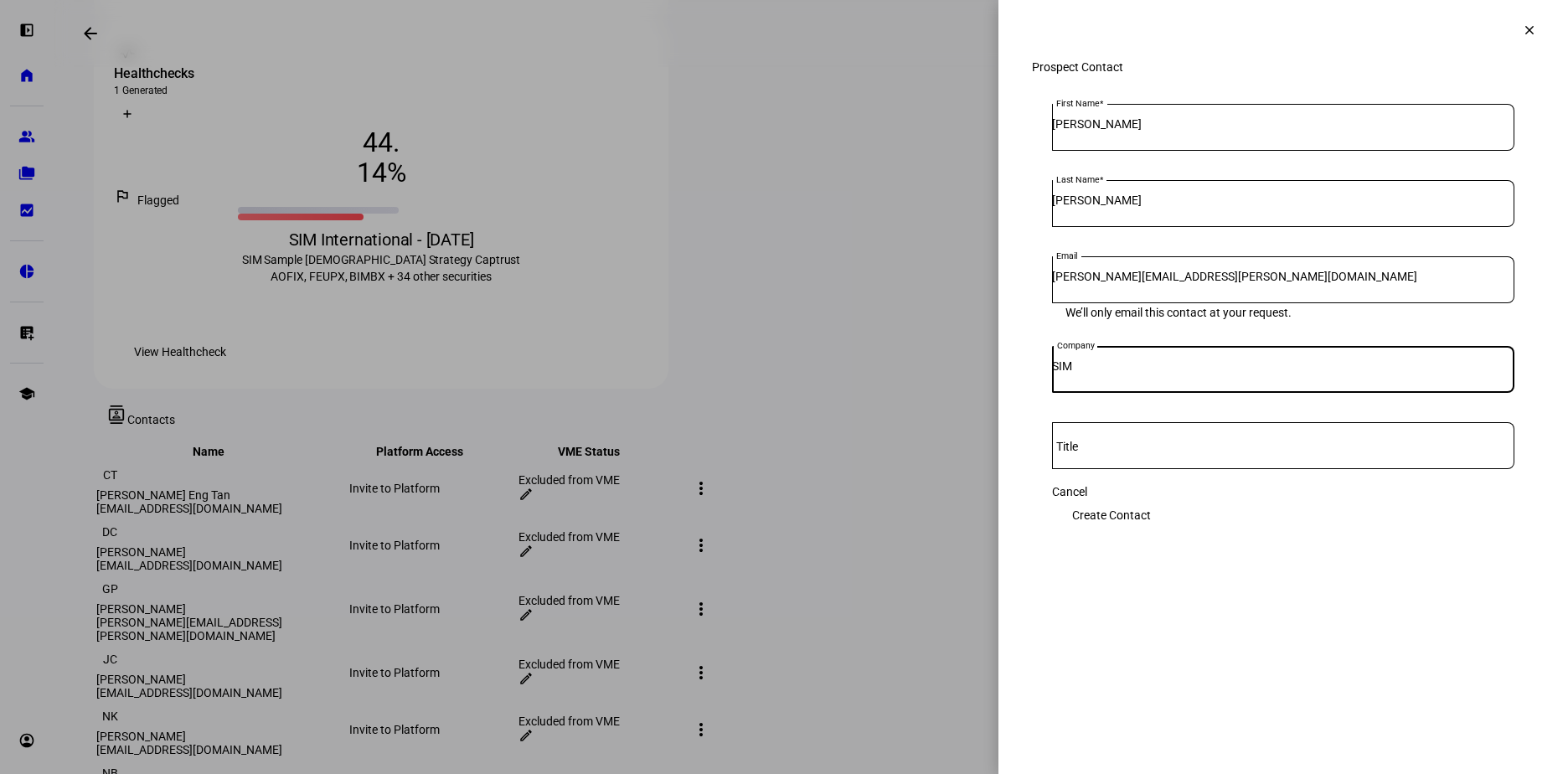
type input "SIM"
click at [1151, 521] on span "Create Contact" at bounding box center [1111, 515] width 79 height 33
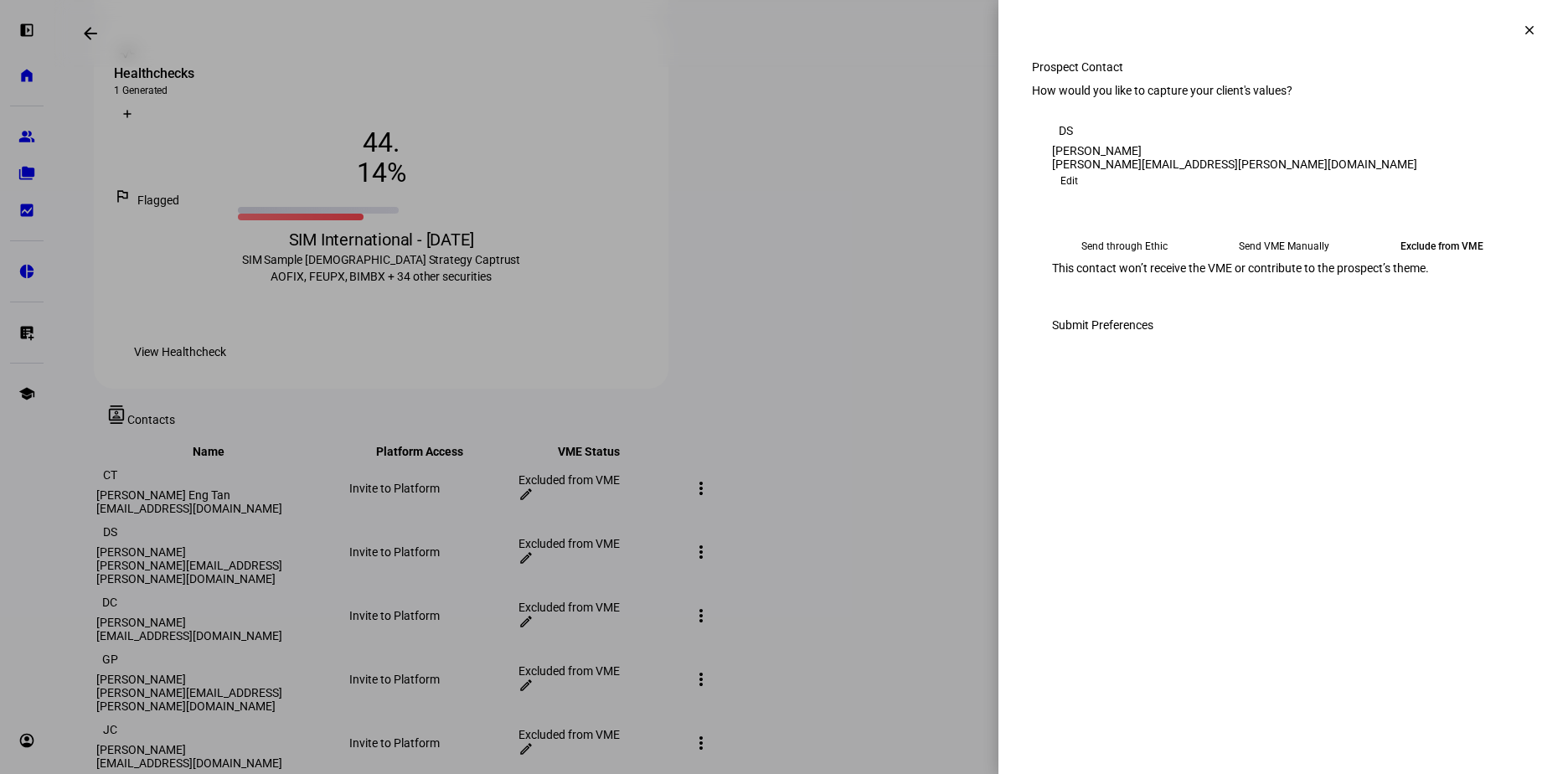
click at [1527, 32] on mat-icon "clear" at bounding box center [1529, 30] width 15 height 15
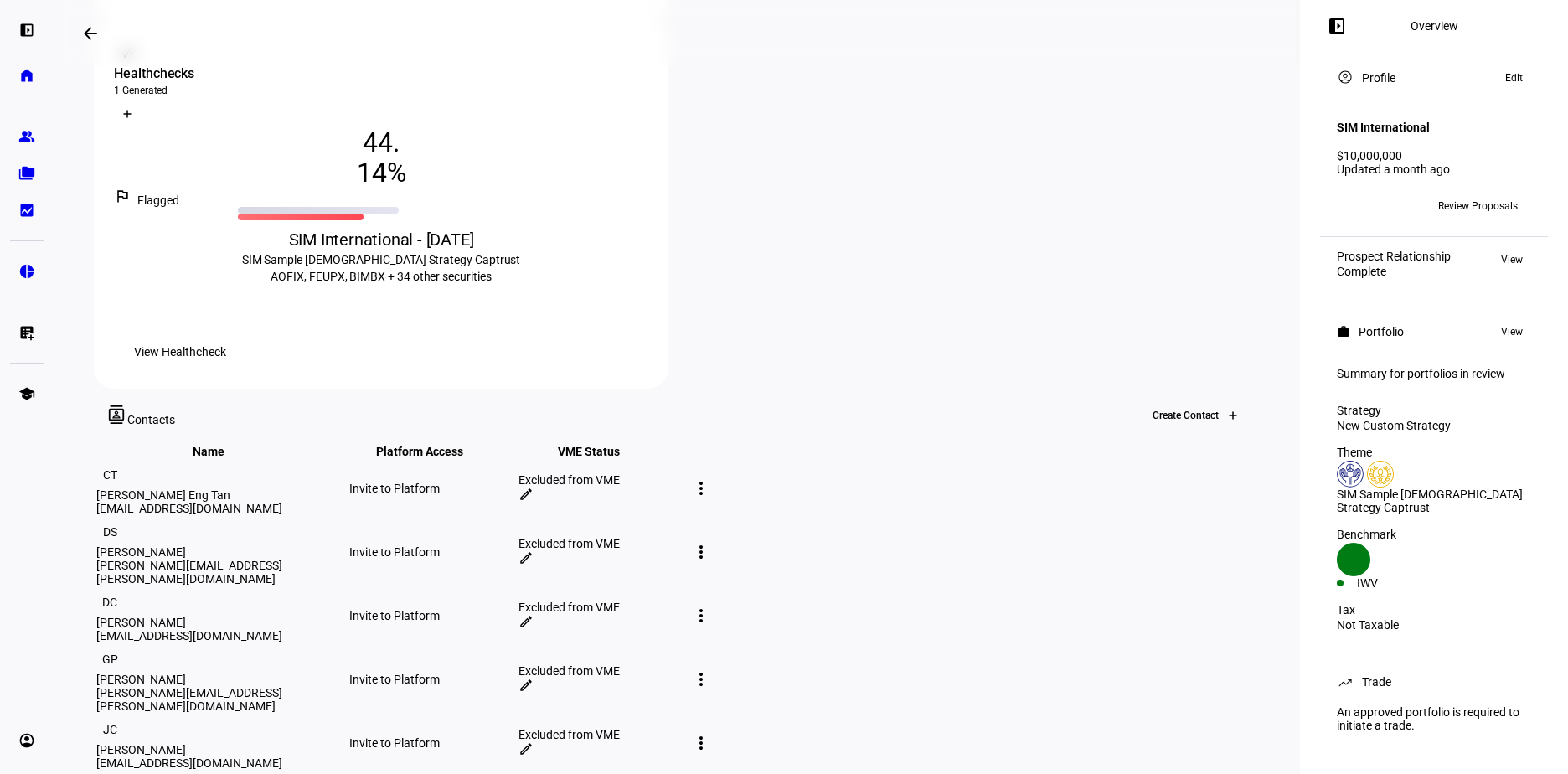
click at [1228, 410] on icon at bounding box center [1233, 415] width 10 height 10
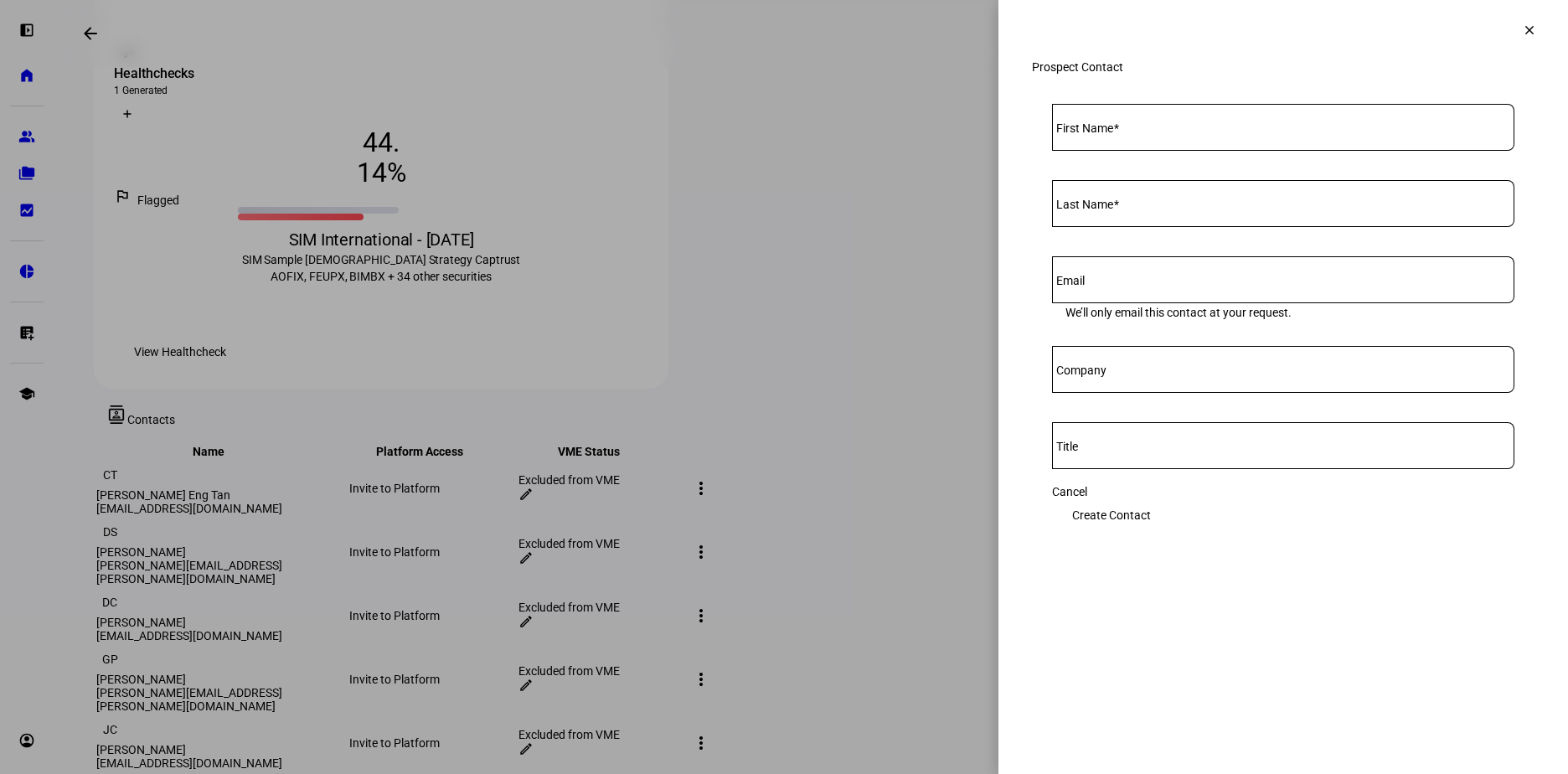
click at [1131, 151] on div at bounding box center [1283, 127] width 462 height 47
type input "[PERSON_NAME]"
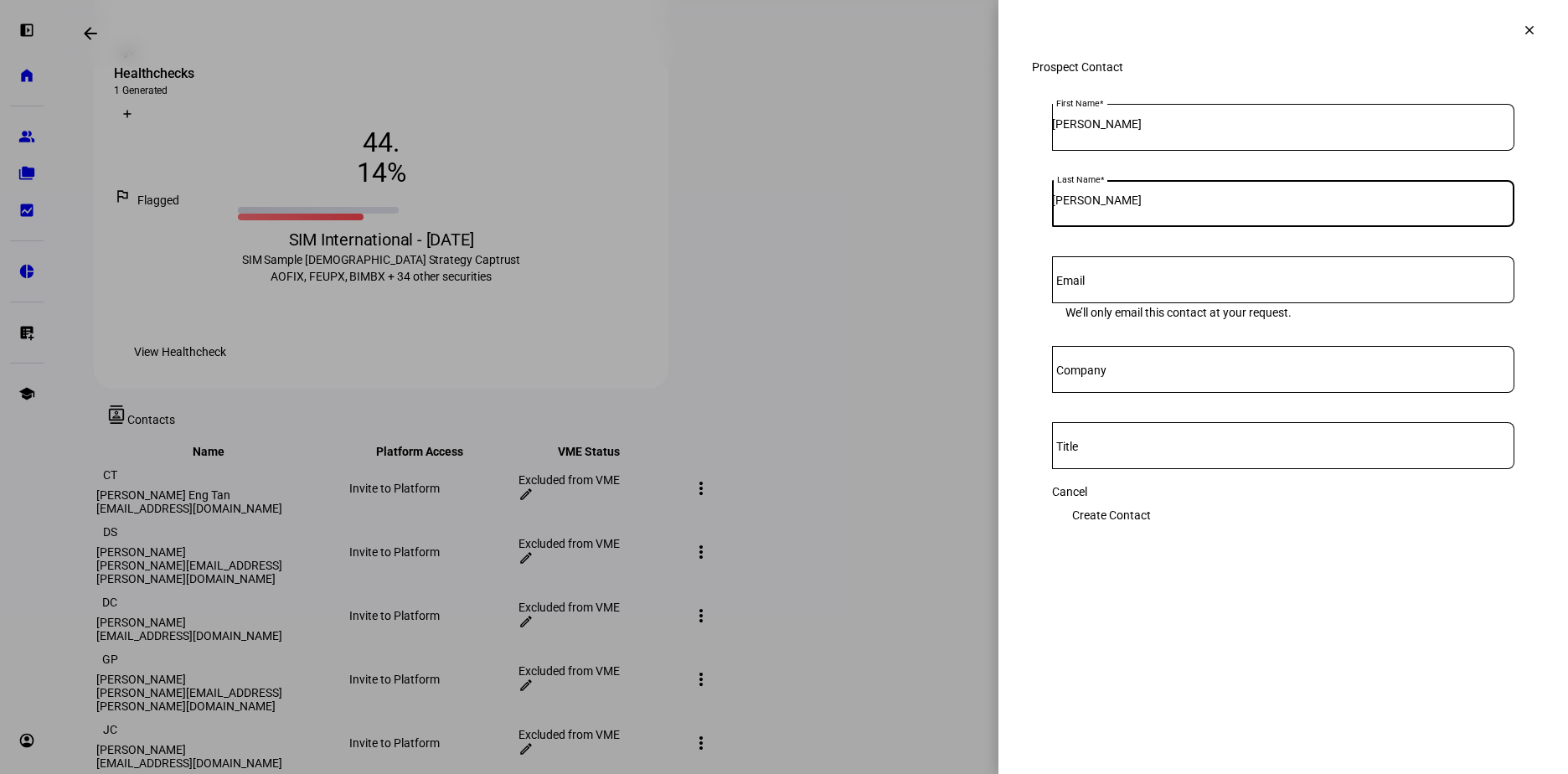
type input "[PERSON_NAME]"
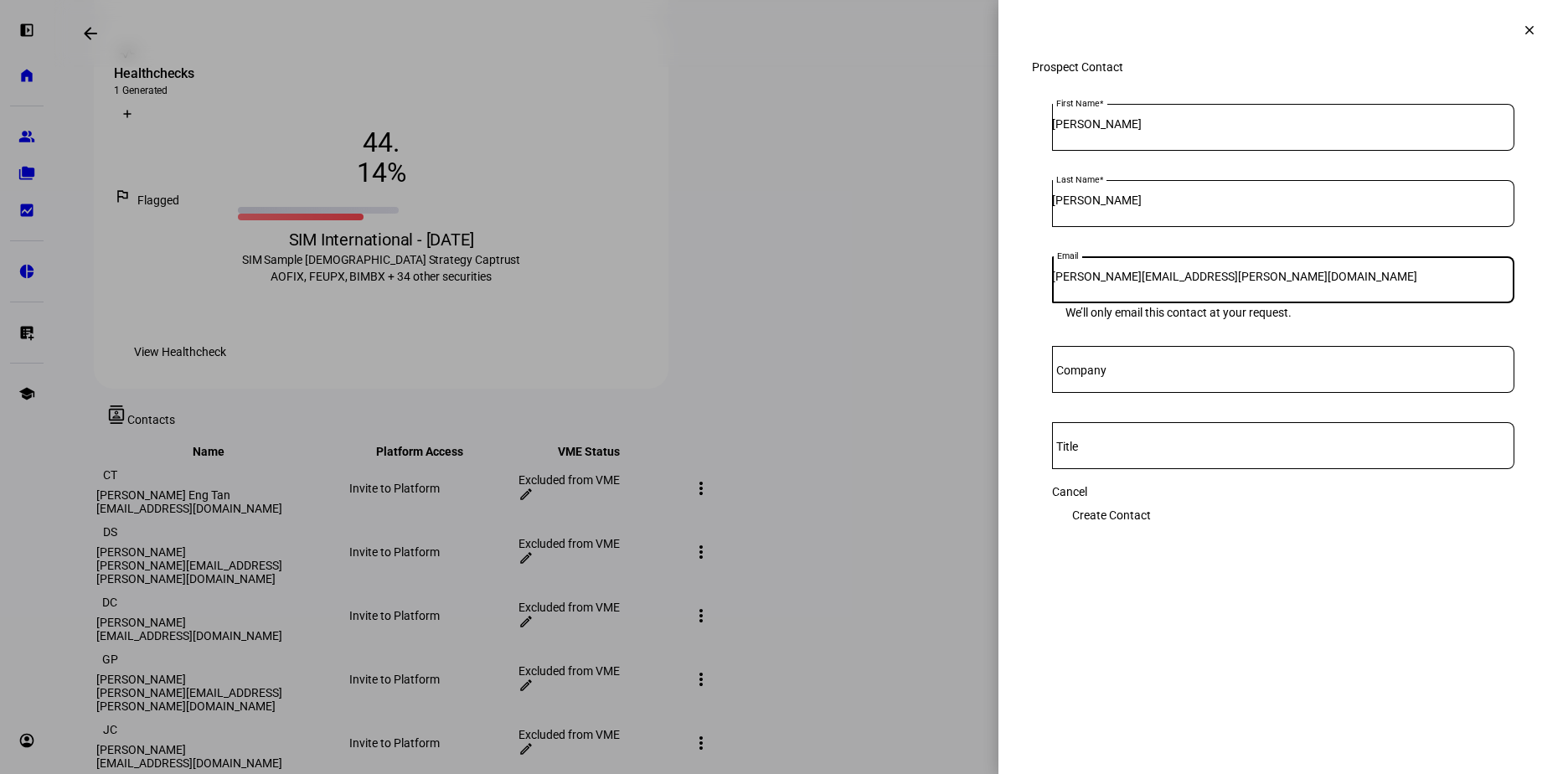
type input "[PERSON_NAME][EMAIL_ADDRESS][PERSON_NAME][DOMAIN_NAME]"
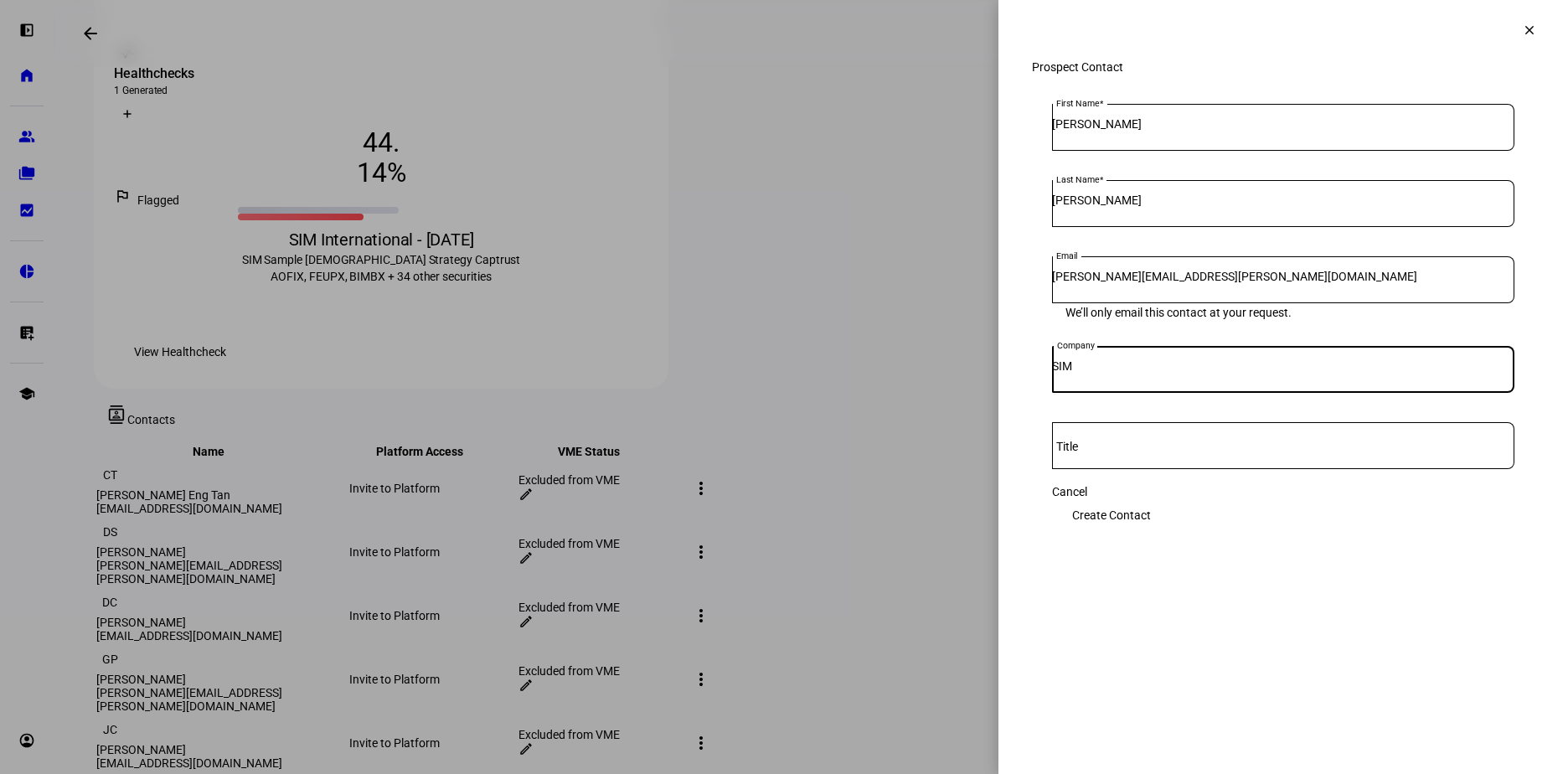
type input "SIM"
click at [1151, 525] on span "Create Contact" at bounding box center [1111, 515] width 79 height 33
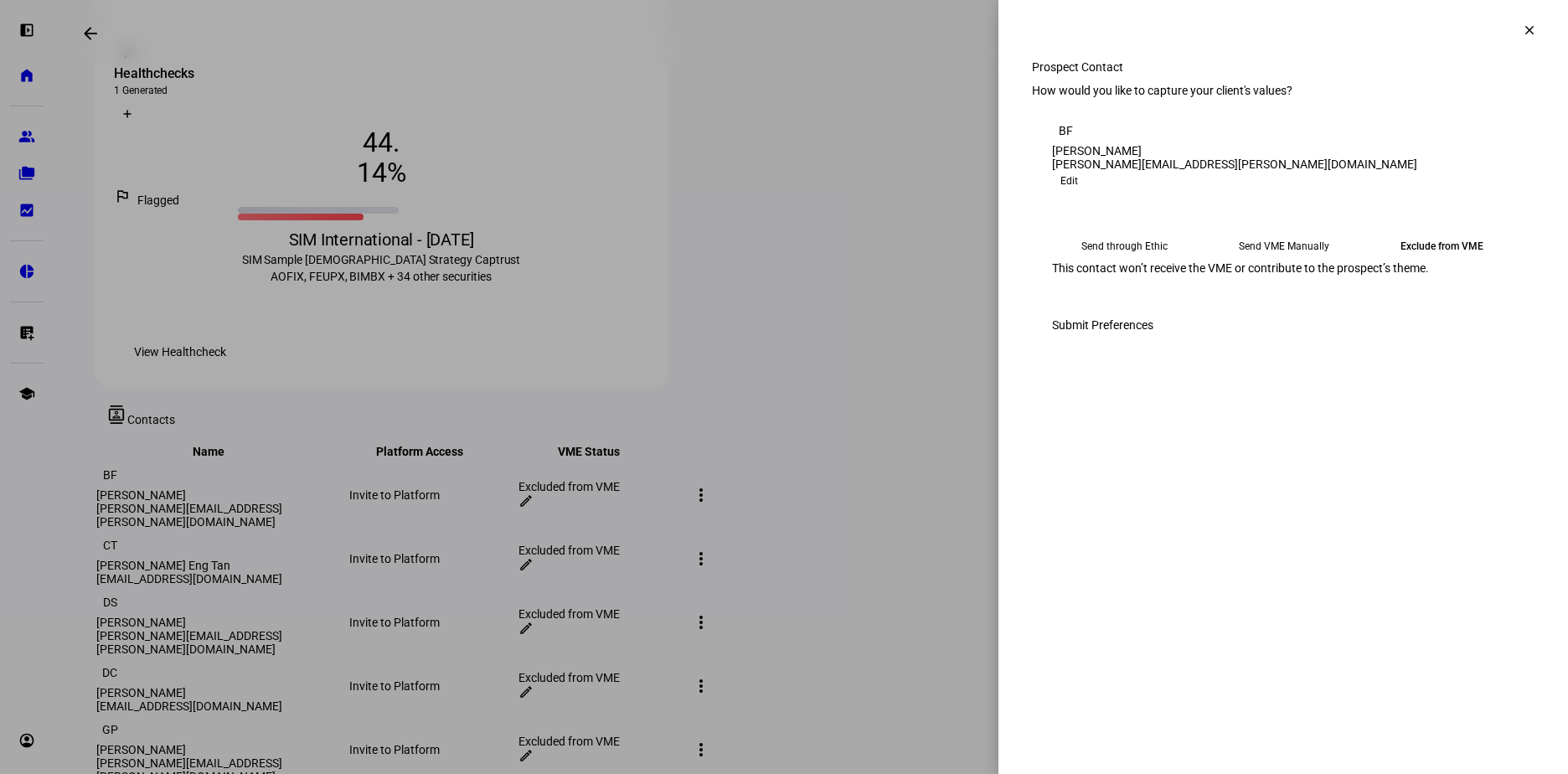
click at [1528, 32] on mat-icon "clear" at bounding box center [1529, 30] width 15 height 15
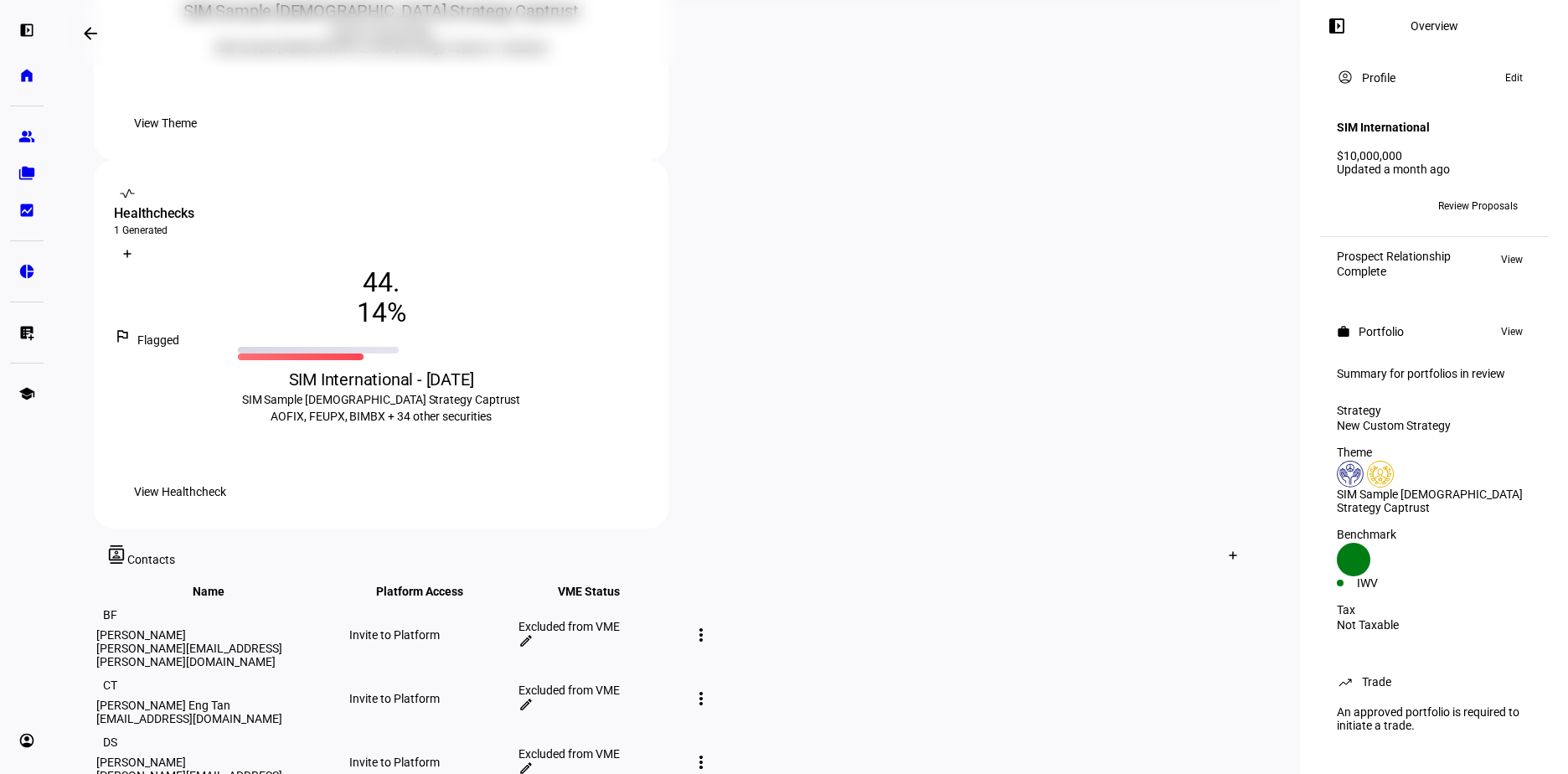
scroll to position [511, 0]
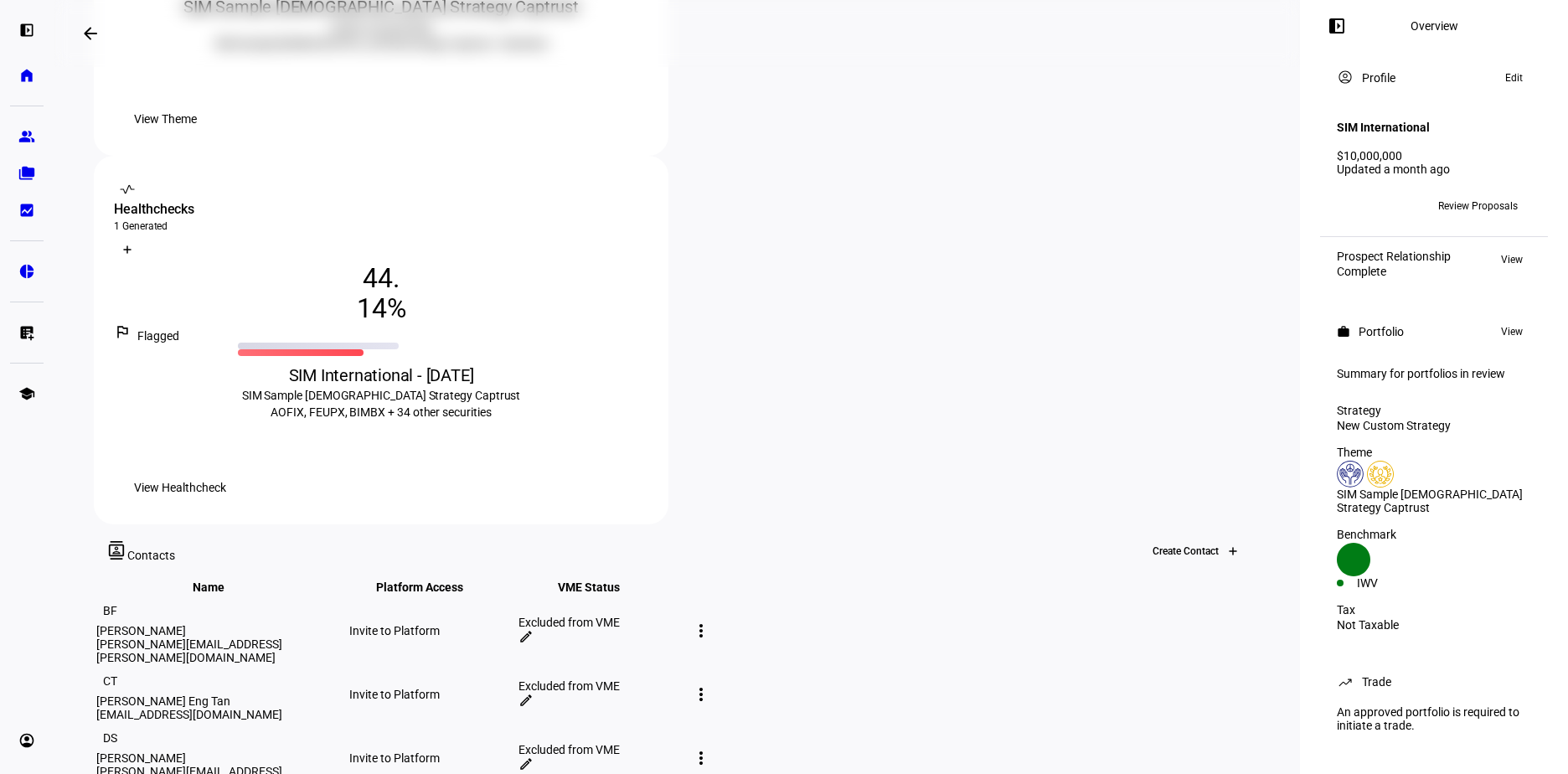
click at [1229, 551] on icon at bounding box center [1232, 551] width 6 height 0
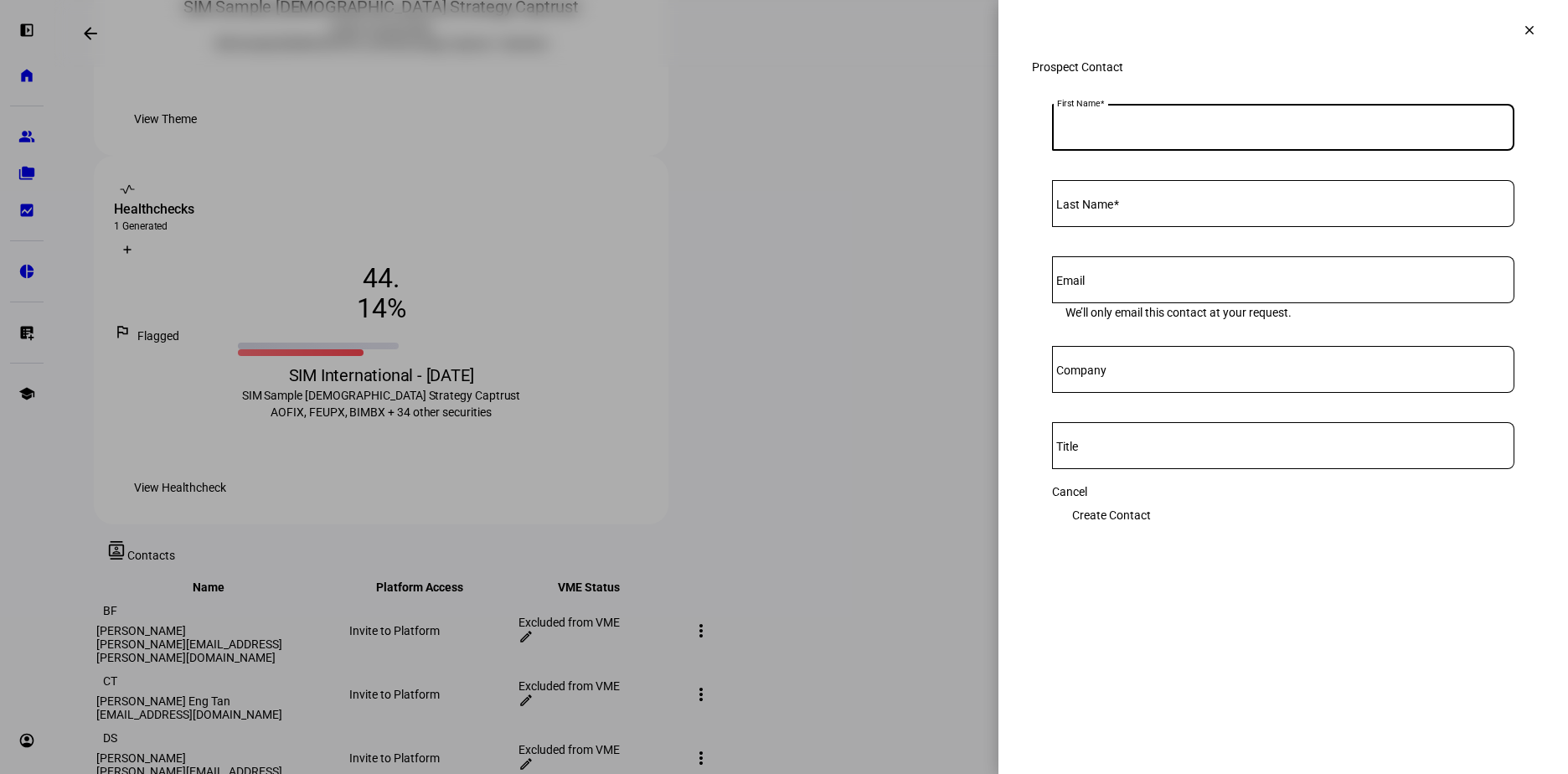
click at [1132, 131] on input "First Name" at bounding box center [1283, 124] width 462 height 14
type input "[PERSON_NAME]"
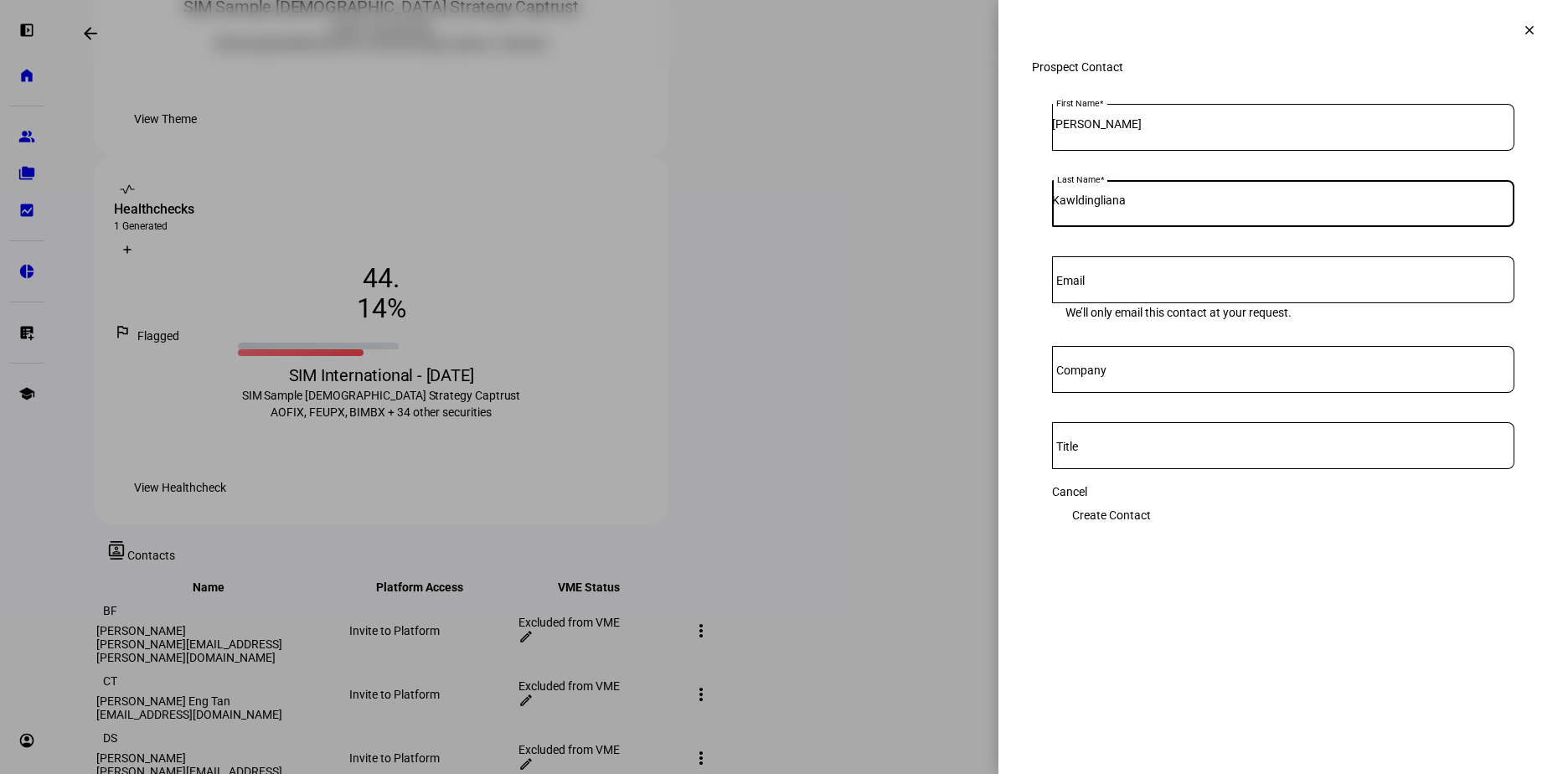
type input "Kawldingliana"
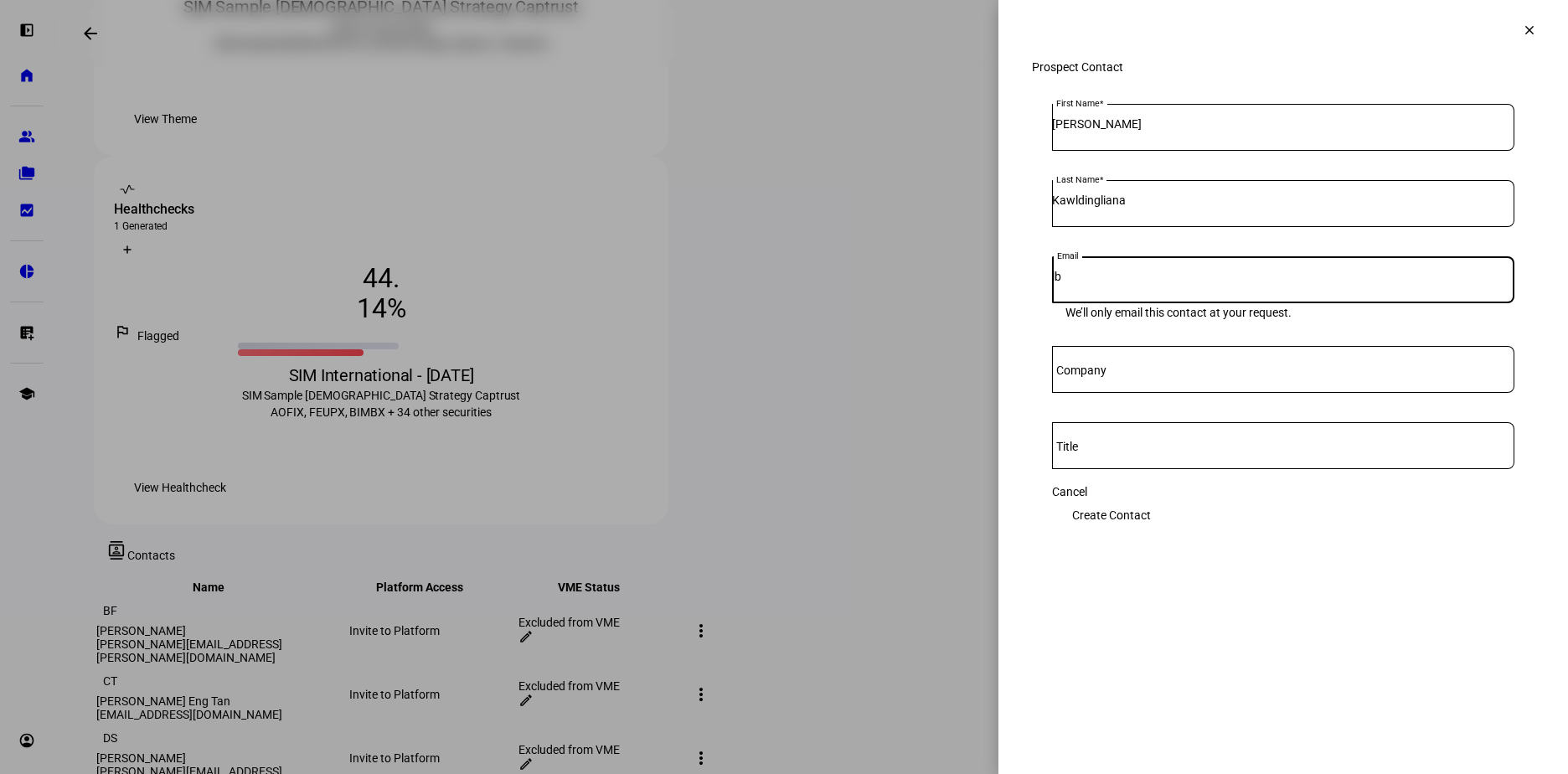
type input "l"
type input "[PERSON_NAME][EMAIL_ADDRESS][DOMAIN_NAME]"
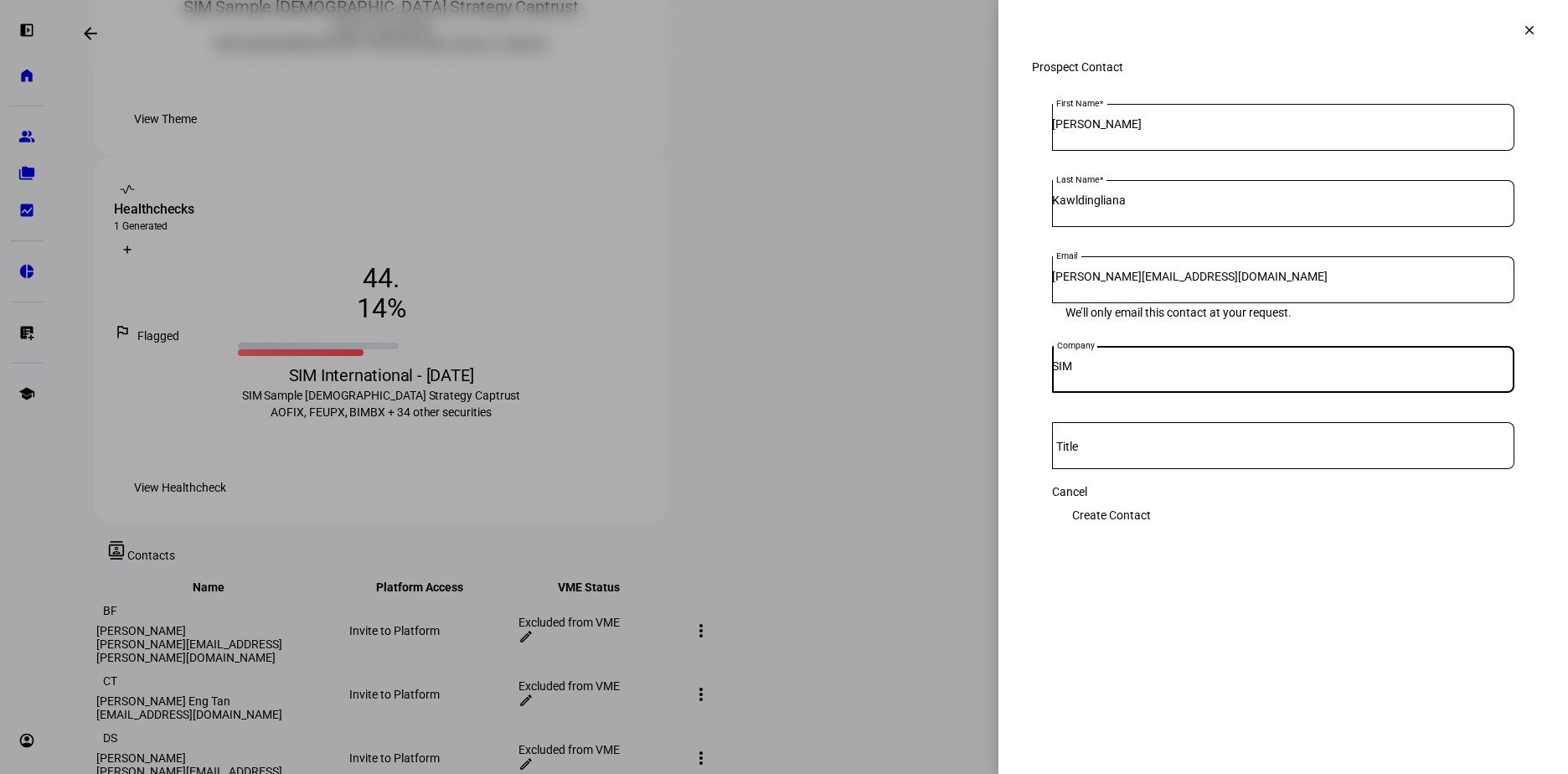
type input "SIM"
click at [1151, 521] on span "Create Contact" at bounding box center [1111, 515] width 79 height 33
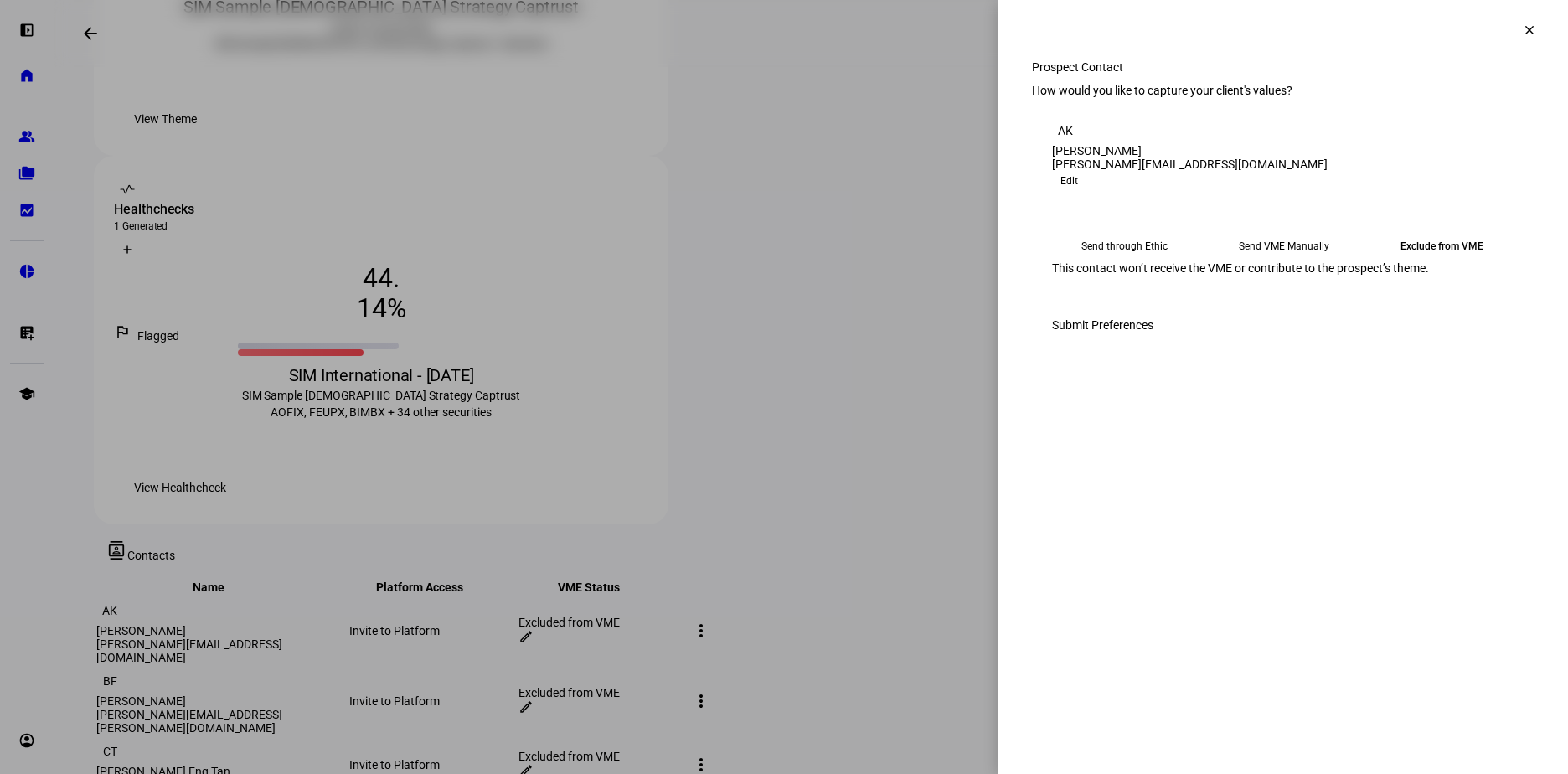
click at [1526, 21] on span at bounding box center [1529, 30] width 41 height 41
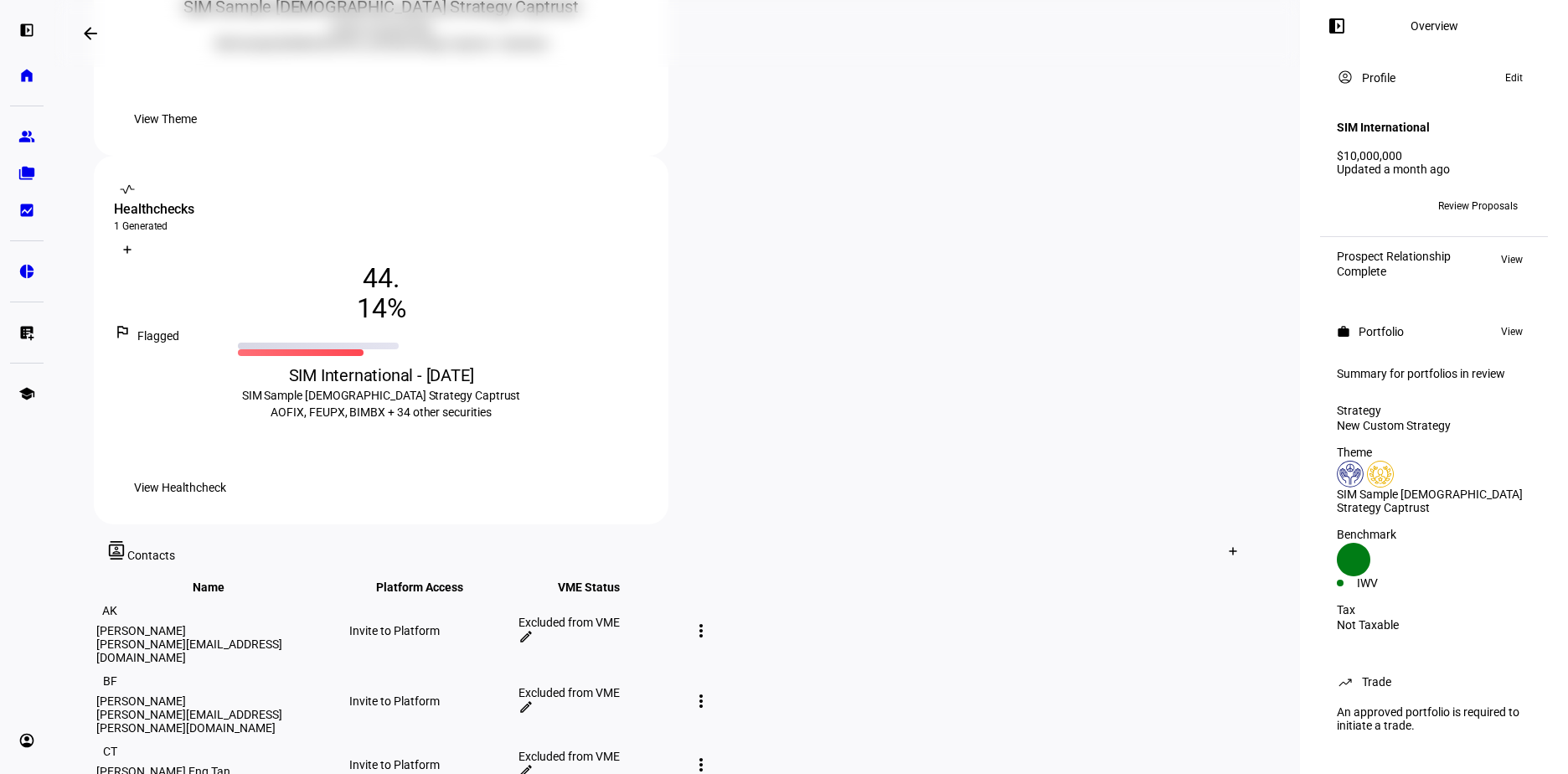
click at [534, 629] on mat-icon "edit" at bounding box center [526, 636] width 15 height 15
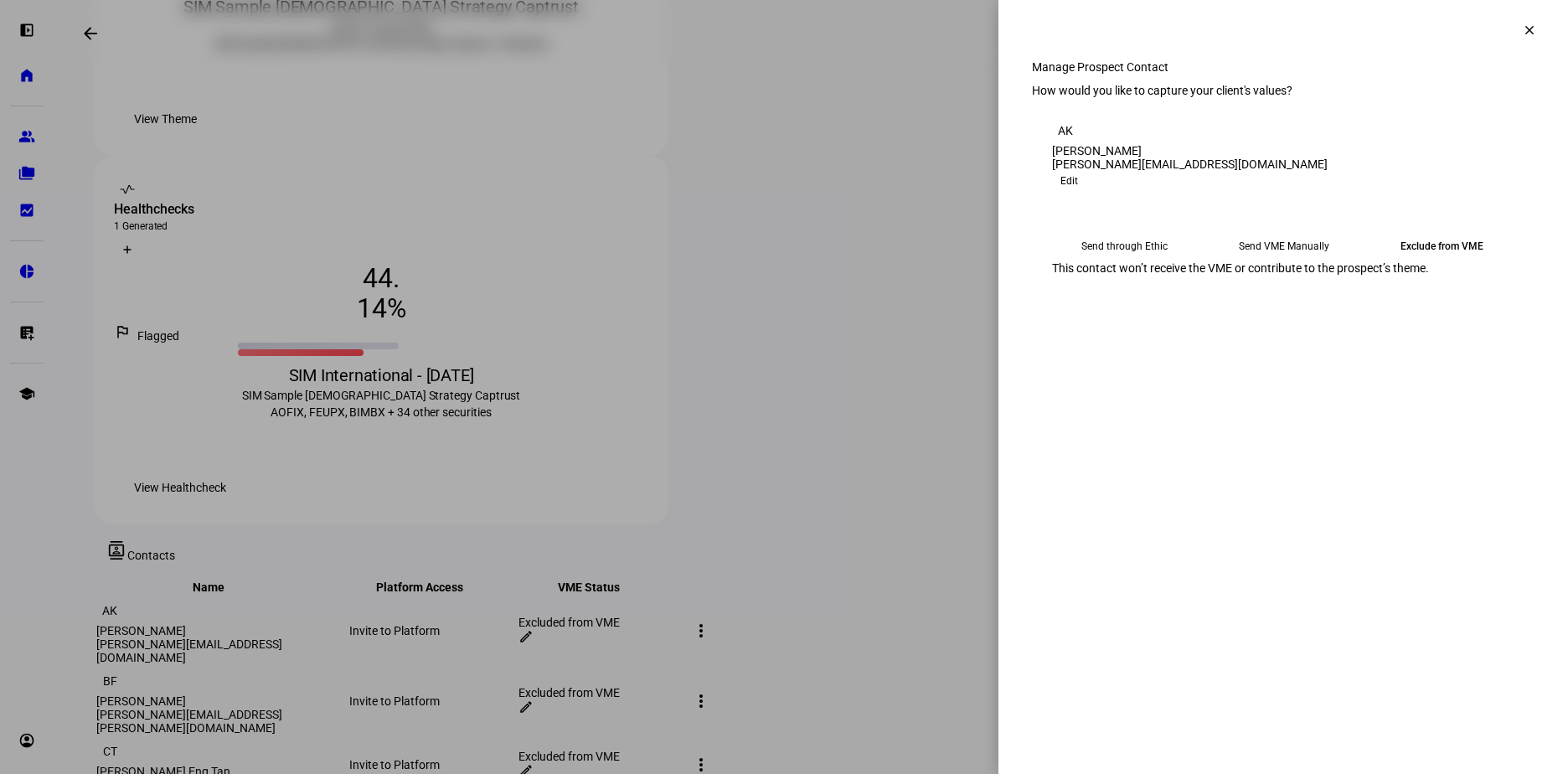
click at [1525, 33] on mat-icon "clear" at bounding box center [1529, 30] width 15 height 15
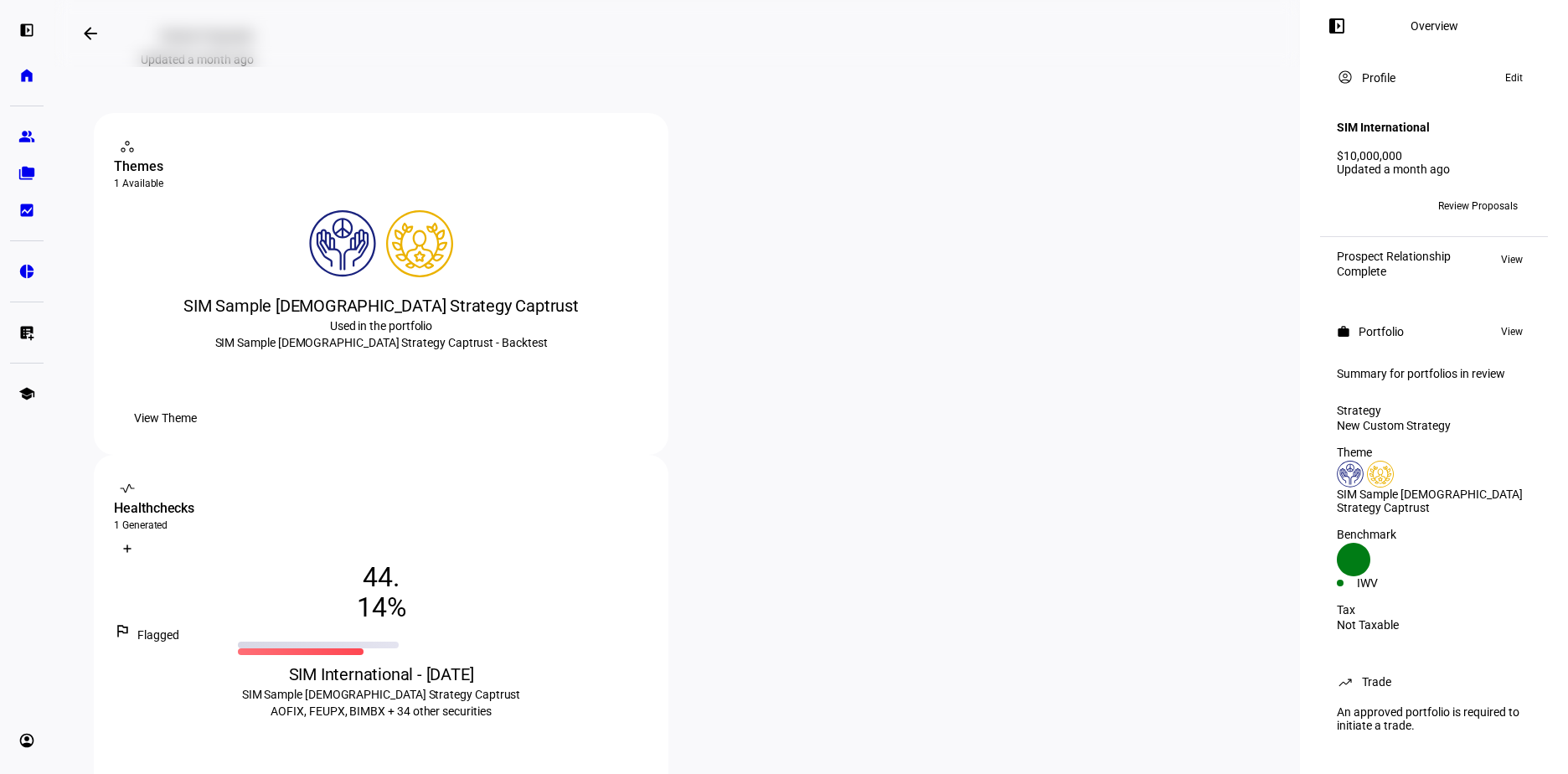
scroll to position [160, 0]
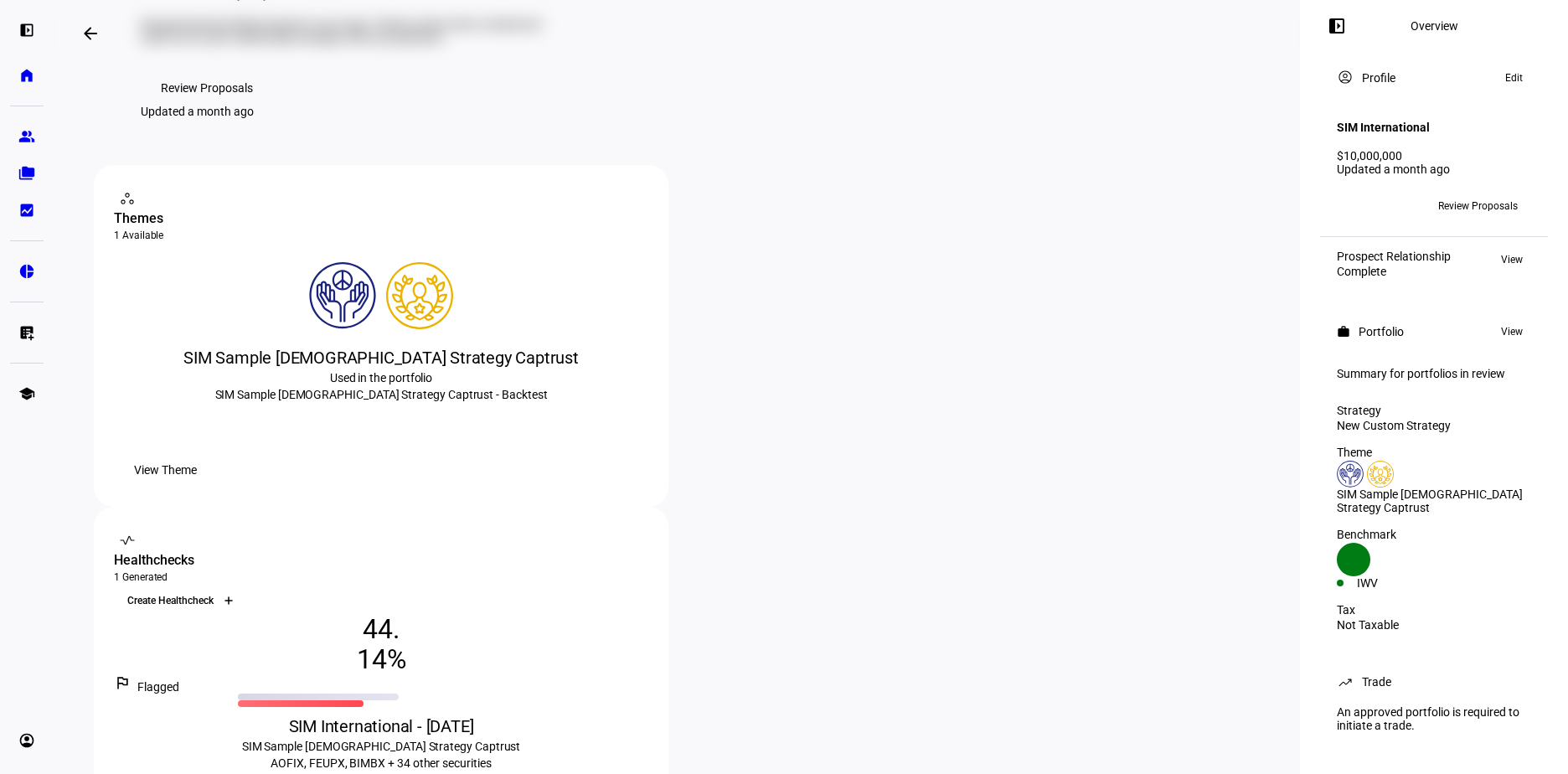
click at [234, 595] on icon at bounding box center [229, 600] width 10 height 10
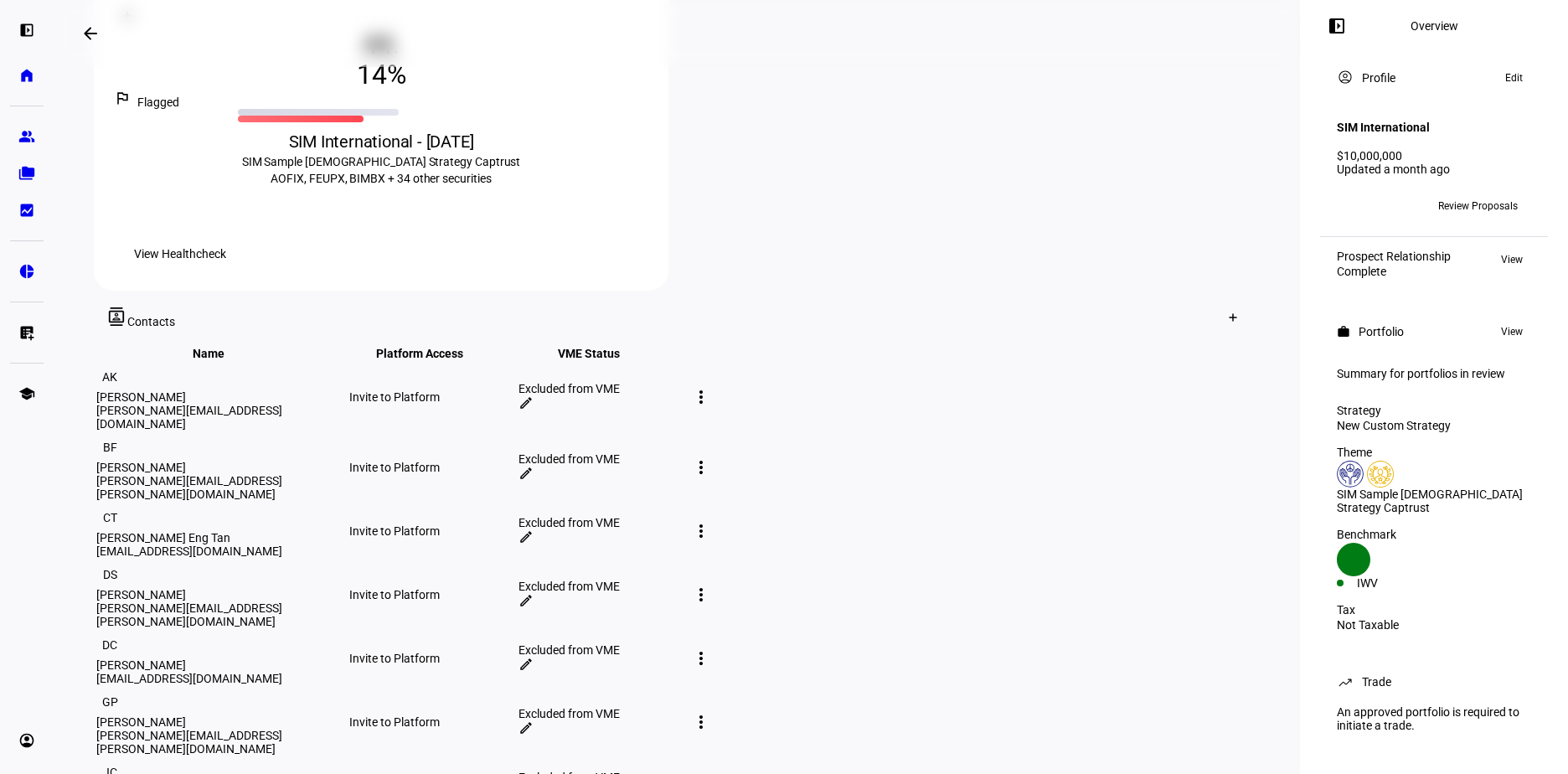
scroll to position [706, 0]
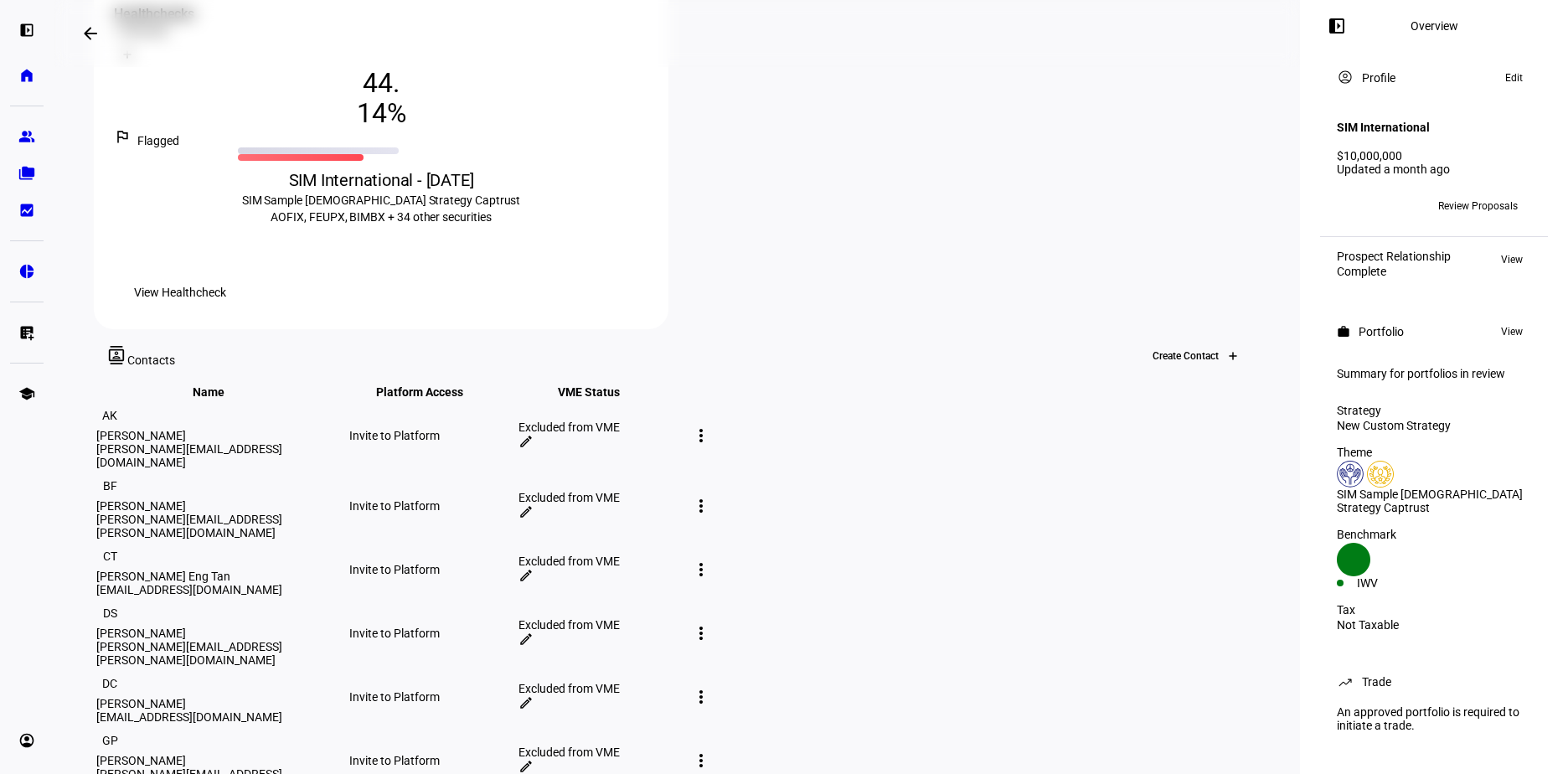
click at [1228, 351] on icon at bounding box center [1233, 356] width 10 height 10
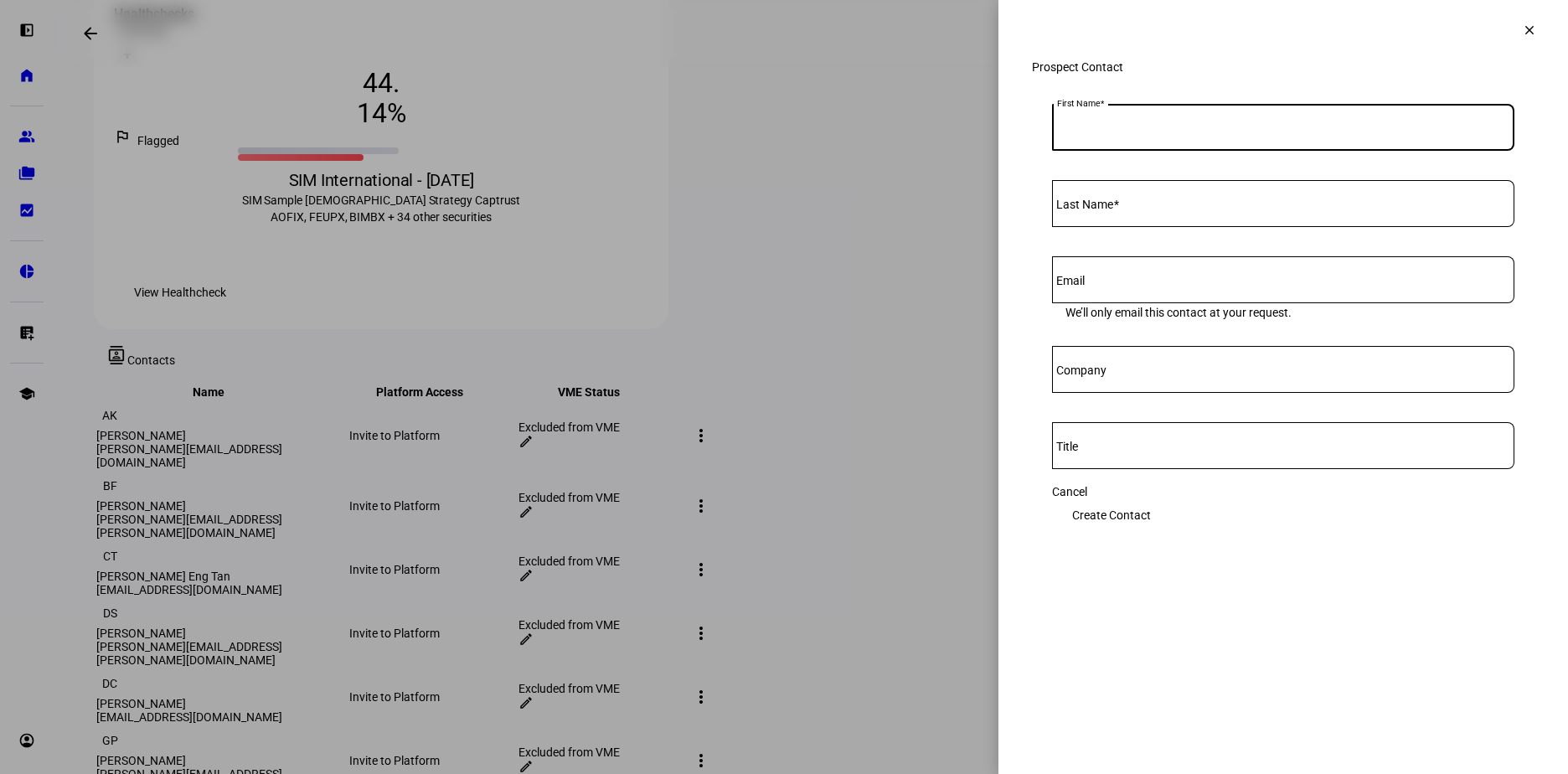
click at [1160, 131] on input "First Name" at bounding box center [1283, 124] width 462 height 14
type input "Sherri"
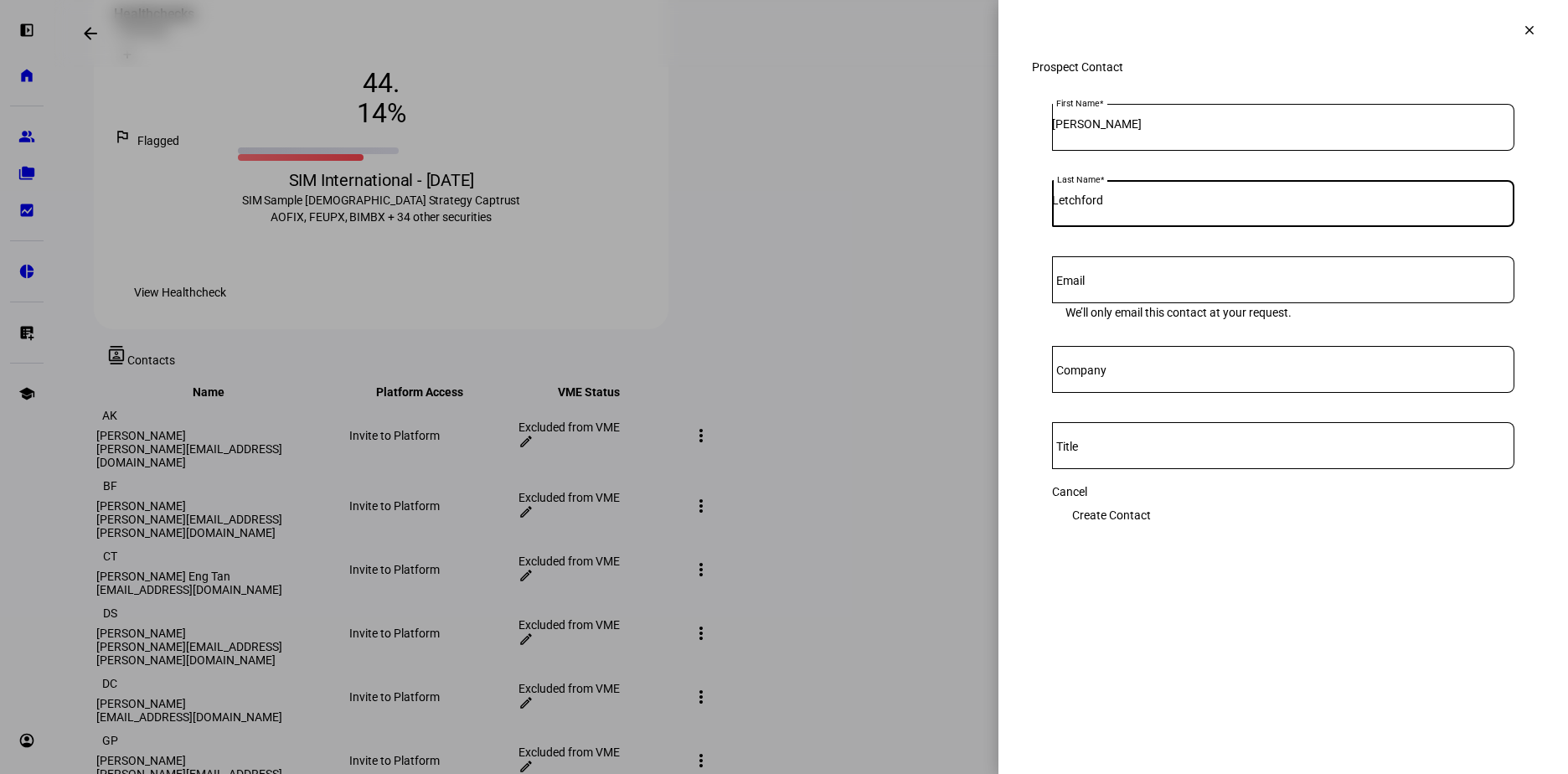
type input "Letchford"
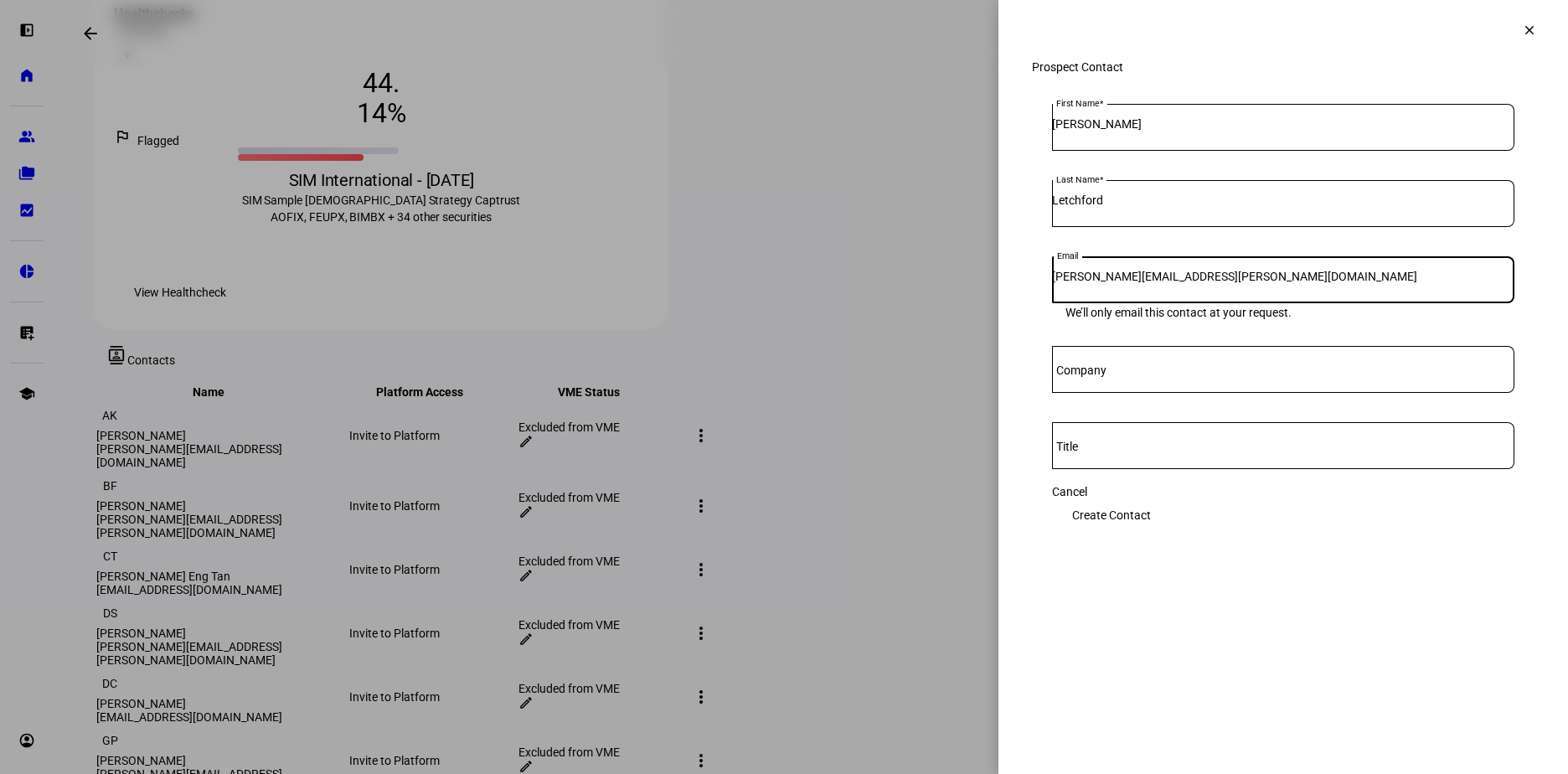
type input "sherri.letchford@sim.org"
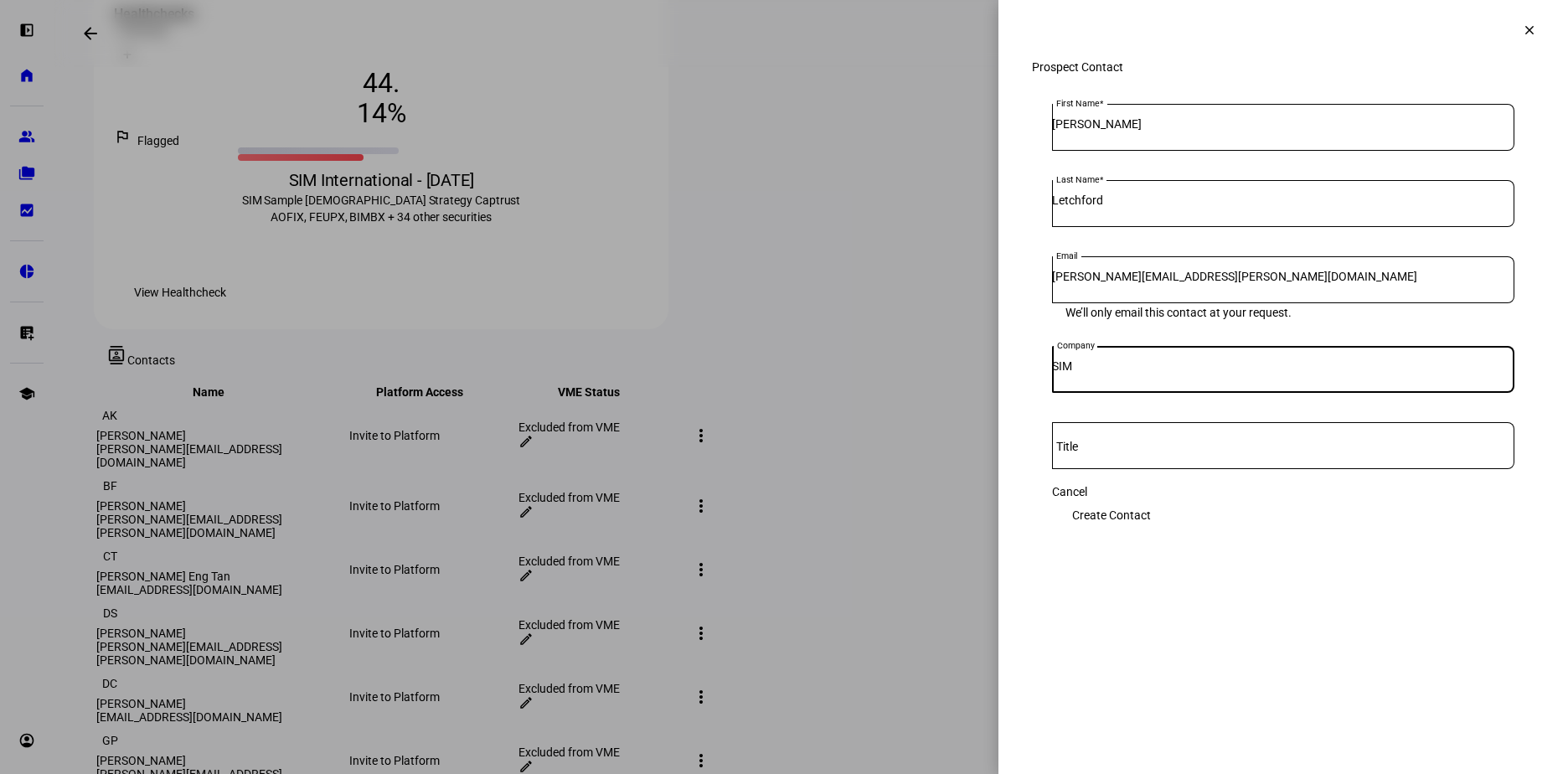
type input "SIM"
click at [1151, 523] on span "Create Contact" at bounding box center [1111, 515] width 79 height 33
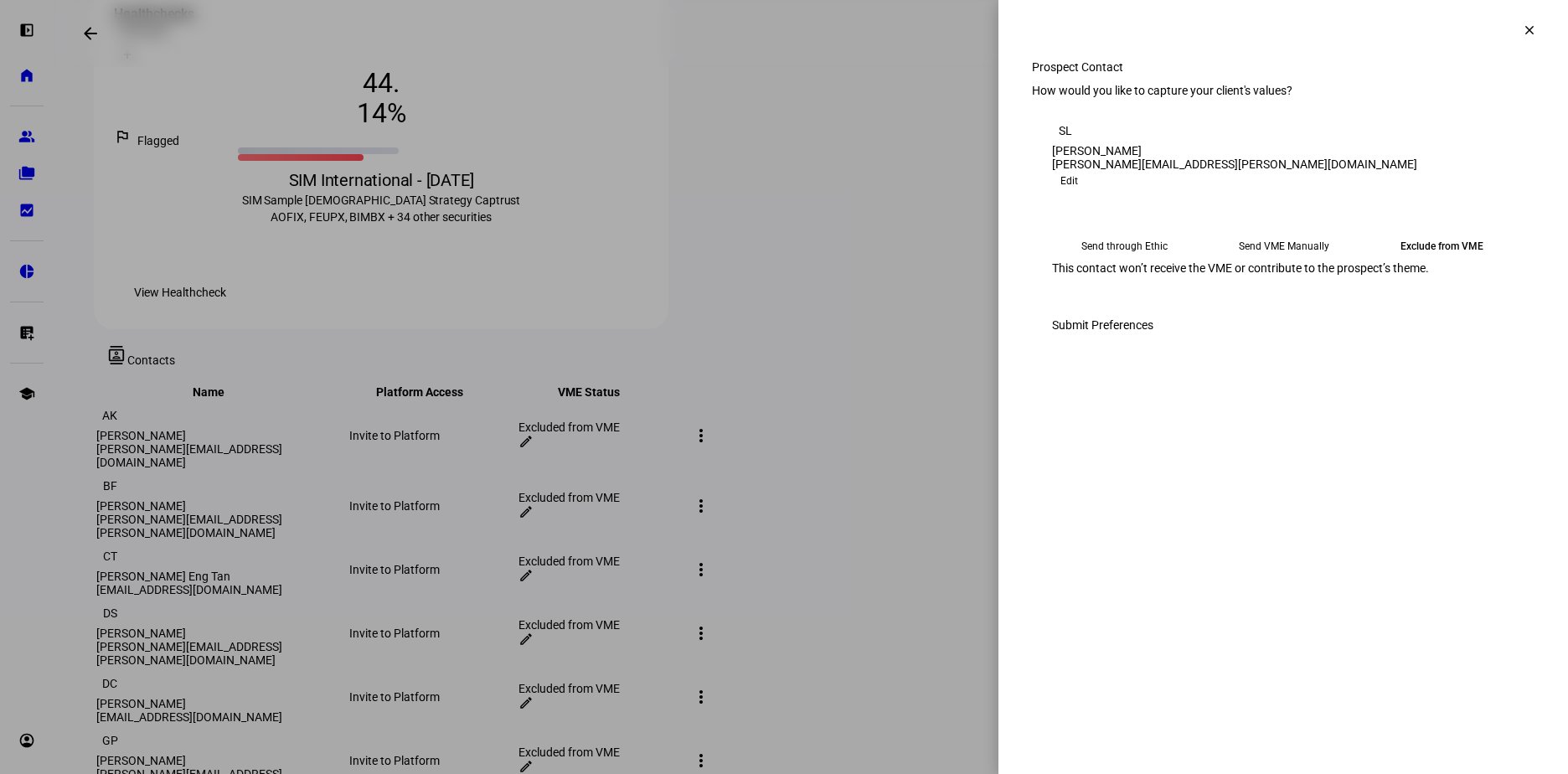
click at [1522, 28] on mat-icon "clear" at bounding box center [1529, 30] width 15 height 15
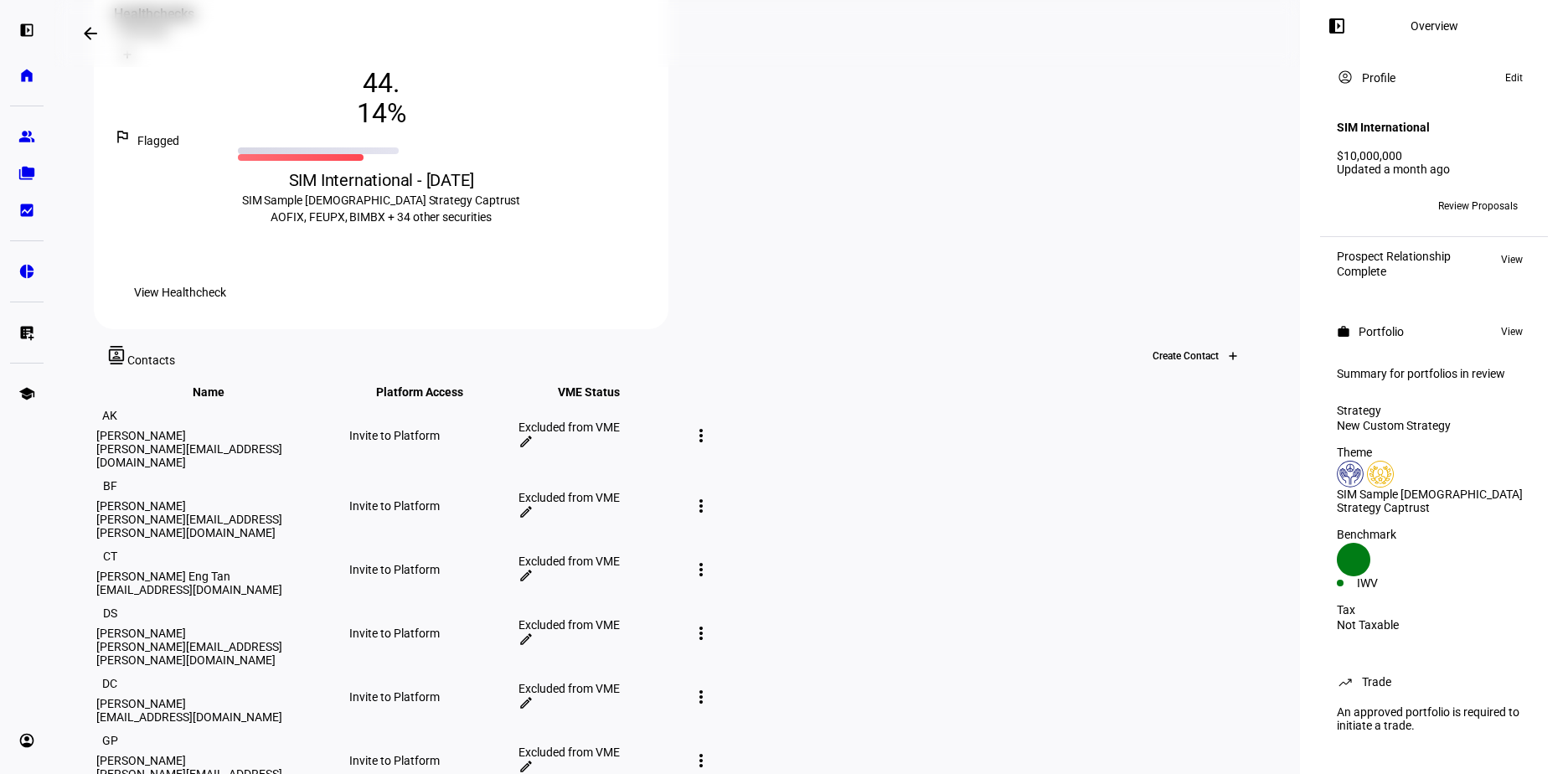
click at [1228, 351] on icon at bounding box center [1233, 356] width 10 height 10
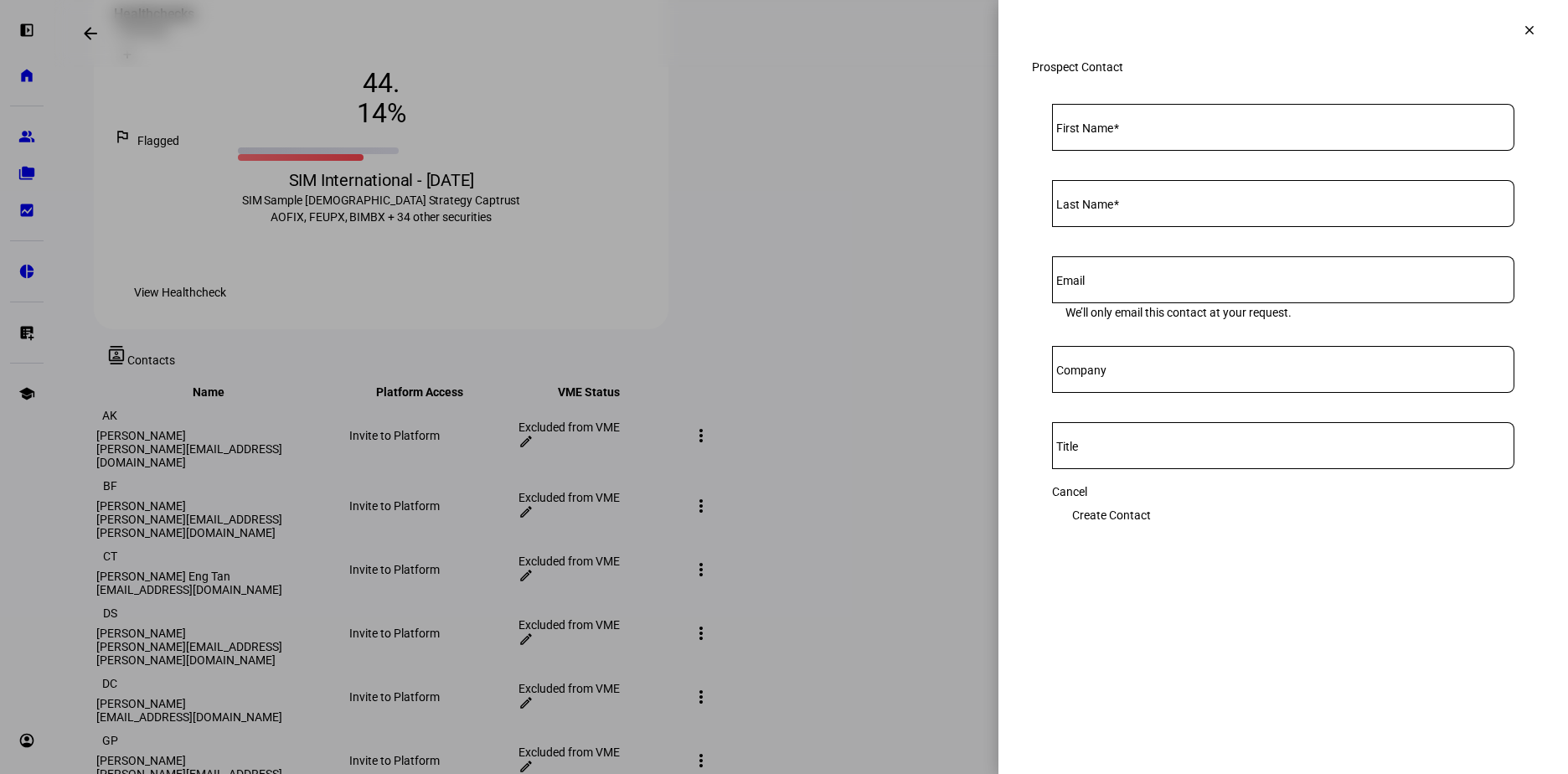
click at [1106, 135] on mat-label "First Name" at bounding box center [1084, 127] width 57 height 14
click at [1106, 131] on input "First Name" at bounding box center [1283, 124] width 462 height 14
type input "Ken"
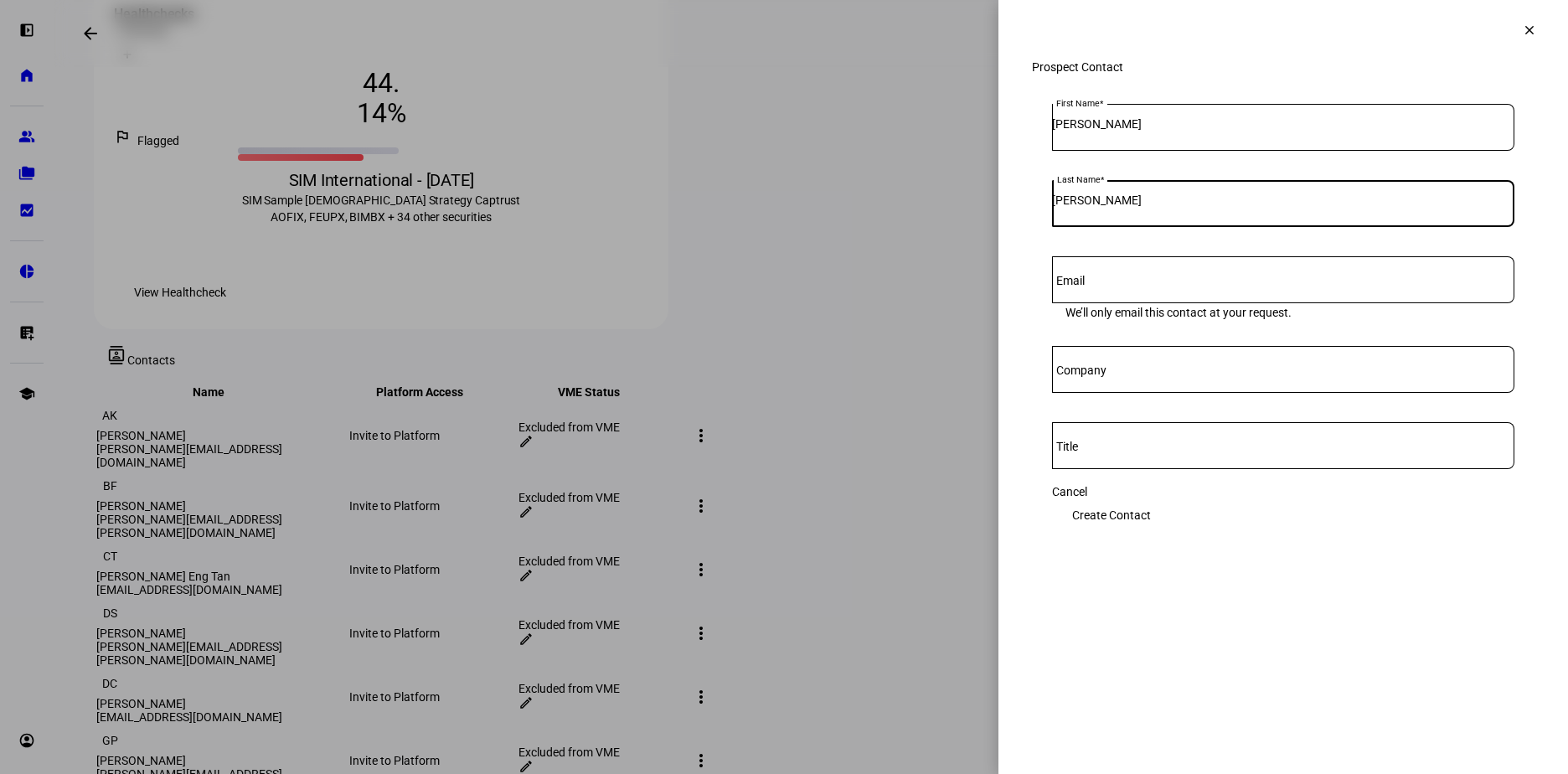
type input "Kregel"
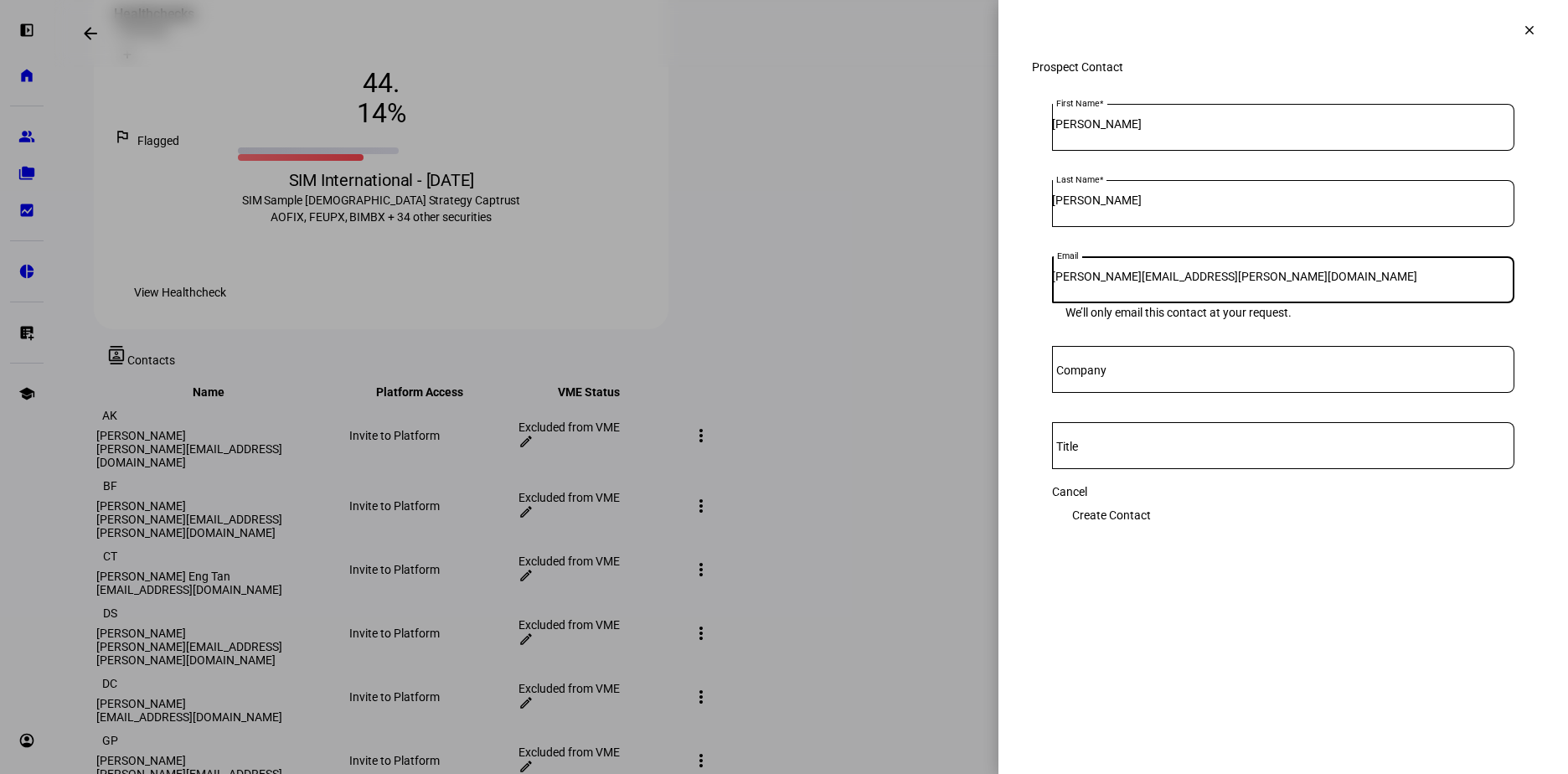
type input "ken.kregel@sim.org"
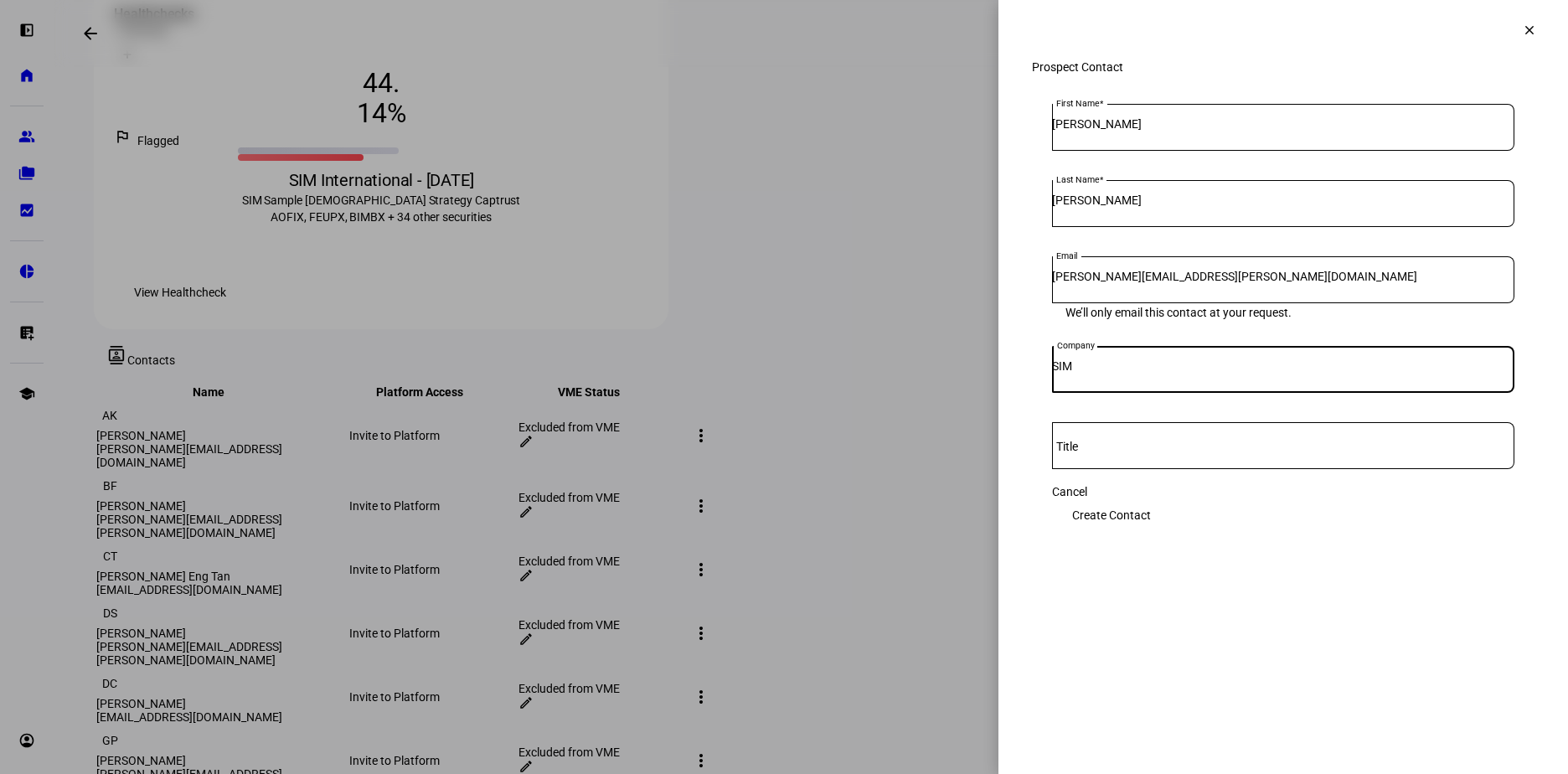
type input "SIM"
click at [1151, 522] on span "Create Contact" at bounding box center [1111, 515] width 79 height 33
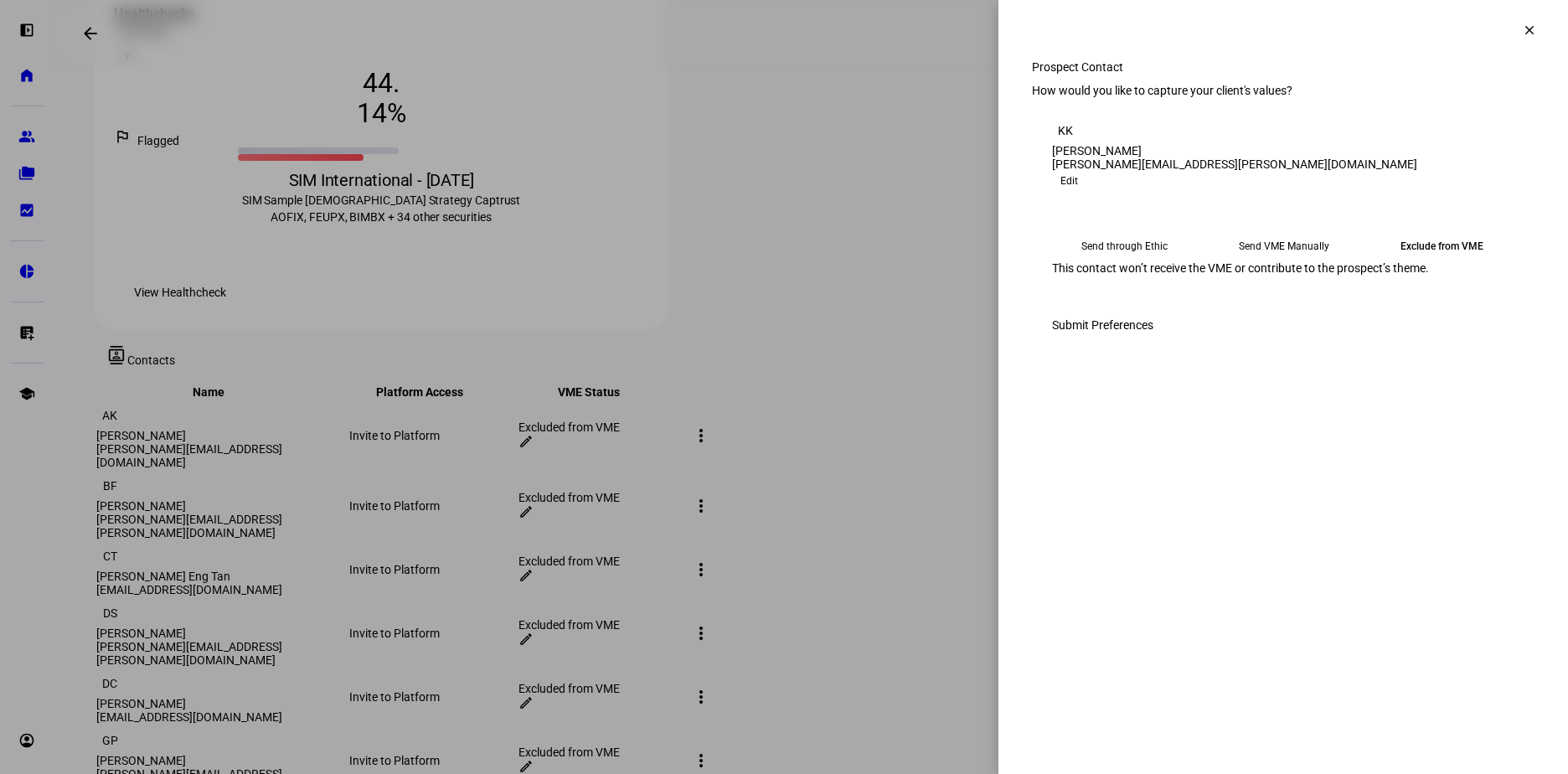
click at [1523, 35] on mat-icon "clear" at bounding box center [1529, 30] width 15 height 15
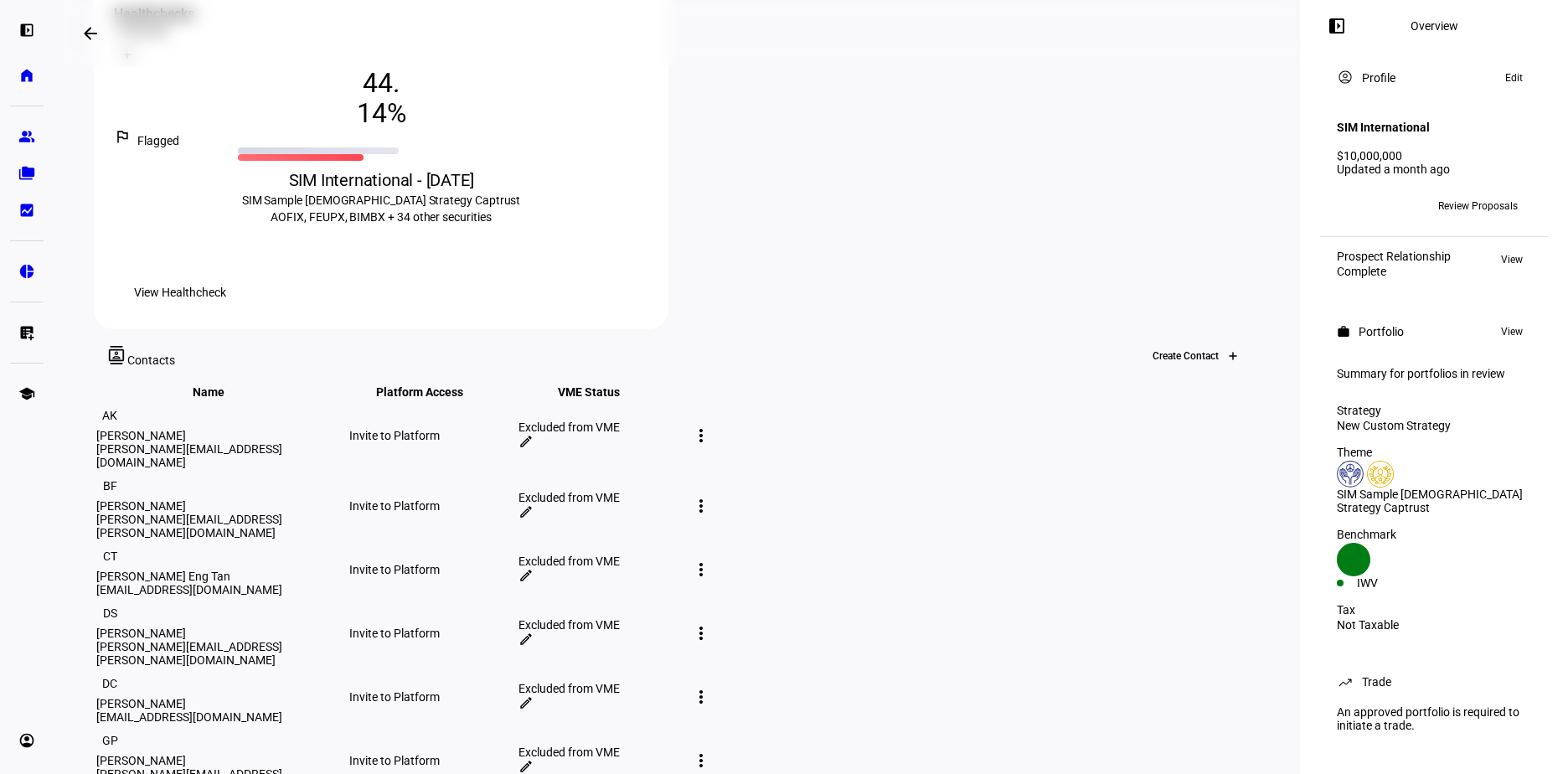
click at [1228, 351] on icon at bounding box center [1233, 356] width 10 height 10
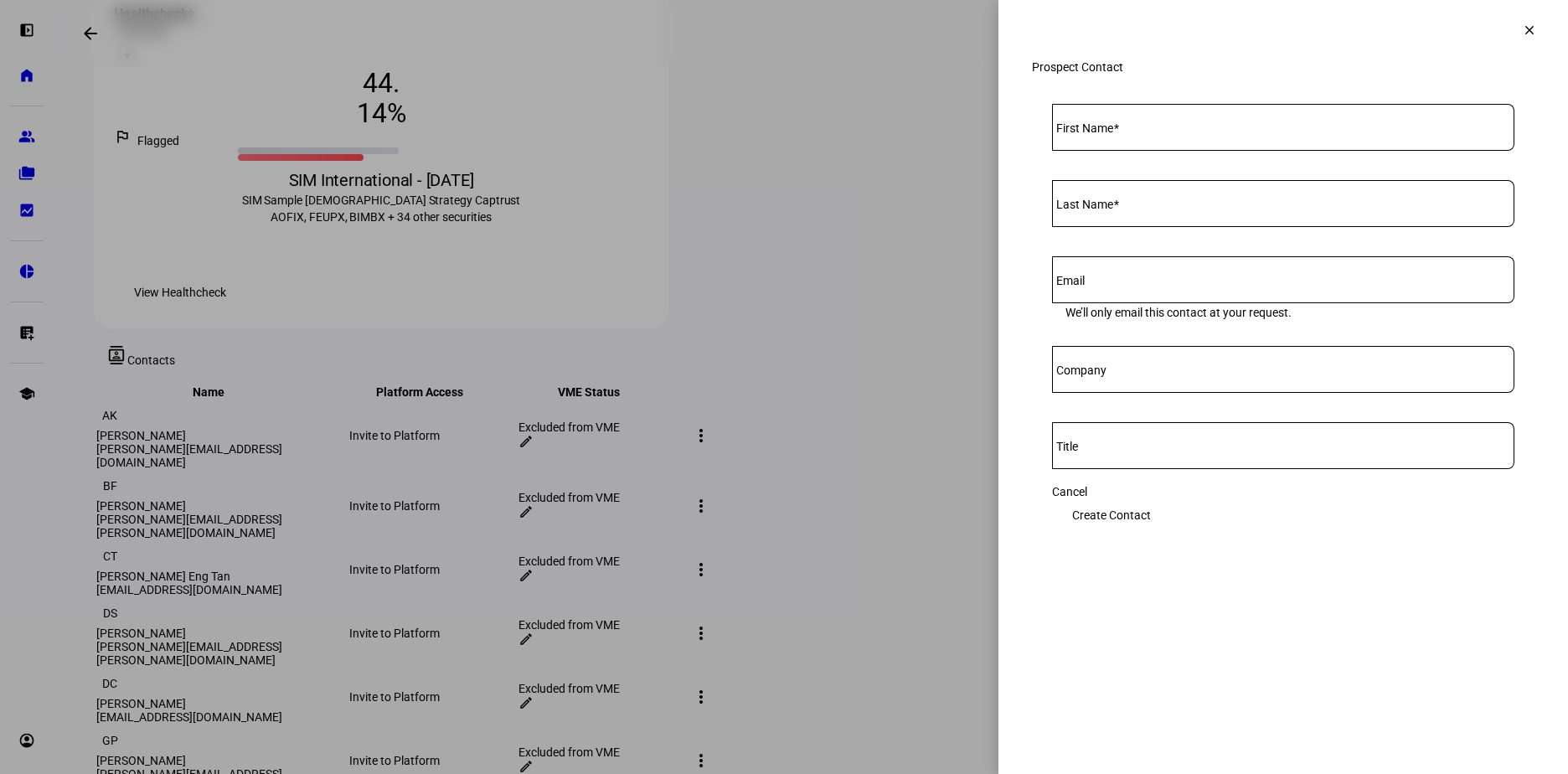
click at [1136, 131] on input "First Name" at bounding box center [1283, 124] width 462 height 14
type input "Antonia"
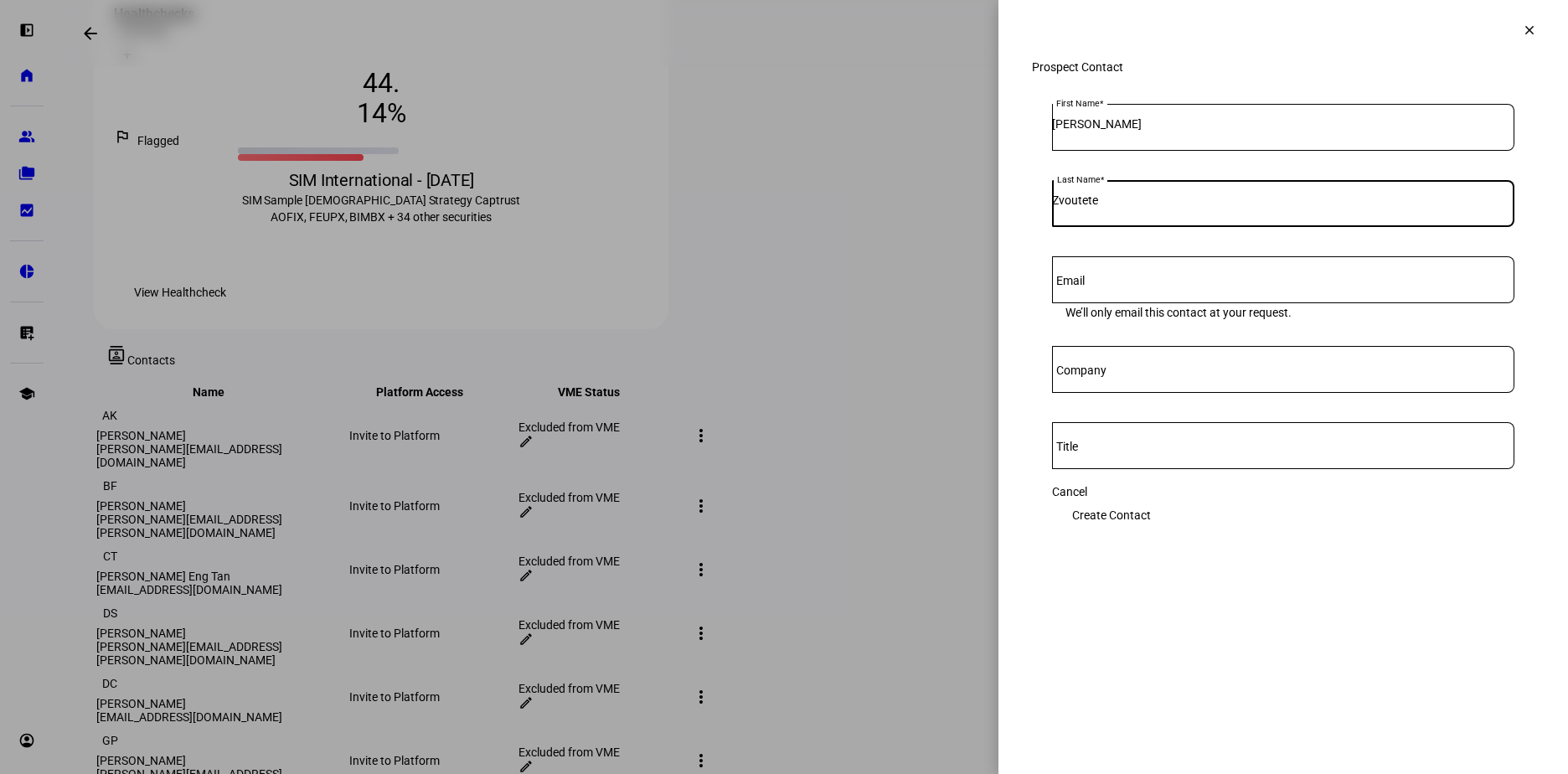
type input "Zvoutete"
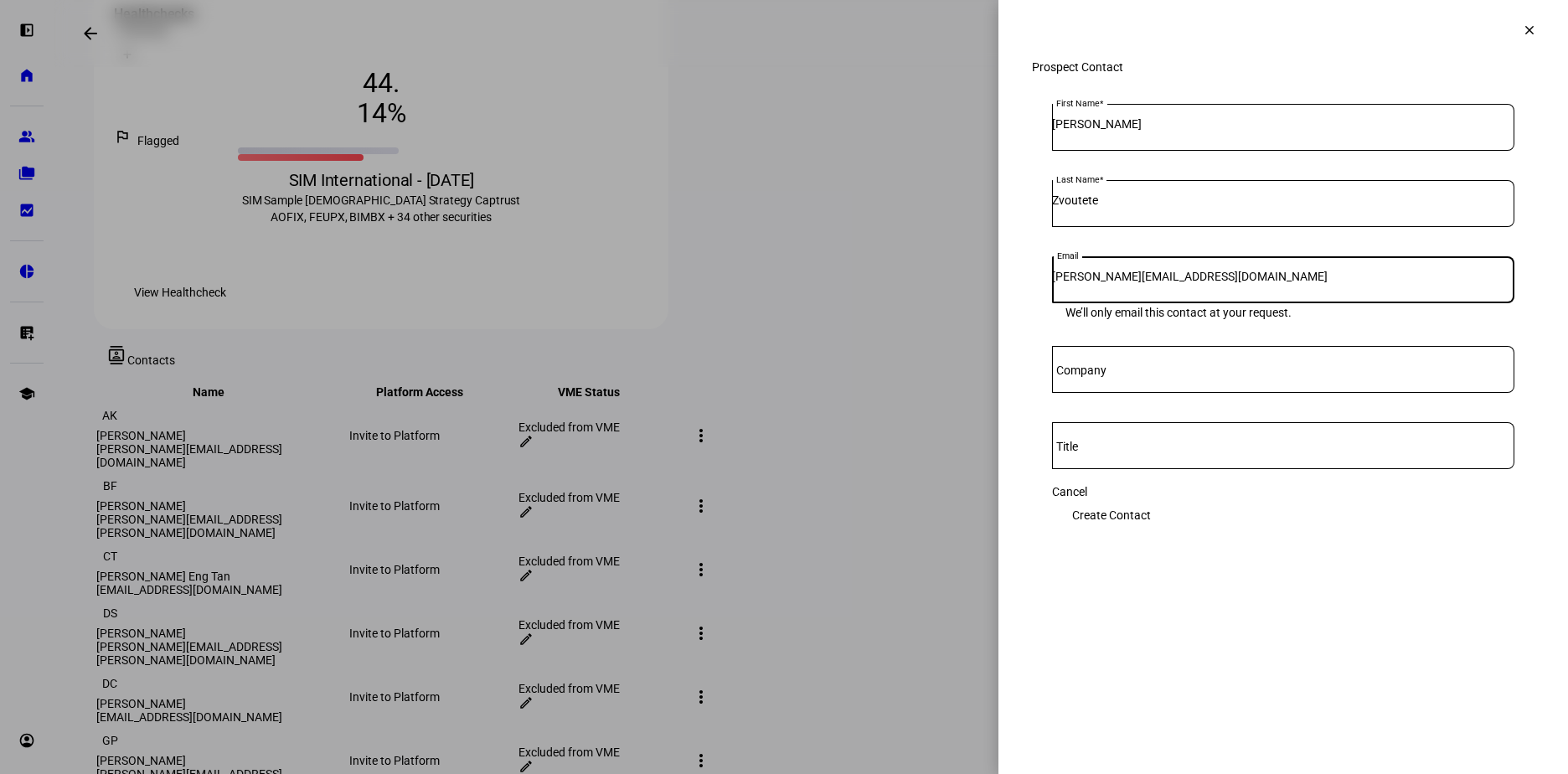
type input "antonia.zvoutete@sim.org"
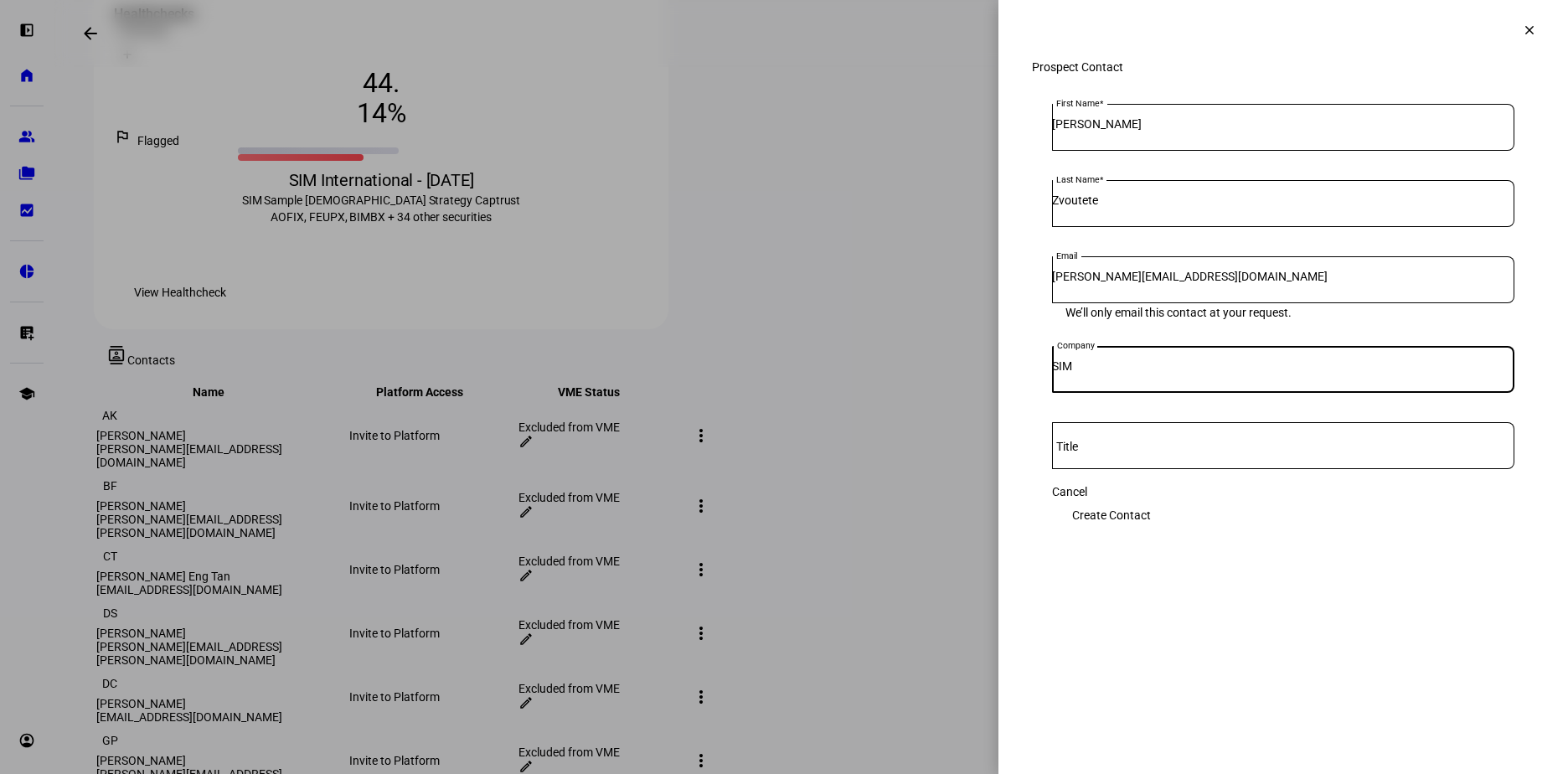
type input "SIM"
click at [1151, 521] on span "Create Contact" at bounding box center [1111, 515] width 79 height 33
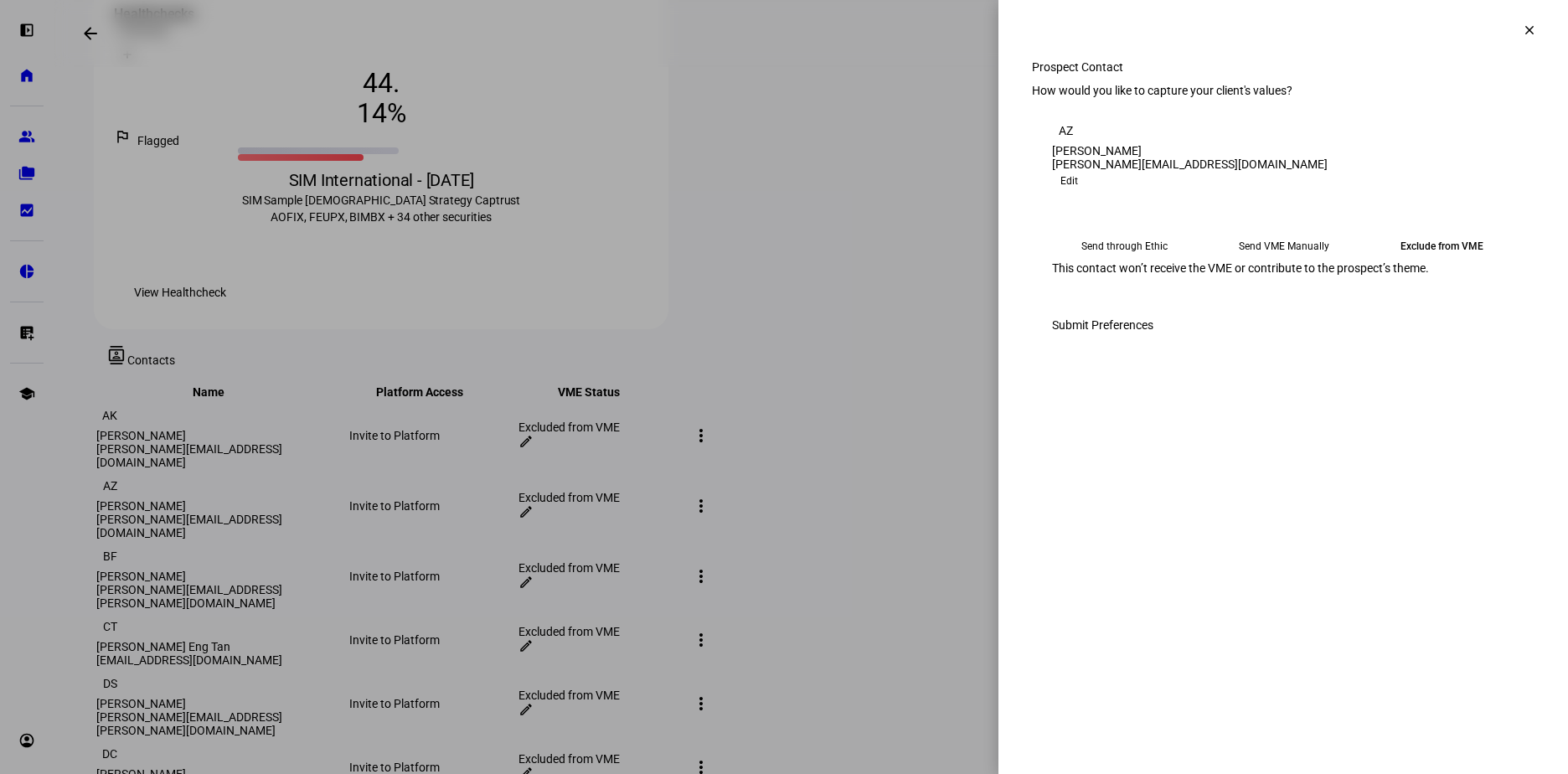
click at [1526, 31] on mat-icon "clear" at bounding box center [1529, 30] width 15 height 15
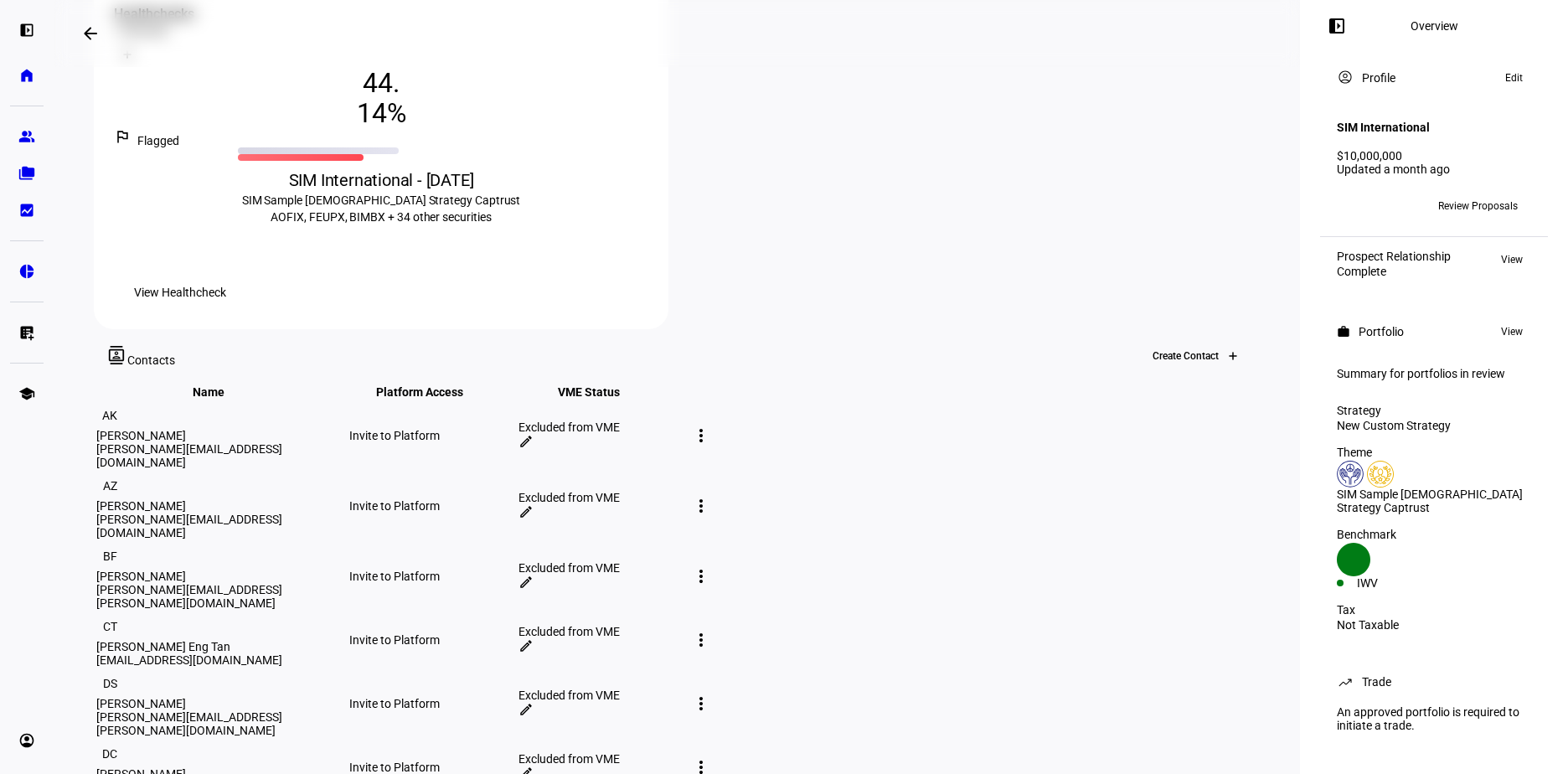
click at [1229, 356] on icon at bounding box center [1232, 356] width 6 height 0
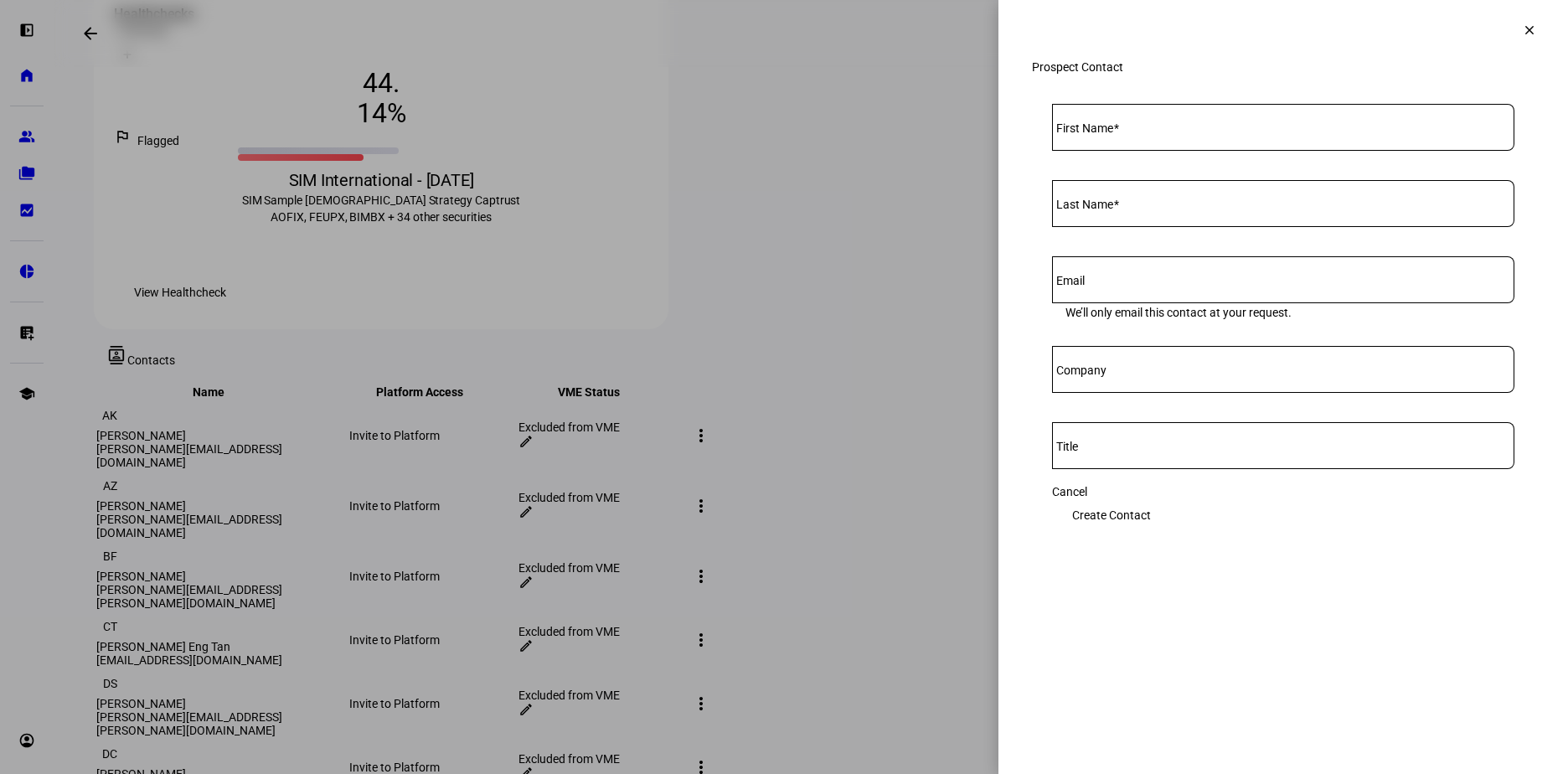
click at [1114, 135] on mat-label "First Name" at bounding box center [1084, 127] width 57 height 14
click at [1122, 131] on input "First Name" at bounding box center [1283, 124] width 462 height 14
type input "Samuel"
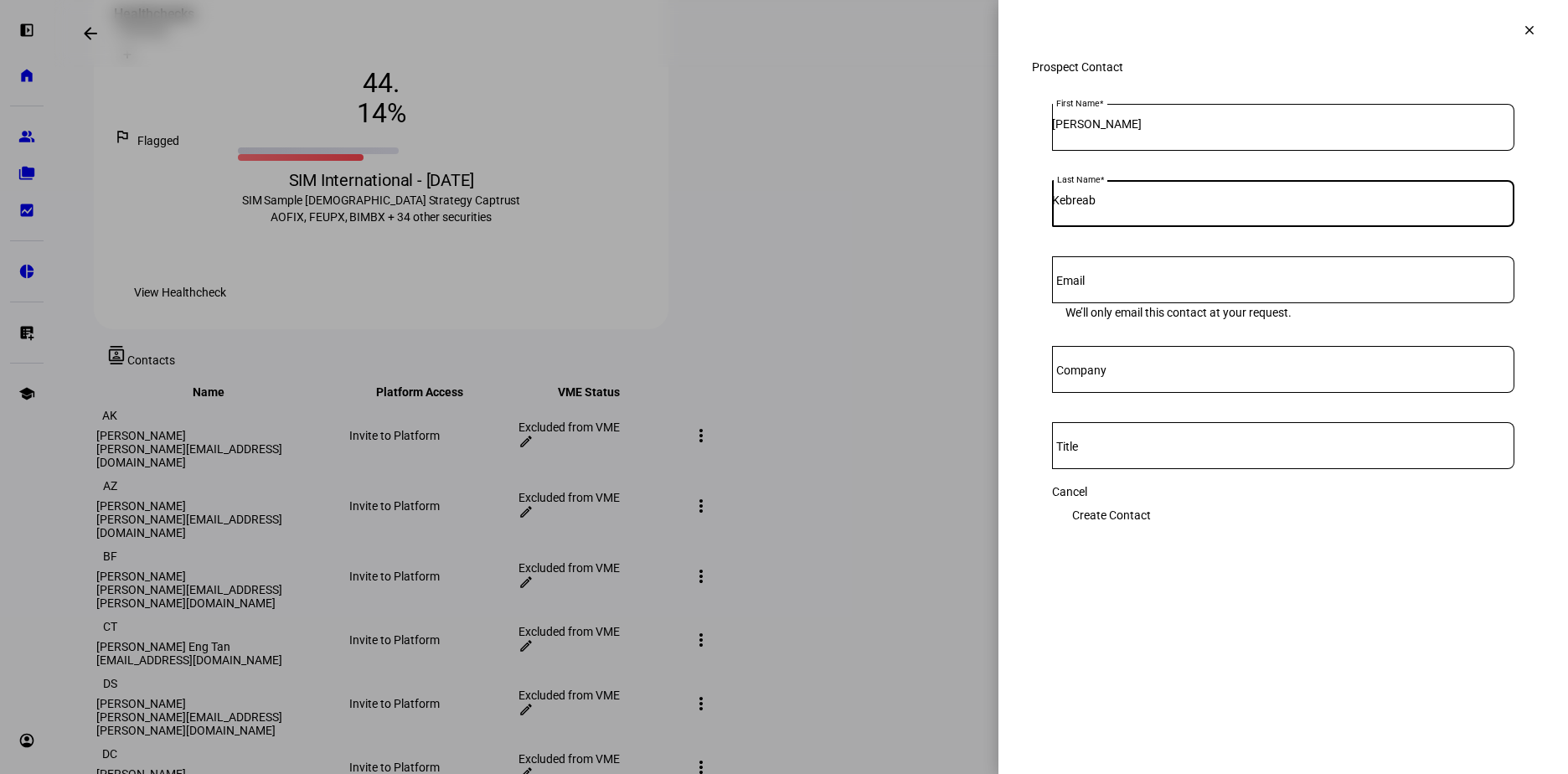
type input "Kebreab"
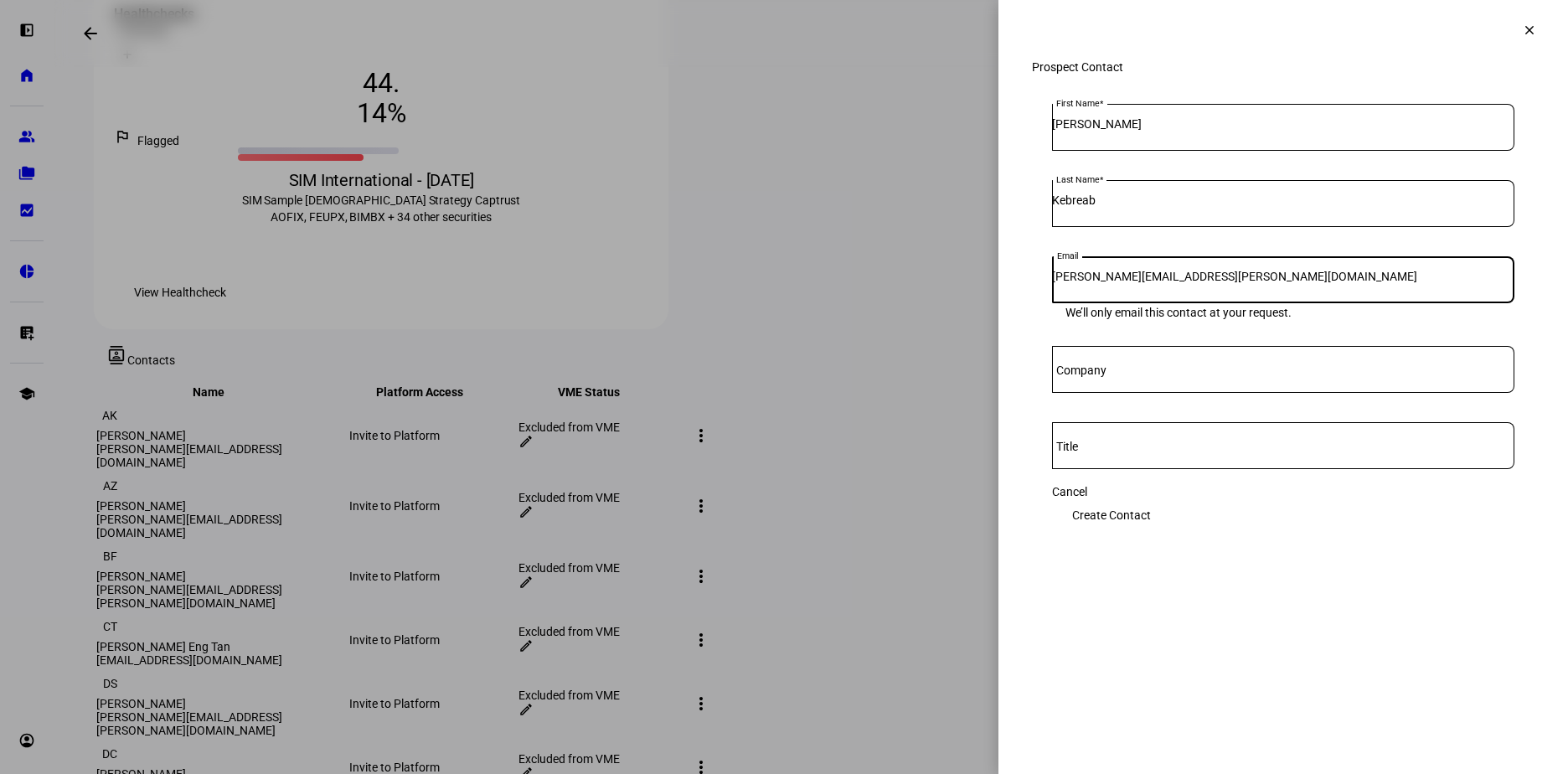
type input "samuel.kebreab@sim.org"
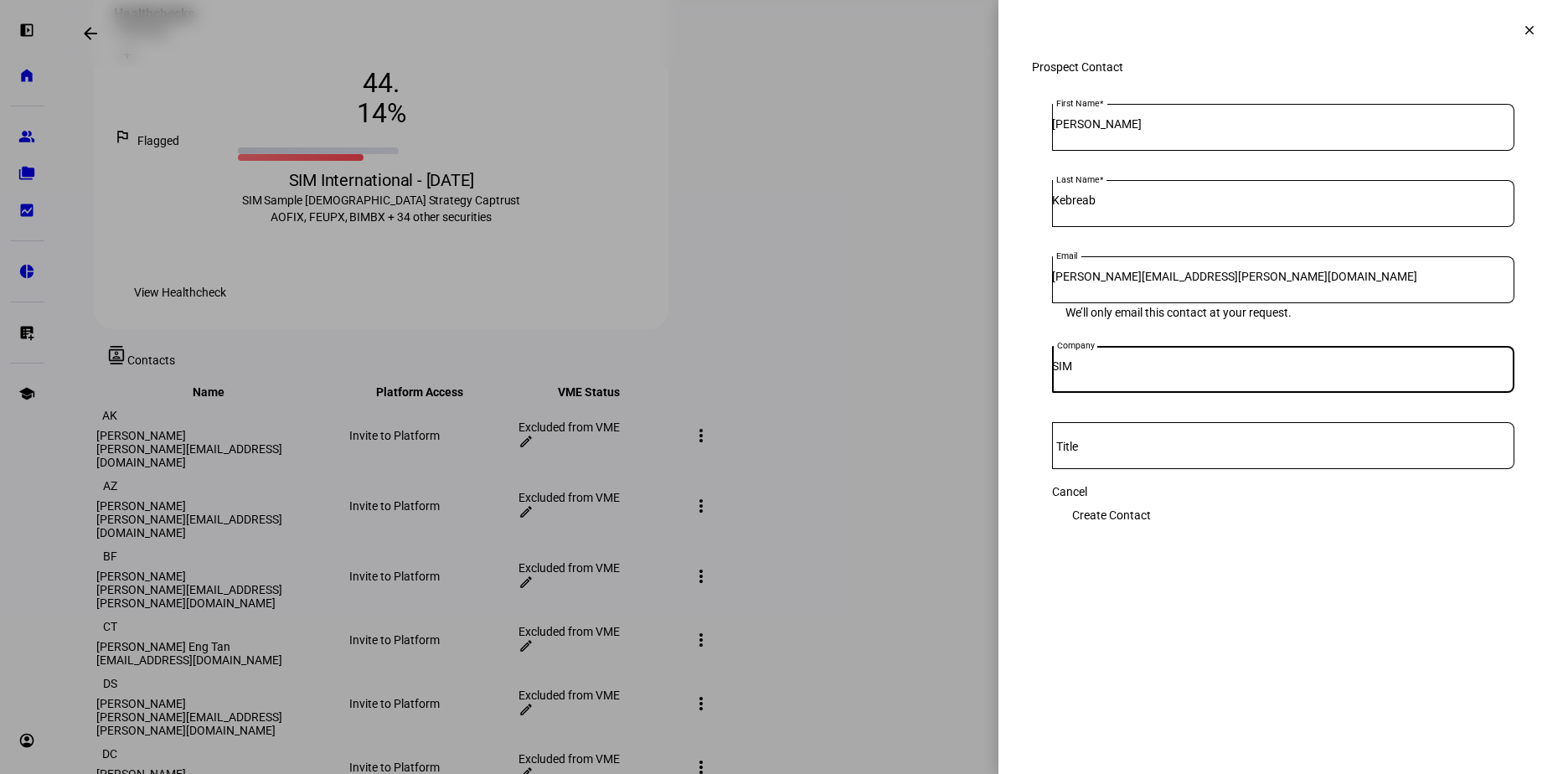
type input "SIM"
click at [1151, 518] on span "Create Contact" at bounding box center [1111, 515] width 79 height 33
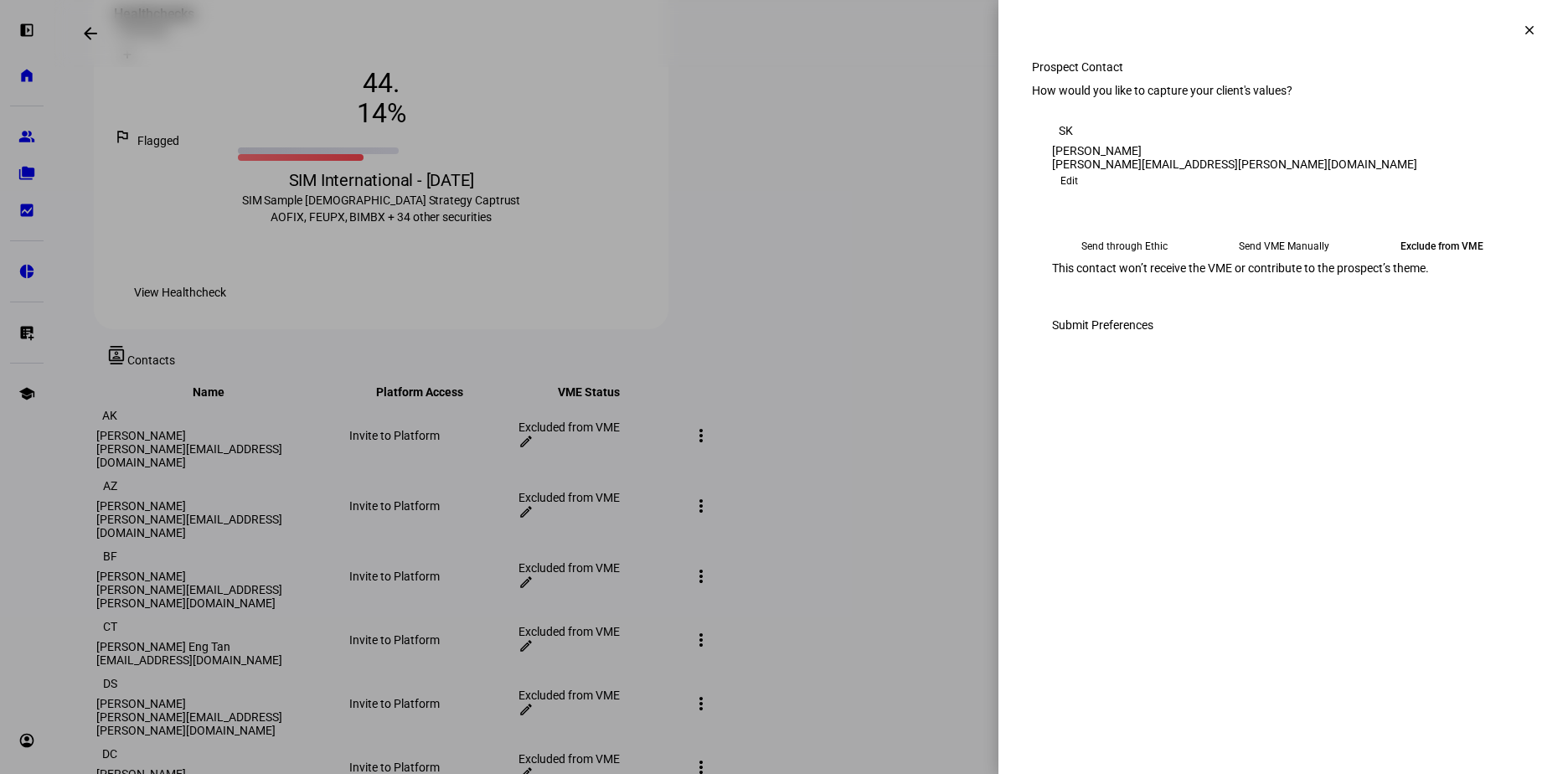
click at [1529, 25] on mat-icon "clear" at bounding box center [1529, 30] width 15 height 15
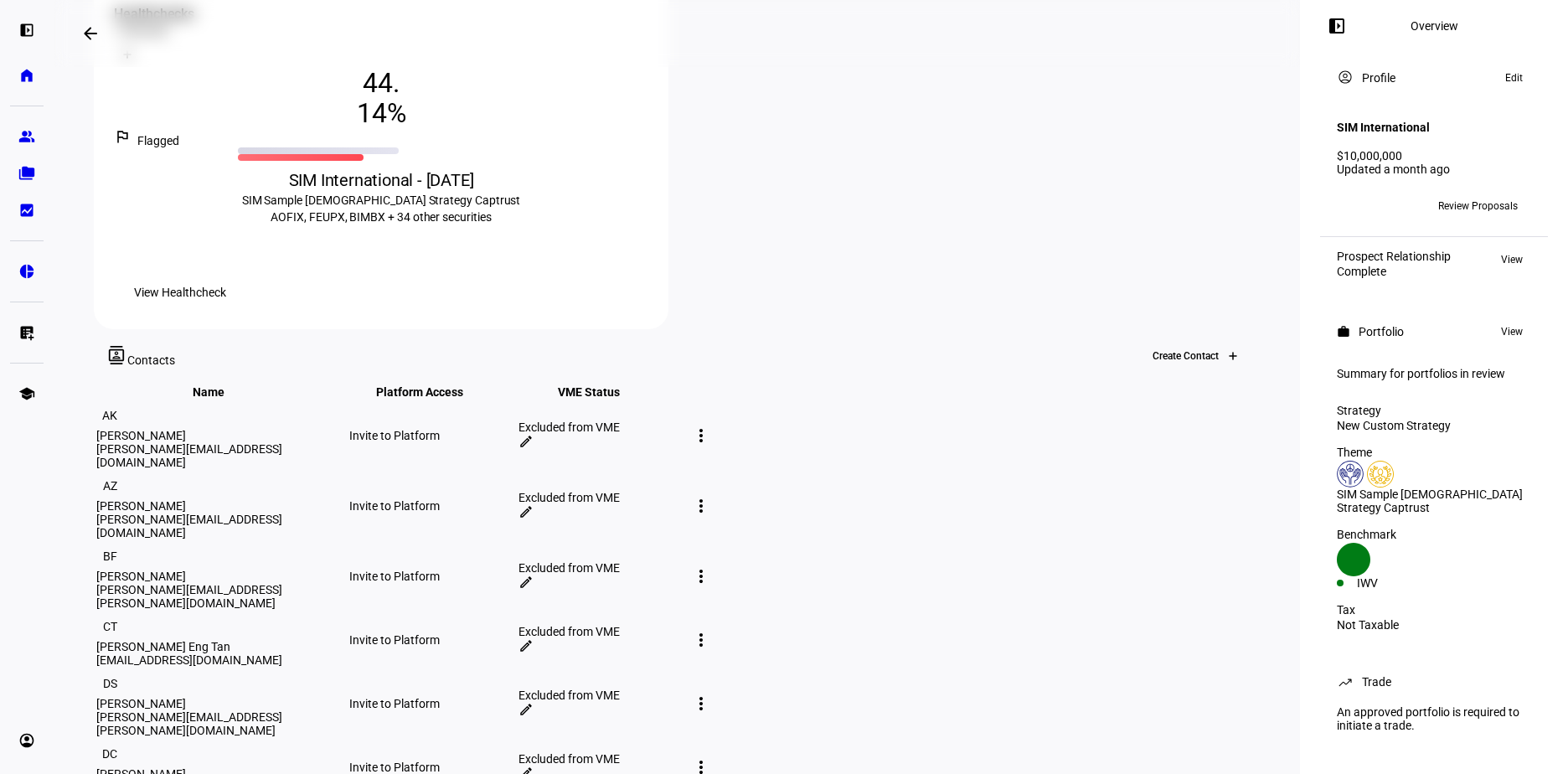
click at [1228, 351] on icon at bounding box center [1233, 356] width 10 height 10
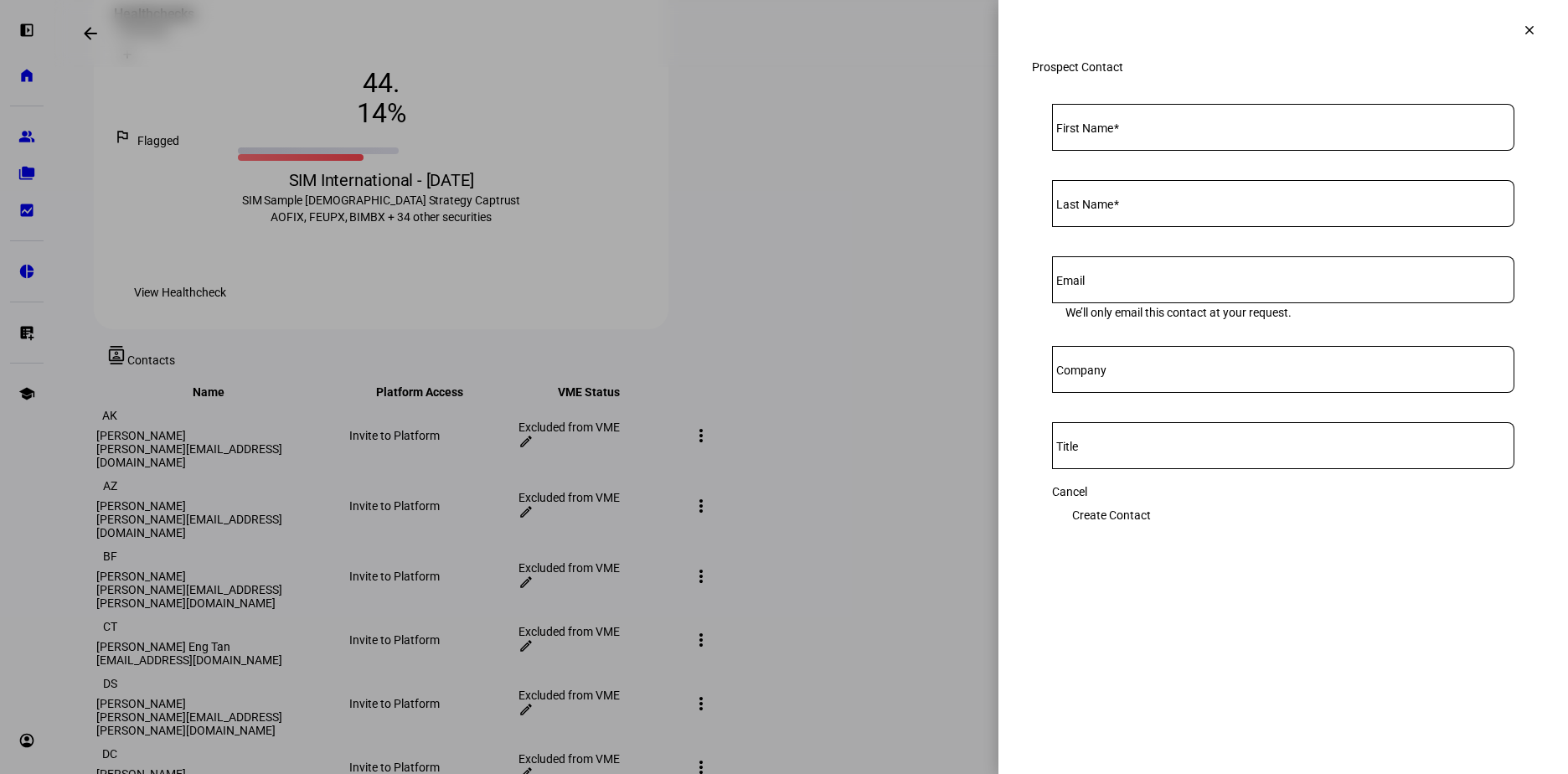
click at [1152, 131] on input "First Name" at bounding box center [1283, 124] width 462 height 14
type input "[PERSON_NAME]"
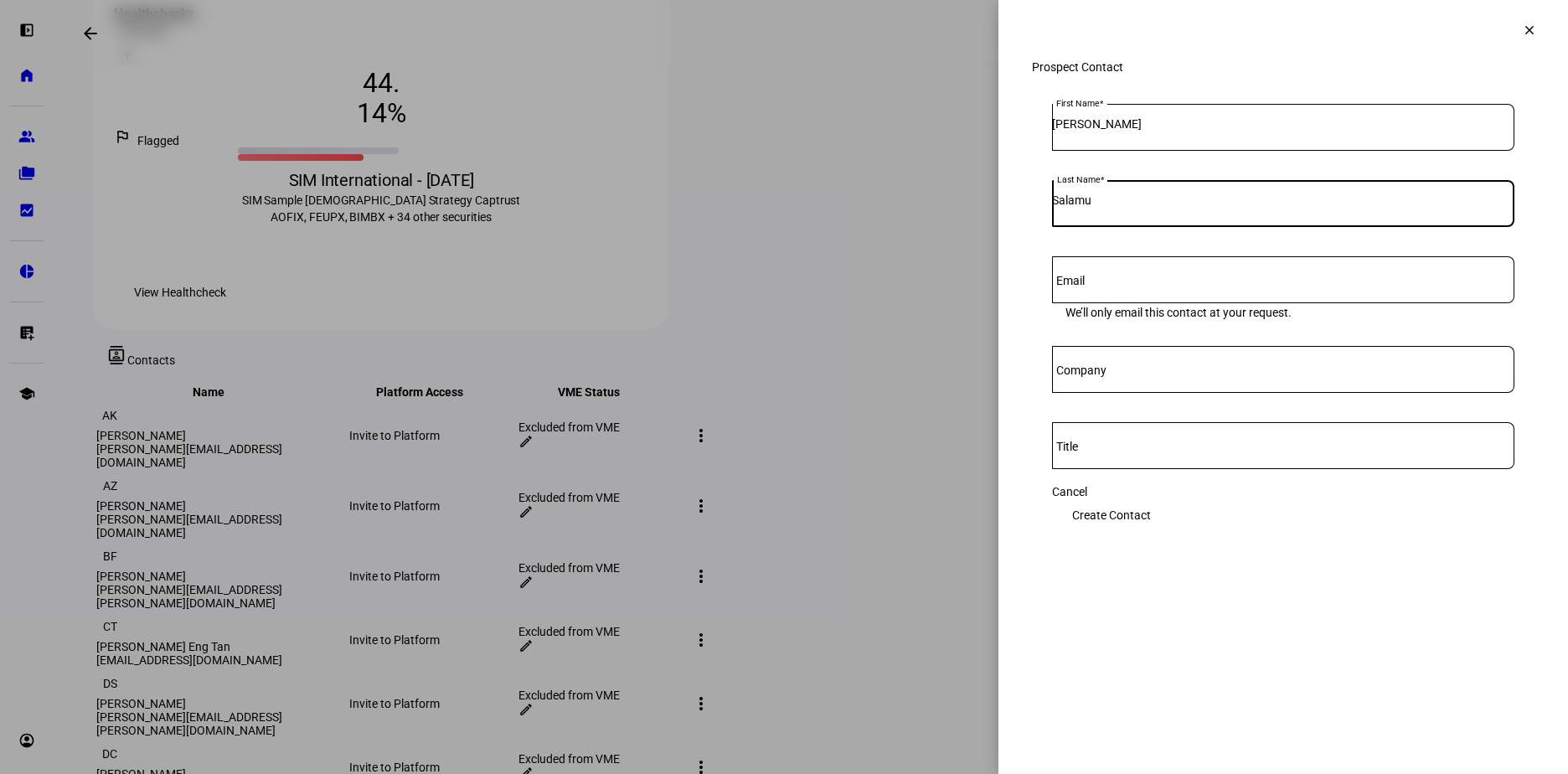
type input "Salamu"
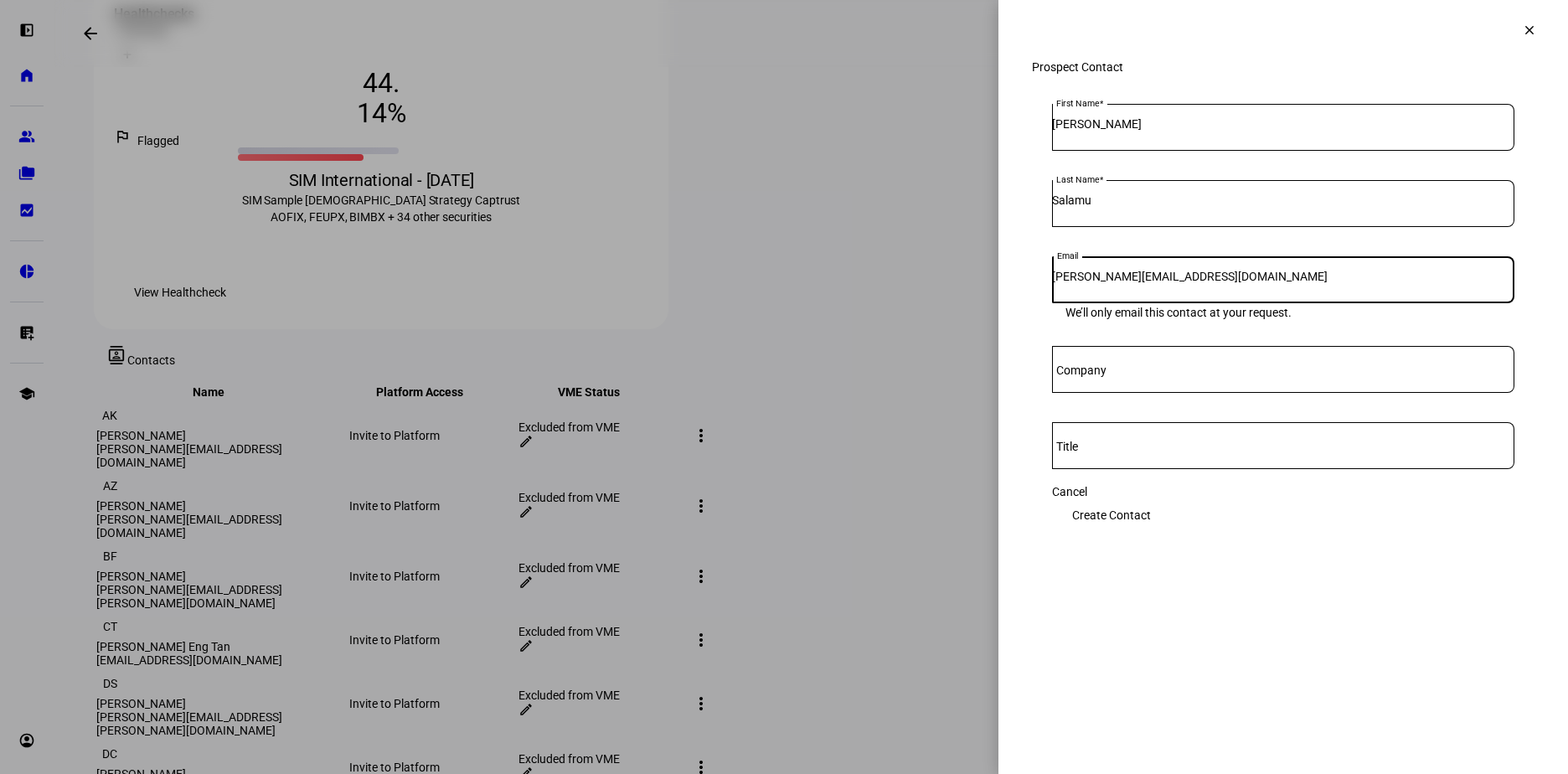
type input "daniel.salamu@sim.org"
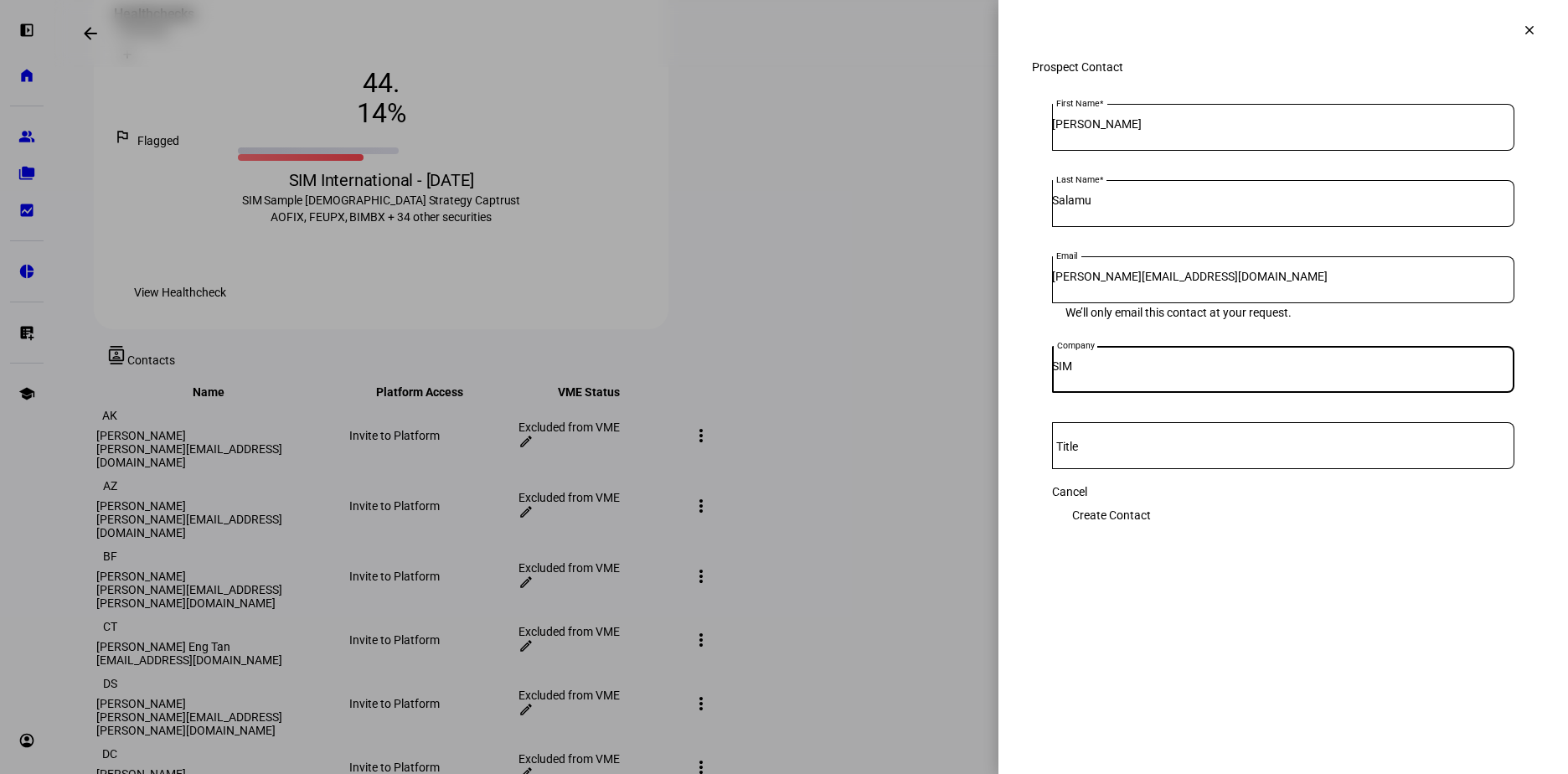
type input "SIM"
click at [1151, 521] on span "Create Contact" at bounding box center [1111, 515] width 79 height 33
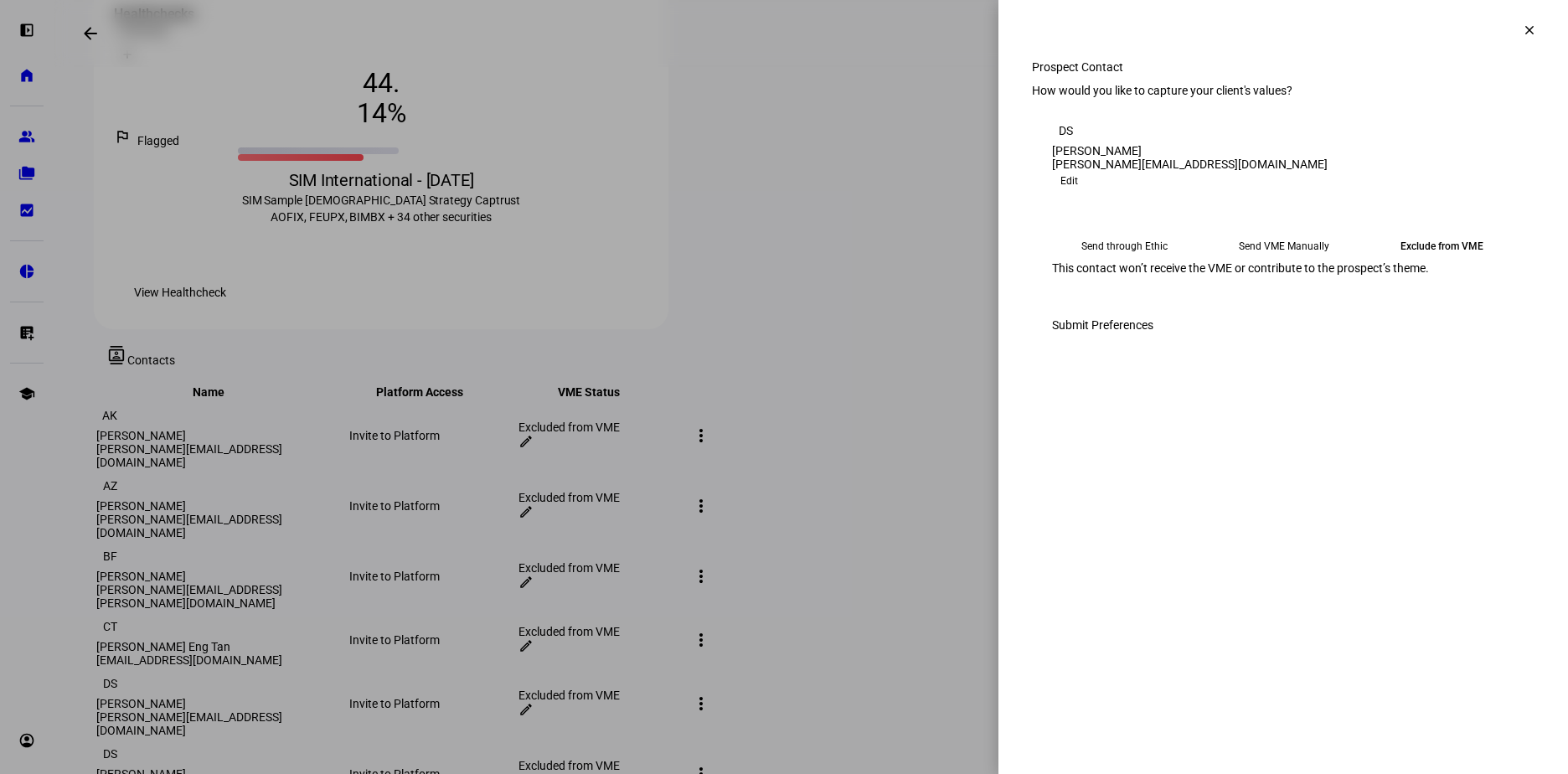
click at [1529, 33] on mat-icon "clear" at bounding box center [1529, 30] width 15 height 15
